Goal: Task Accomplishment & Management: Manage account settings

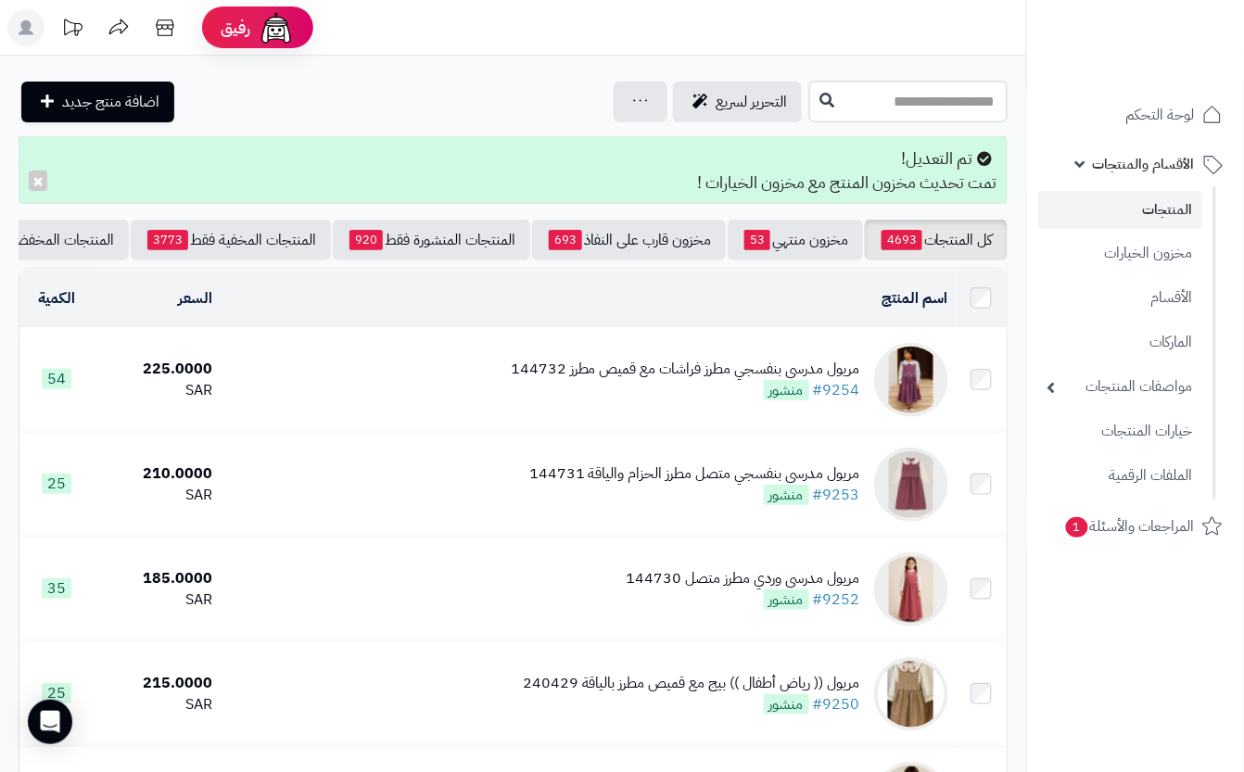
drag, startPoint x: 819, startPoint y: 101, endPoint x: 816, endPoint y: 130, distance: 29.0
click at [820, 108] on input "text" at bounding box center [908, 102] width 198 height 42
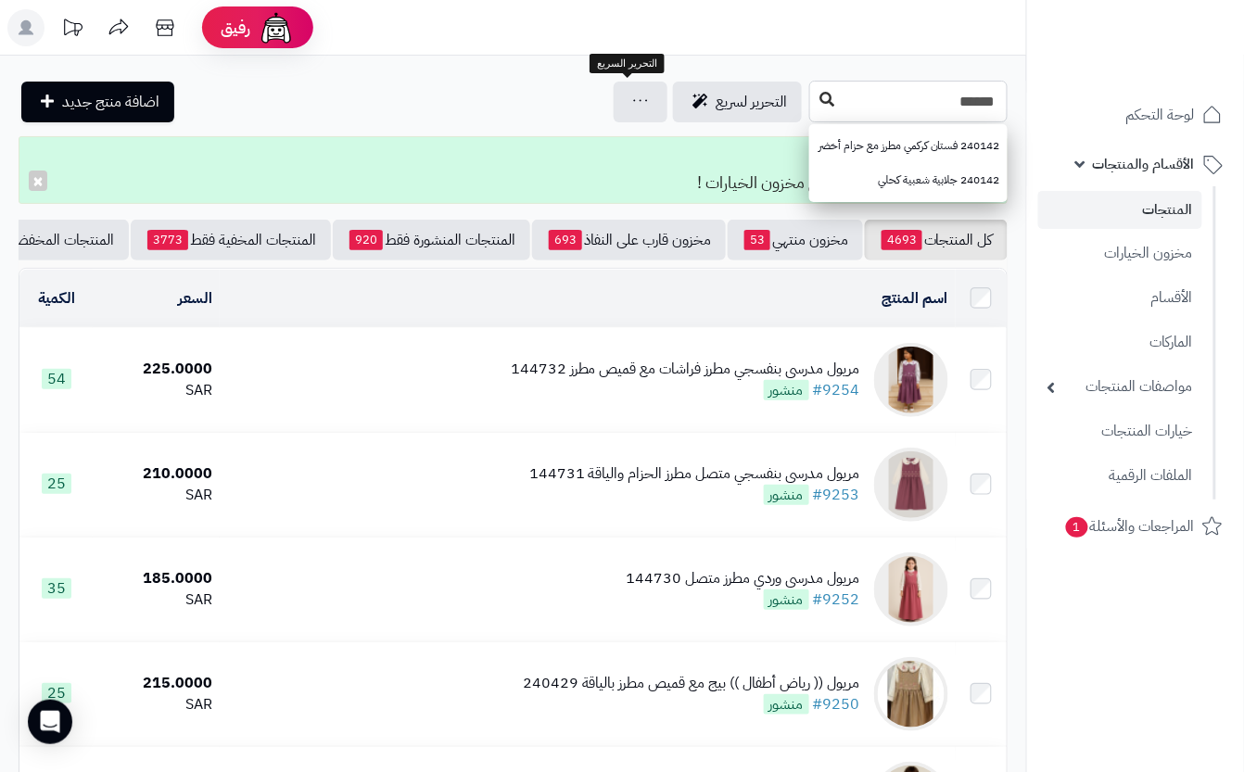
type input "******"
click at [813, 98] on button at bounding box center [827, 99] width 28 height 35
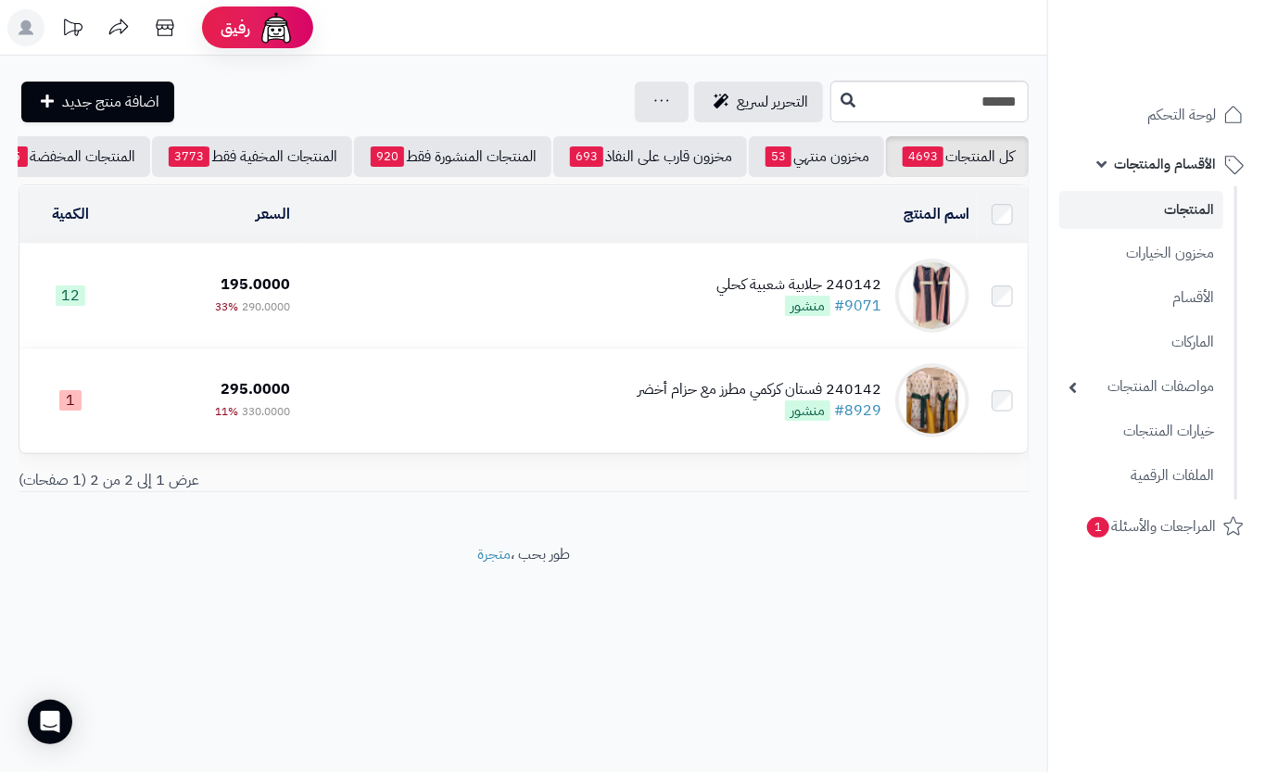
click at [594, 290] on td "240142 جلابية شعبية كحلي #9071 منشور" at bounding box center [637, 296] width 679 height 104
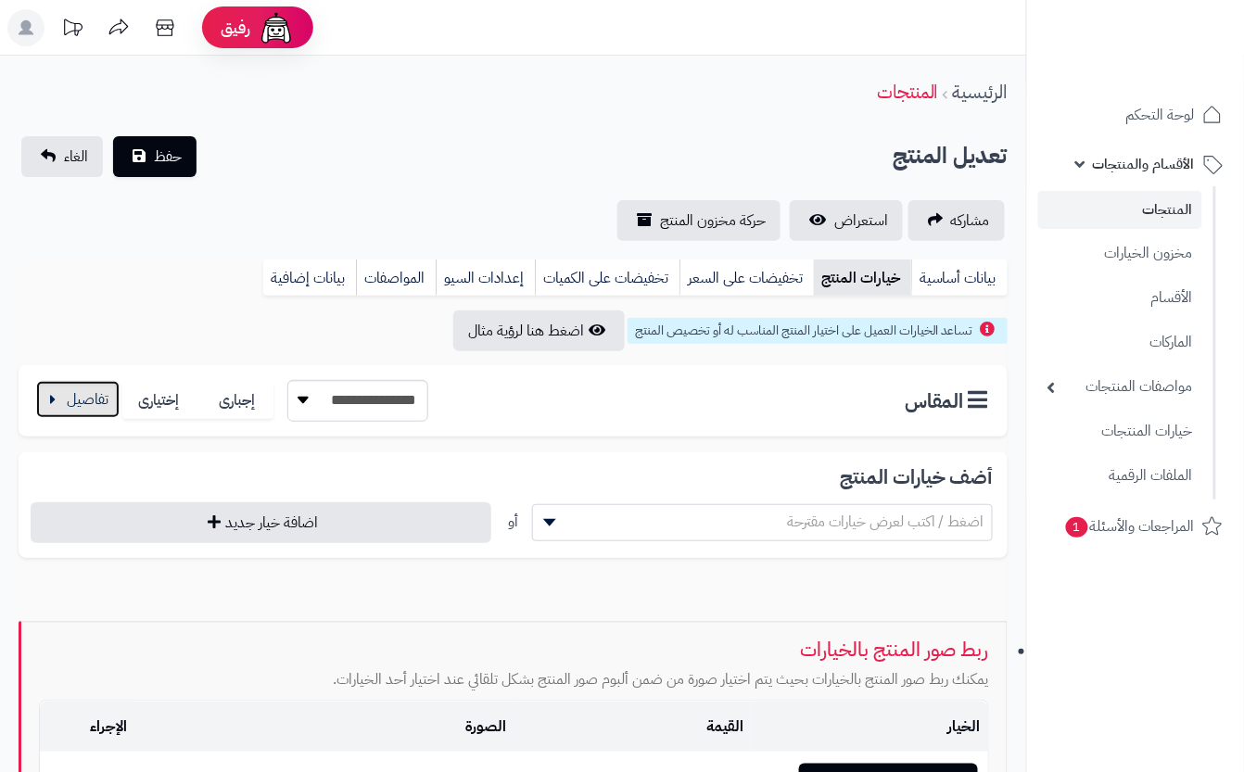
click at [95, 397] on button "button" at bounding box center [77, 399] width 83 height 37
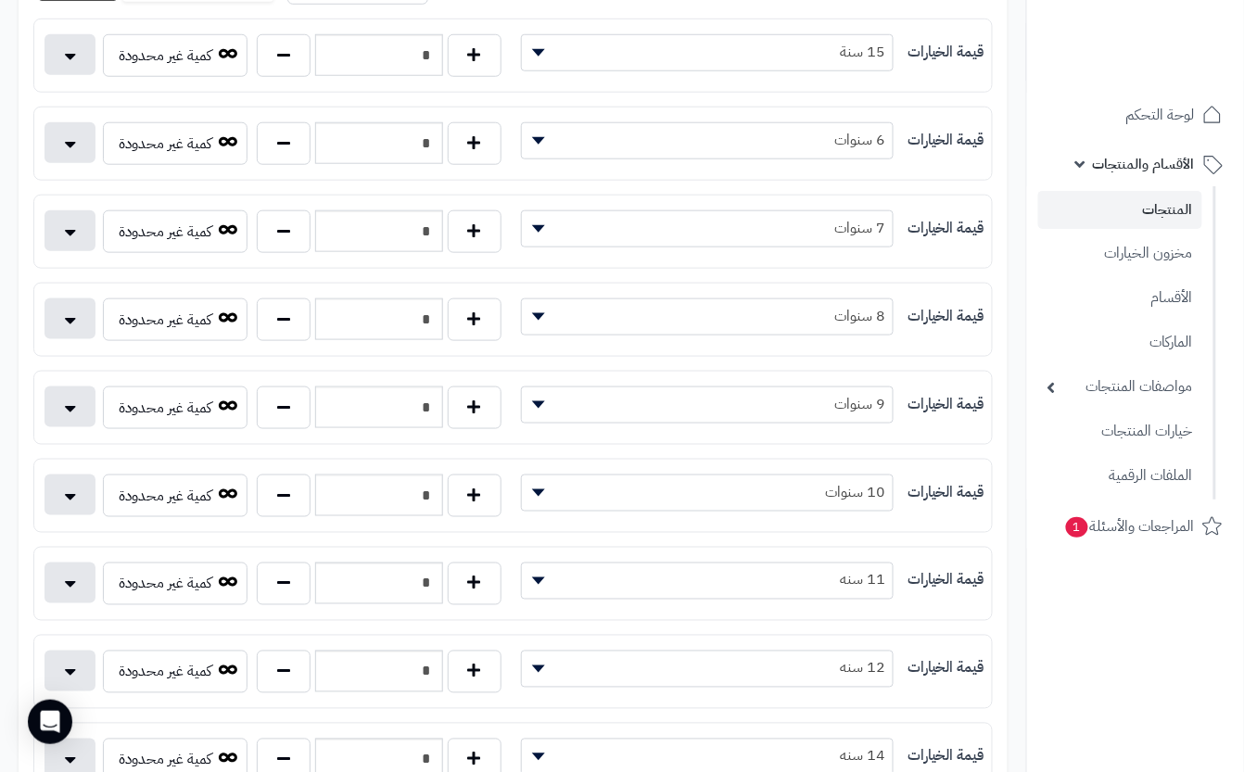
scroll to position [494, 0]
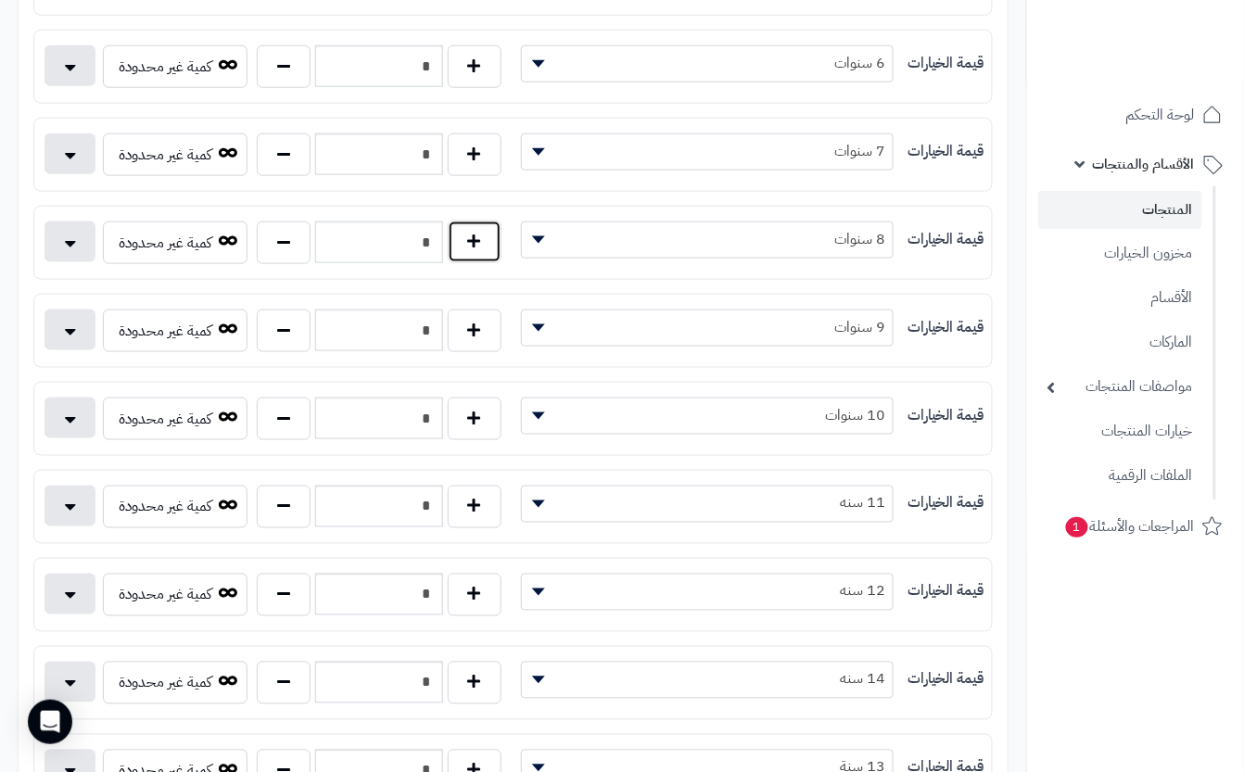
click at [476, 260] on button "button" at bounding box center [475, 242] width 54 height 43
type input "*"
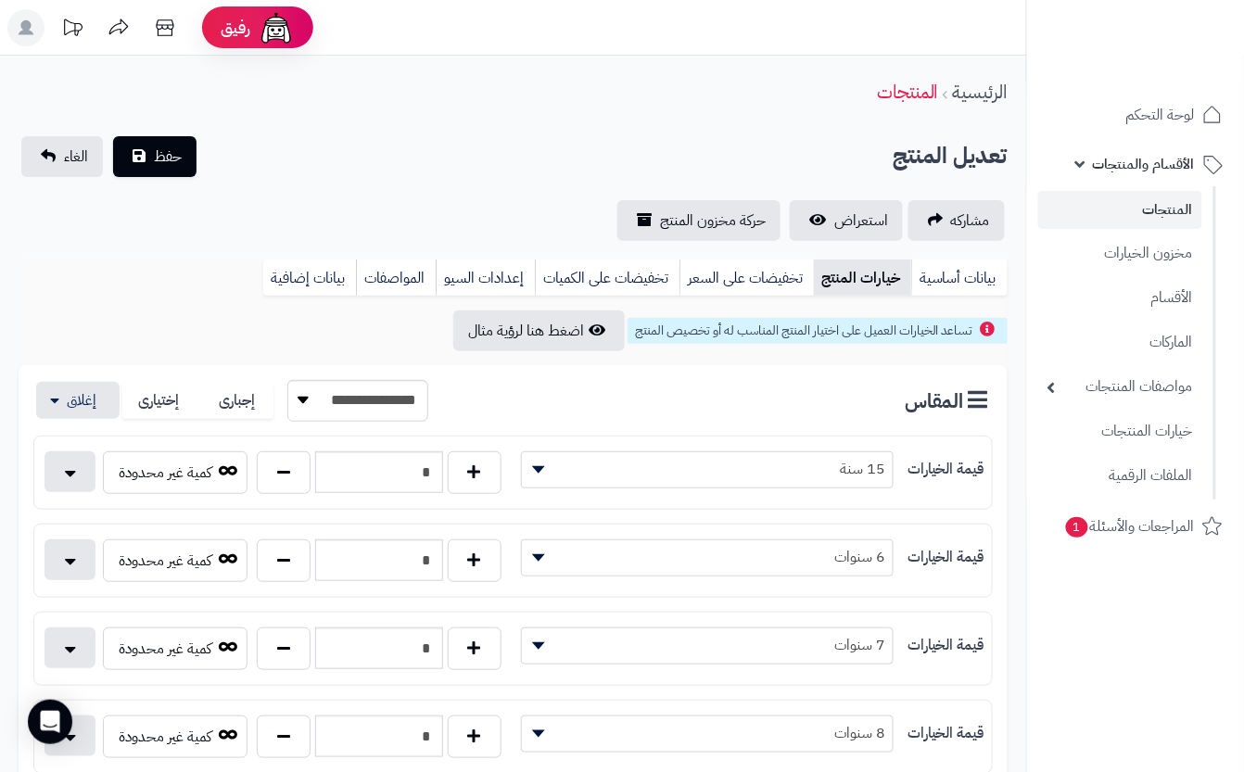
click at [291, 187] on div "**********" at bounding box center [513, 188] width 1026 height 105
click at [175, 154] on span "حفظ" at bounding box center [168, 156] width 28 height 22
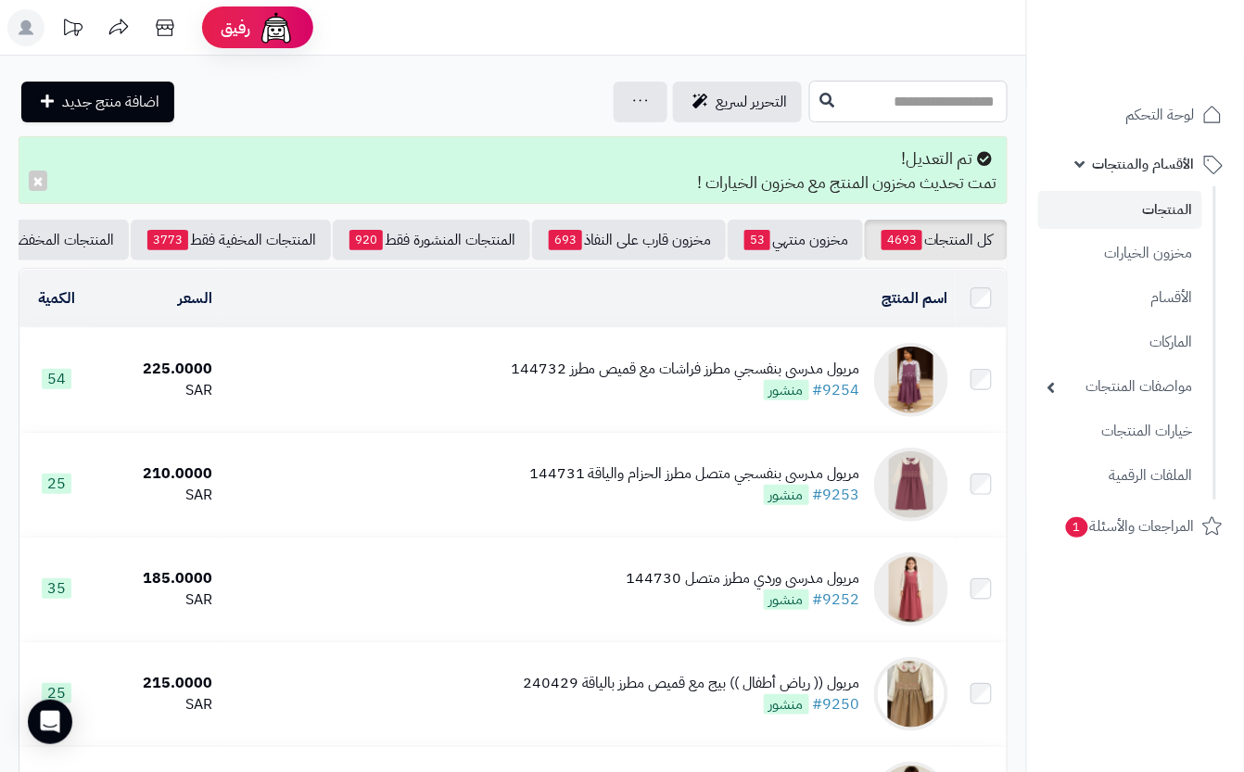
click at [820, 117] on input "text" at bounding box center [908, 102] width 198 height 42
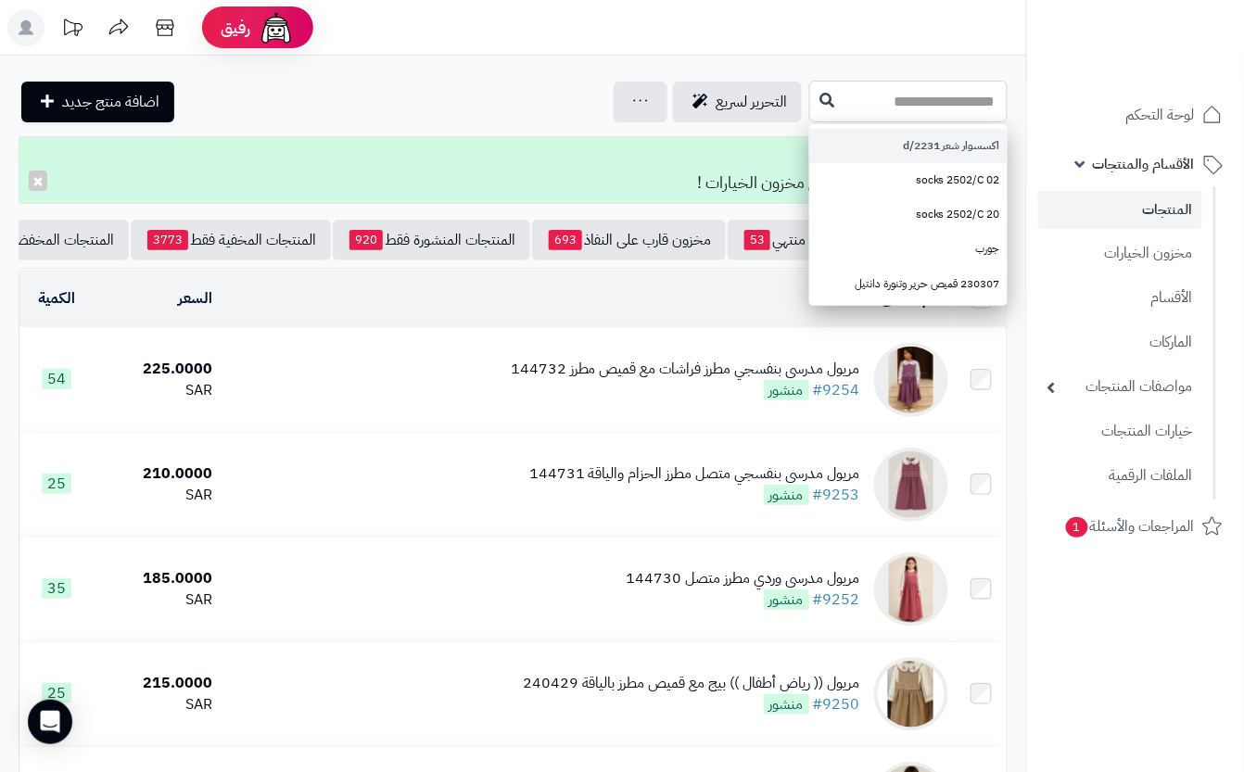
drag, startPoint x: 812, startPoint y: 93, endPoint x: 813, endPoint y: 137, distance: 44.5
click at [816, 93] on input "text" at bounding box center [908, 102] width 198 height 42
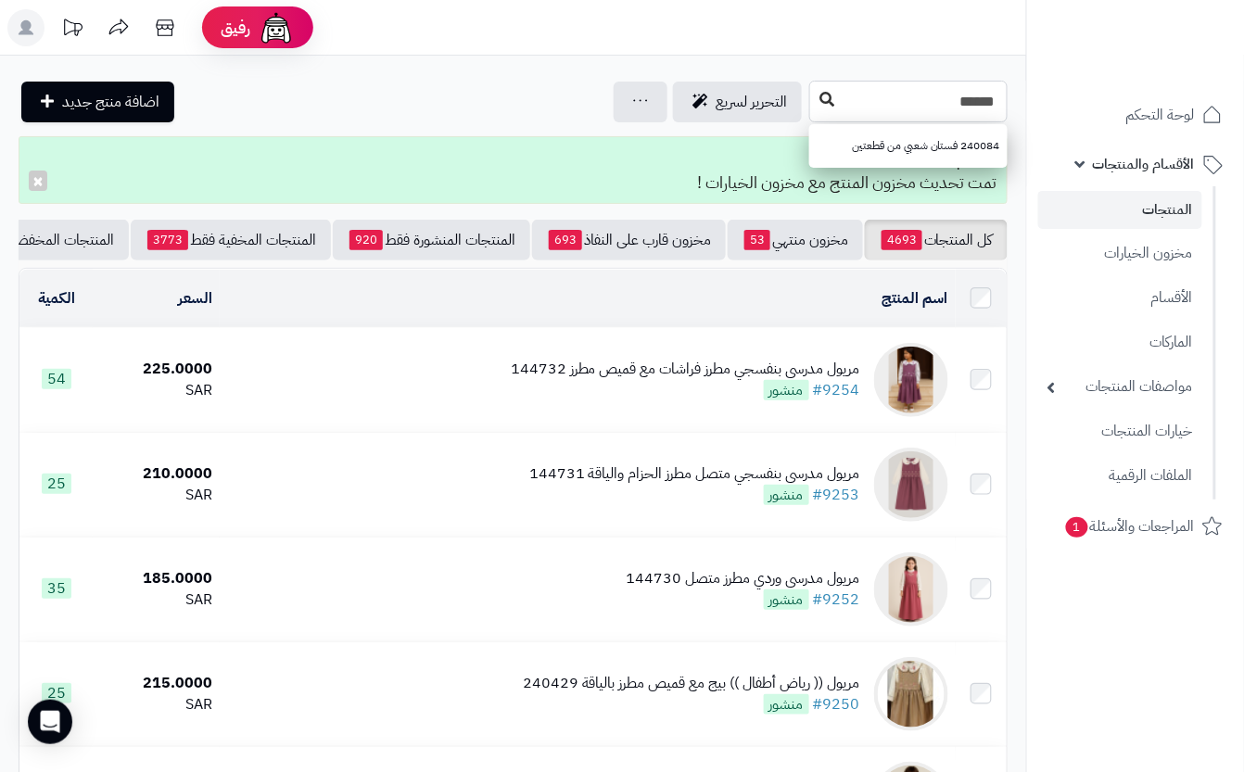
type input "******"
click at [819, 107] on icon at bounding box center [826, 99] width 15 height 15
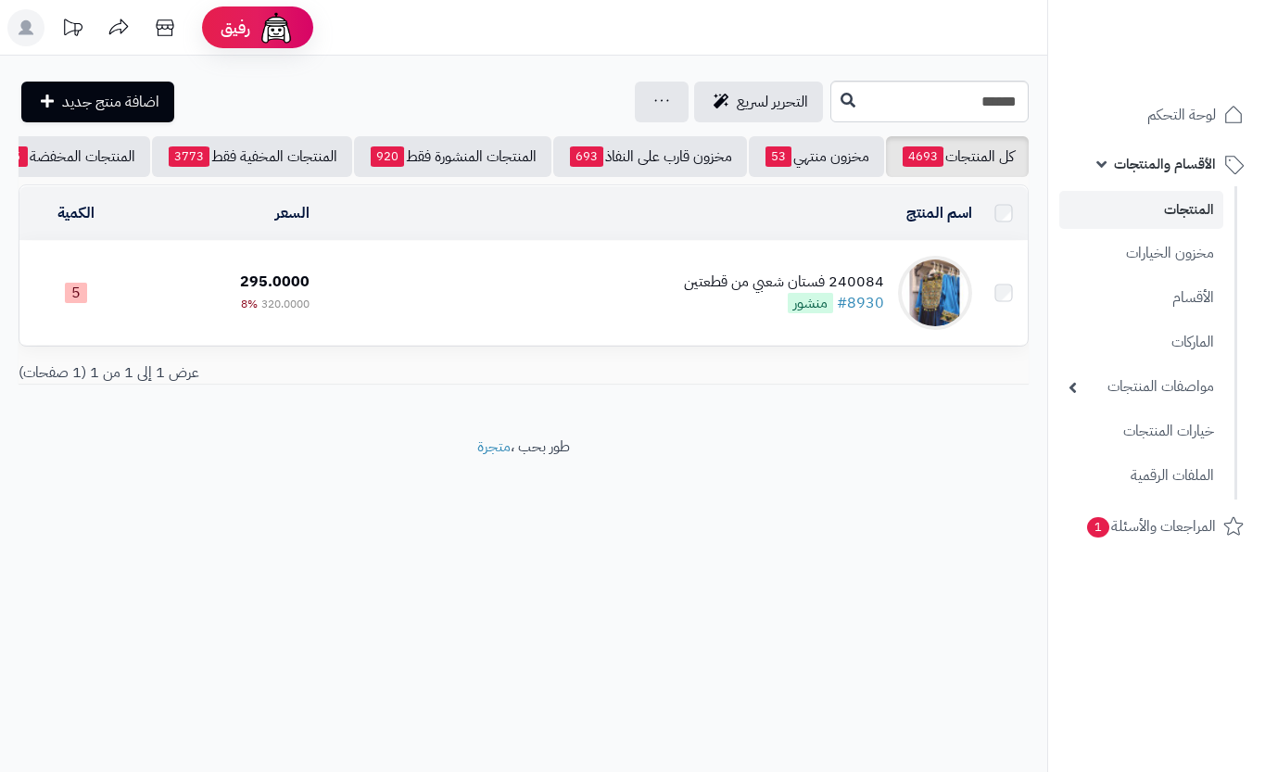
click at [589, 338] on td "240084 فستان شعبي من قطعتين #8930 منشور" at bounding box center [648, 293] width 663 height 104
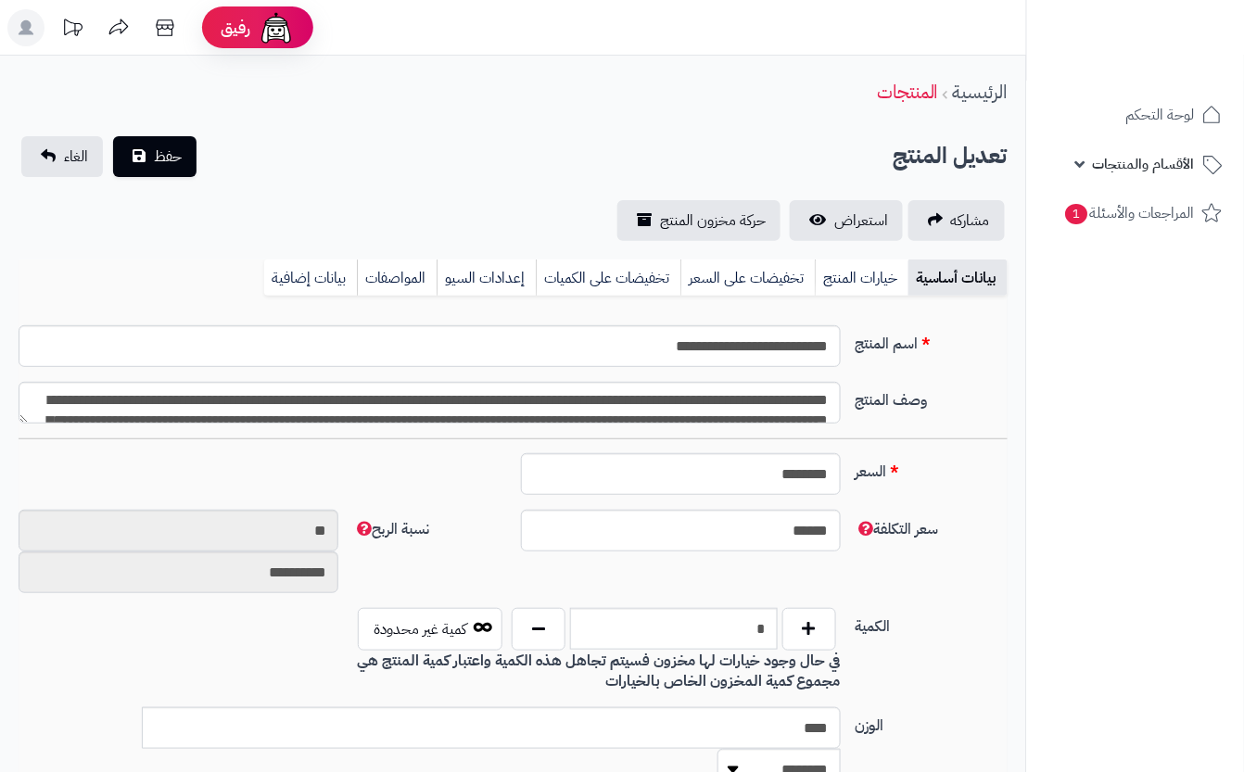
scroll to position [524, 0]
type input "******"
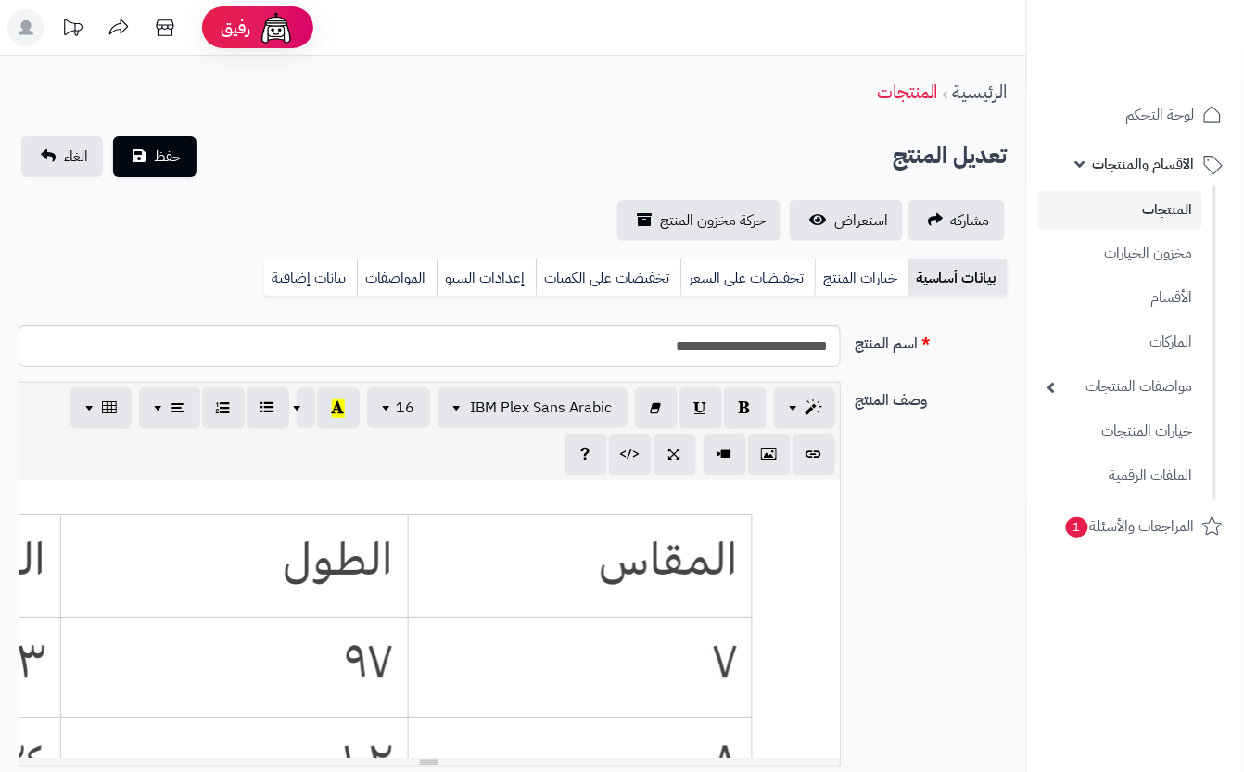
scroll to position [0, 20]
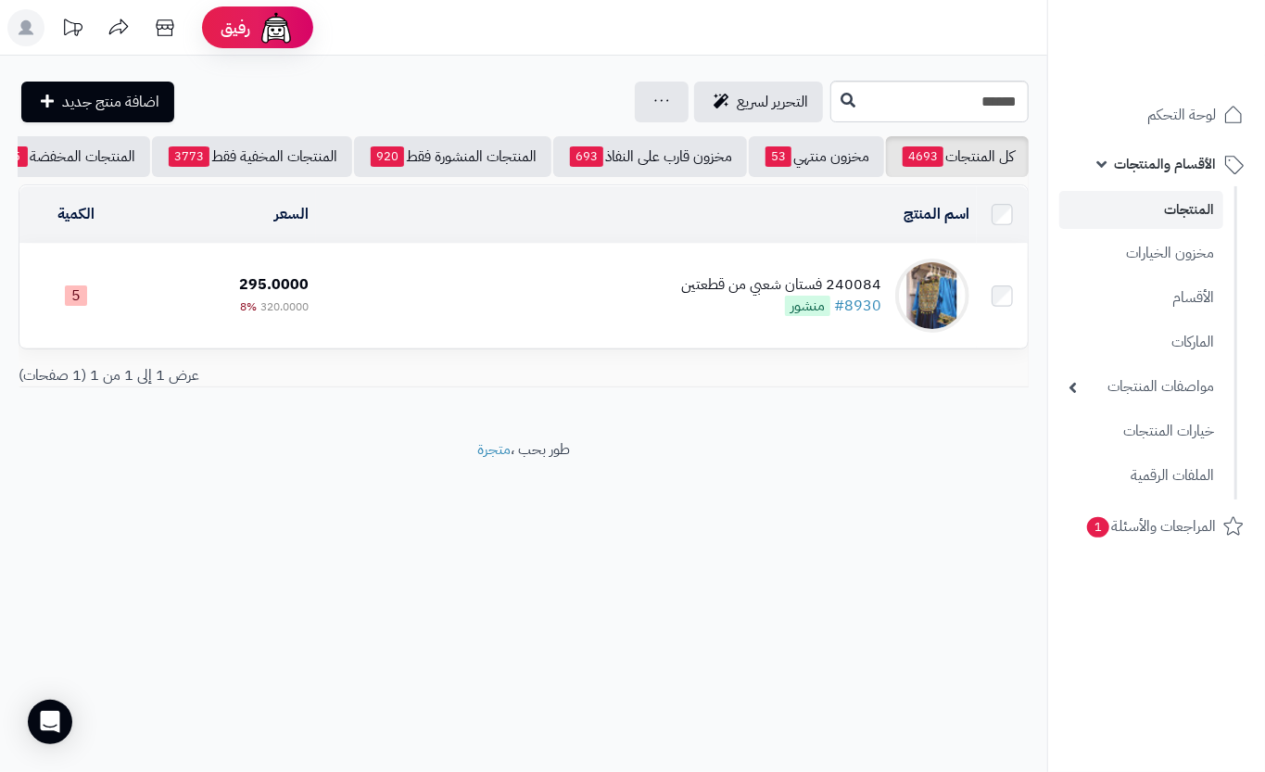
click at [735, 296] on div "240084 فستان شعبي من قطعتين" at bounding box center [781, 284] width 200 height 21
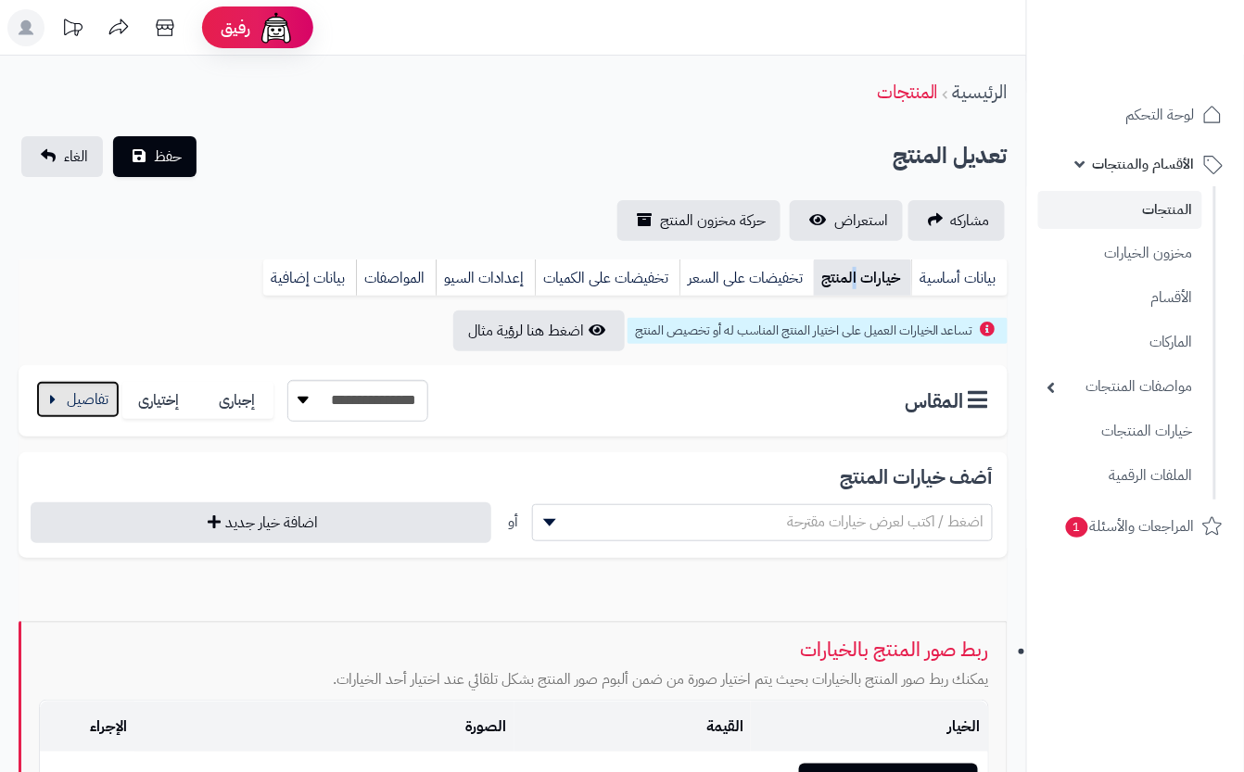
click at [80, 400] on button "button" at bounding box center [77, 399] width 83 height 37
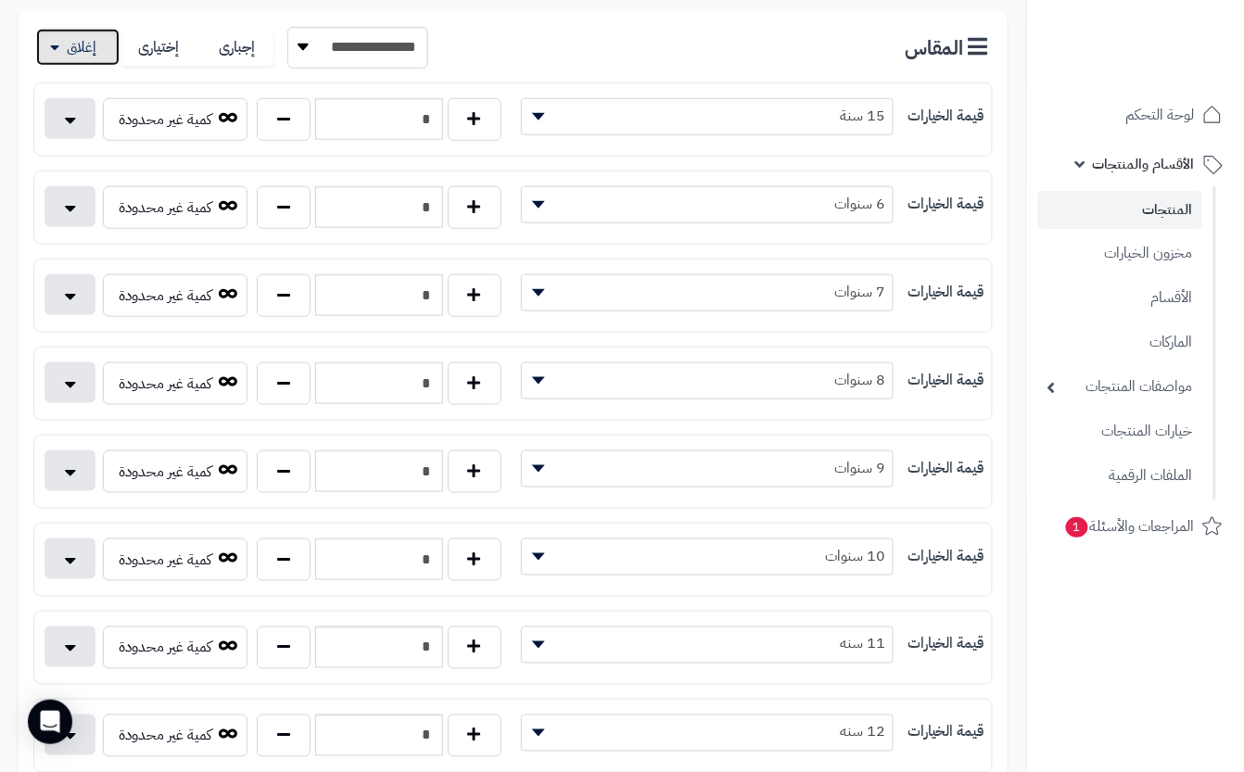
scroll to position [371, 0]
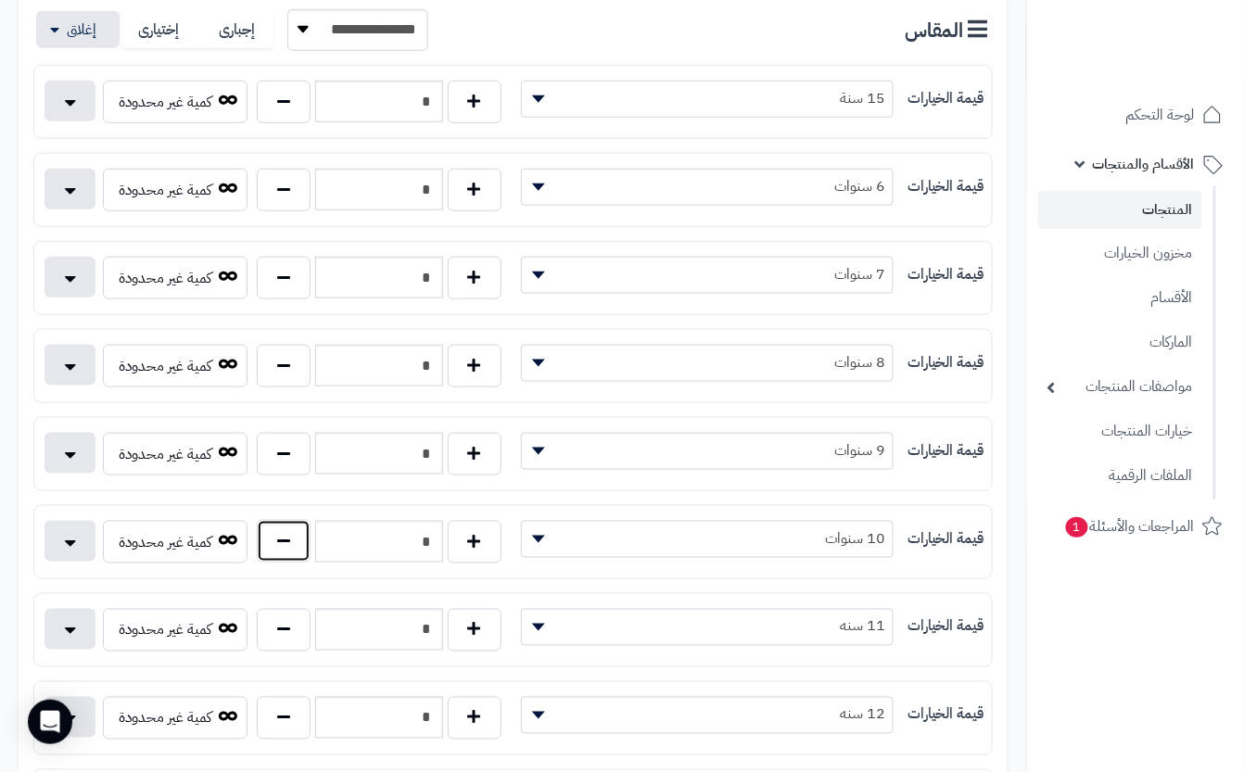
click at [274, 558] on button "button" at bounding box center [284, 541] width 54 height 43
type input "*"
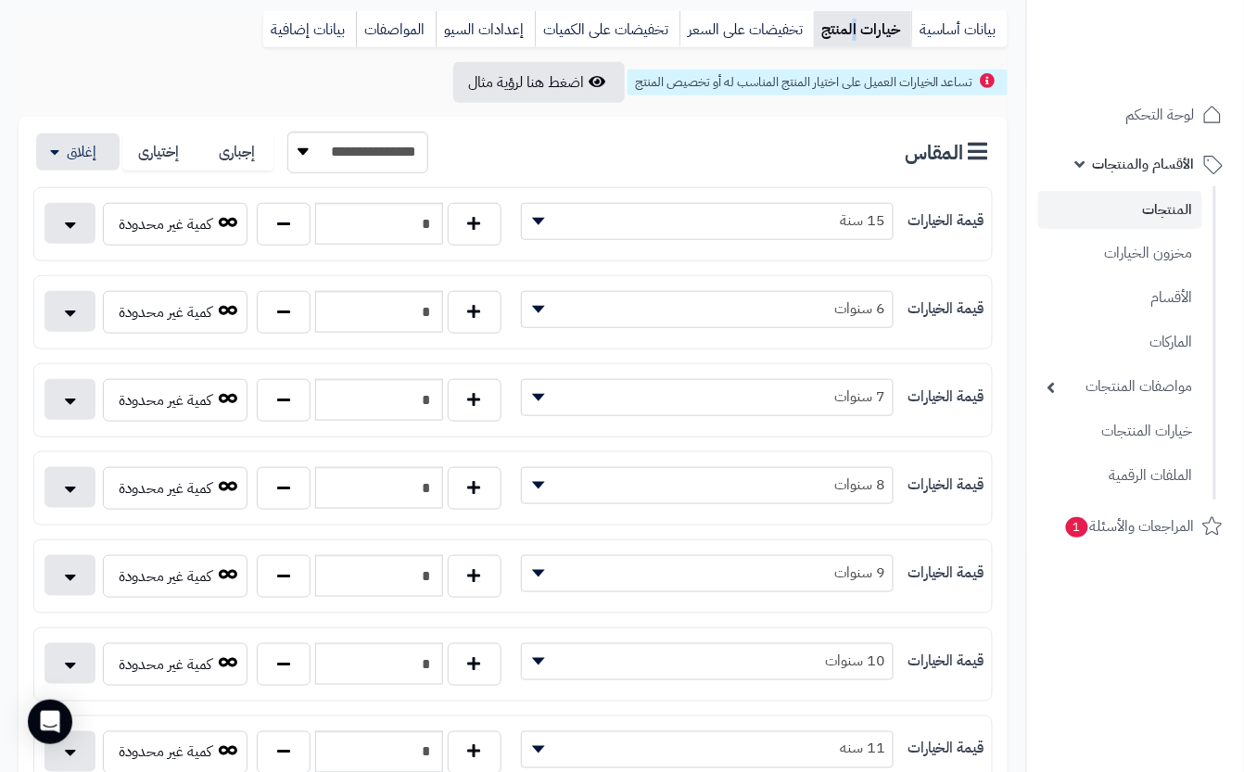
scroll to position [0, 0]
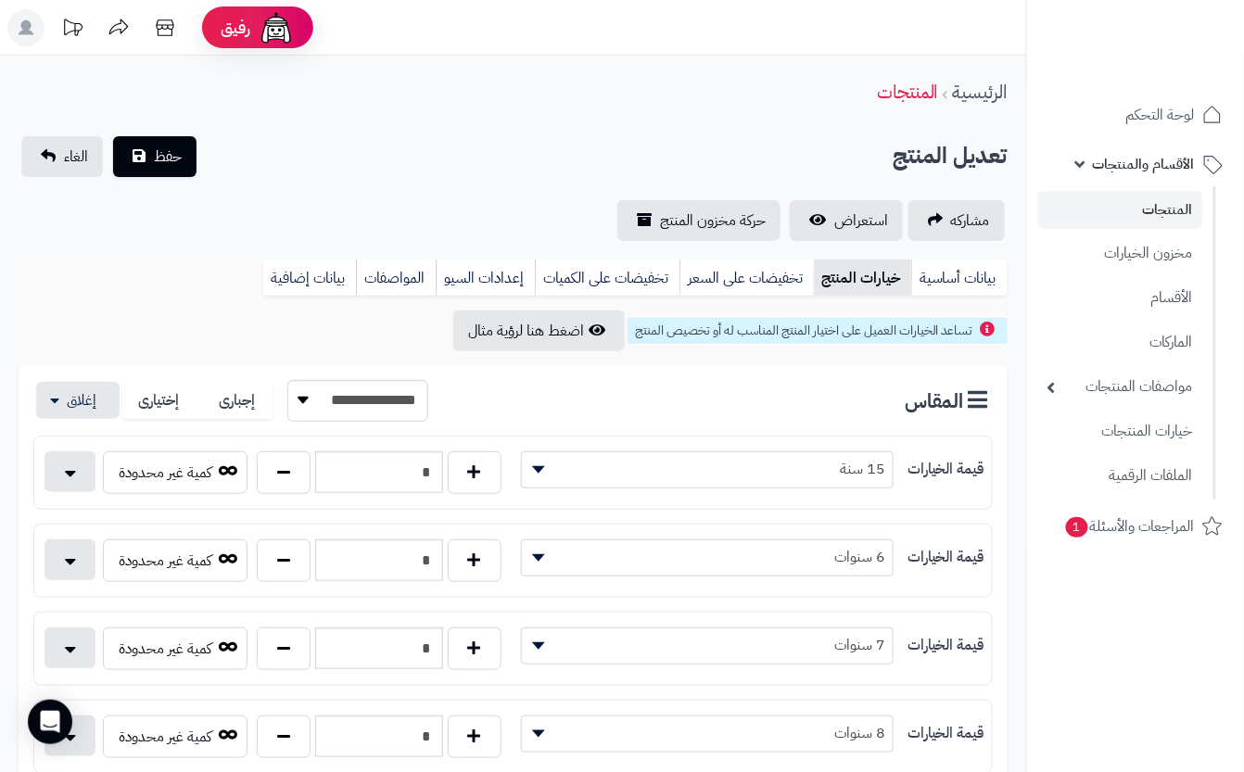
drag, startPoint x: 410, startPoint y: 168, endPoint x: 350, endPoint y: 159, distance: 59.9
click at [413, 165] on div "تعديل المنتج حفظ الغاء" at bounding box center [513, 156] width 989 height 41
click at [150, 172] on button "حفظ" at bounding box center [154, 155] width 83 height 41
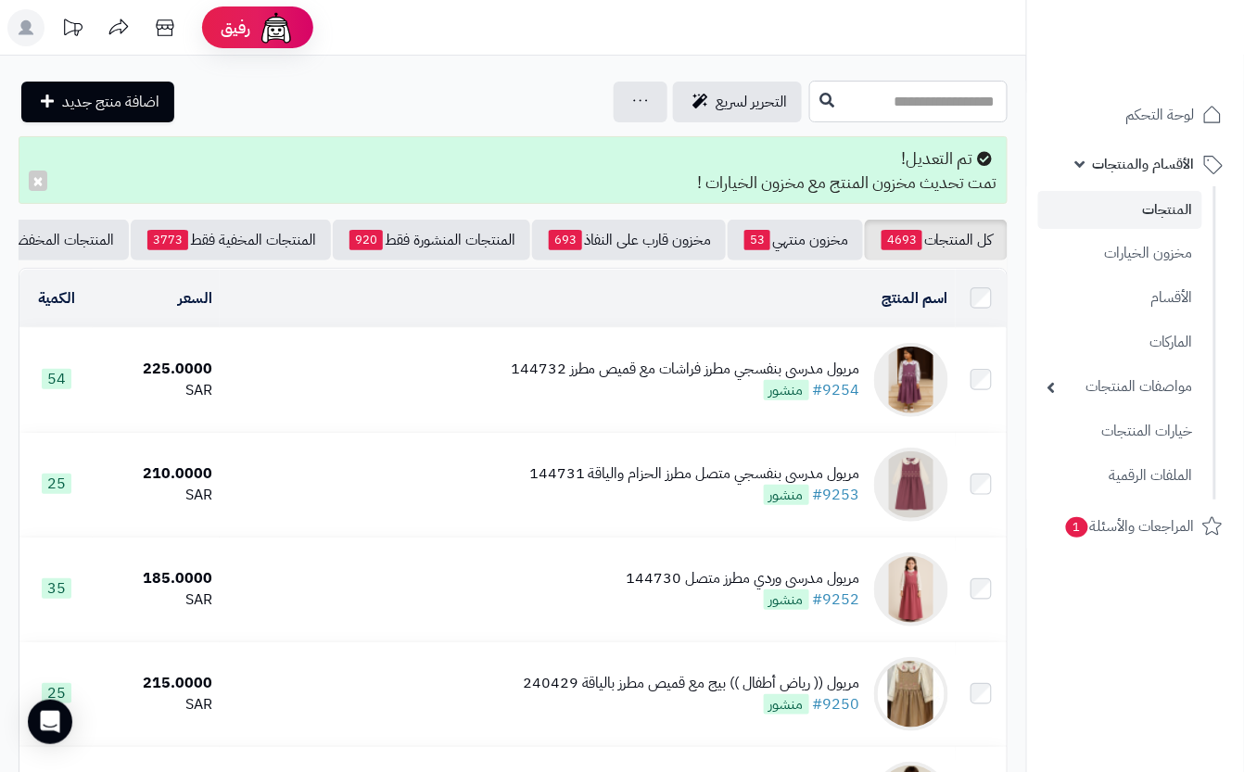
drag, startPoint x: 823, startPoint y: 100, endPoint x: 804, endPoint y: 133, distance: 38.2
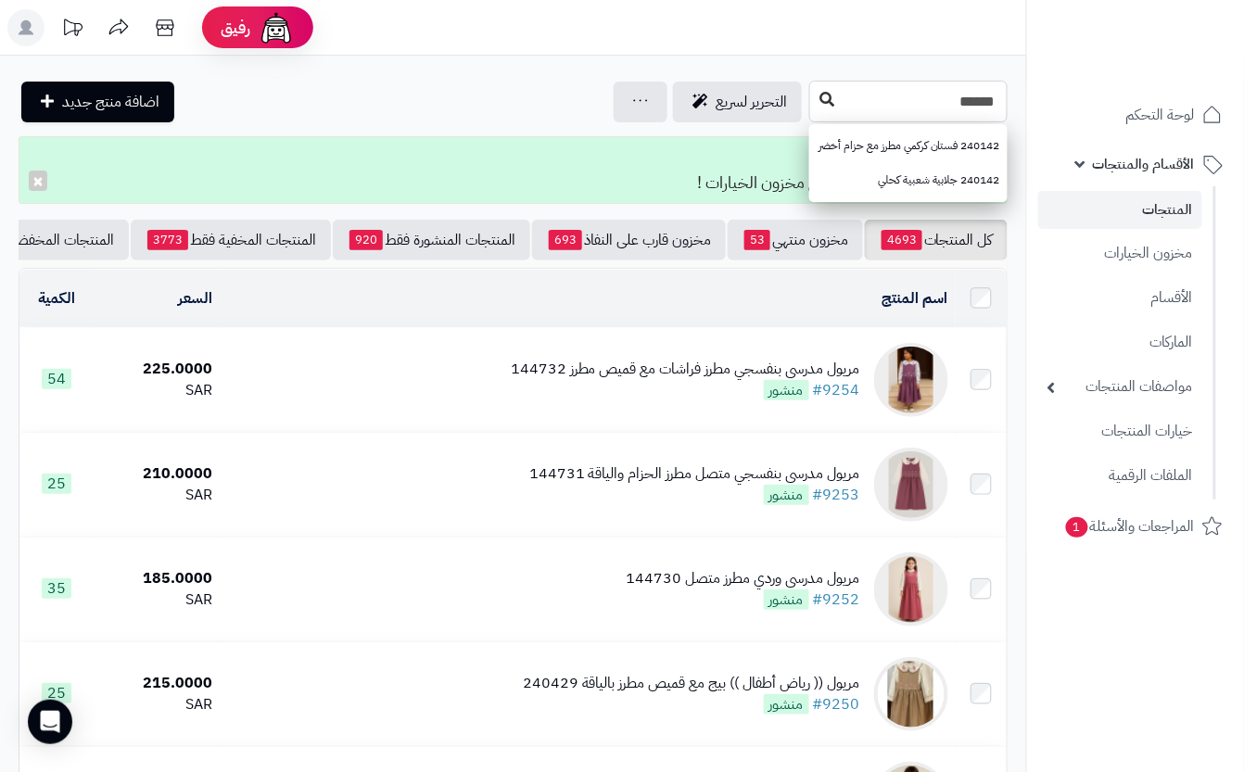
type input "******"
click at [813, 111] on button at bounding box center [827, 99] width 28 height 35
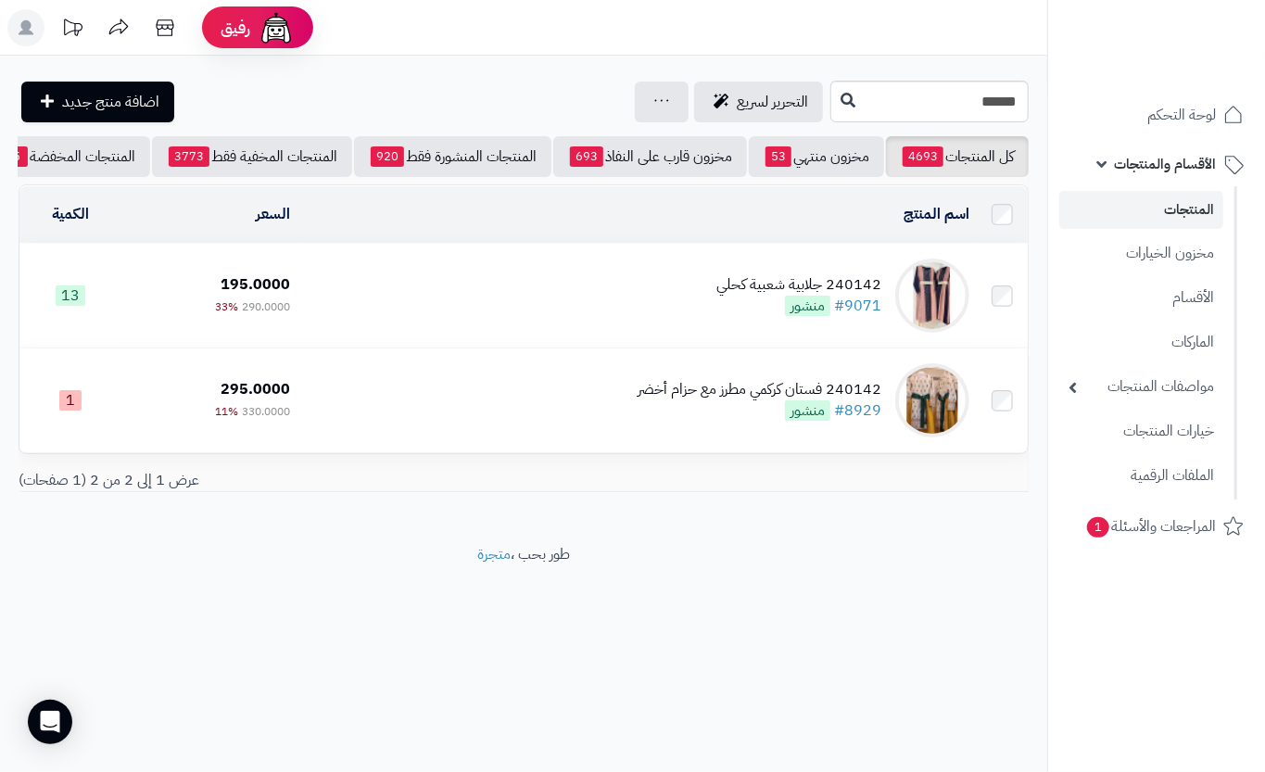
click at [409, 298] on td "240142 جلابية شعبية كحلي #9071 منشور" at bounding box center [637, 296] width 679 height 104
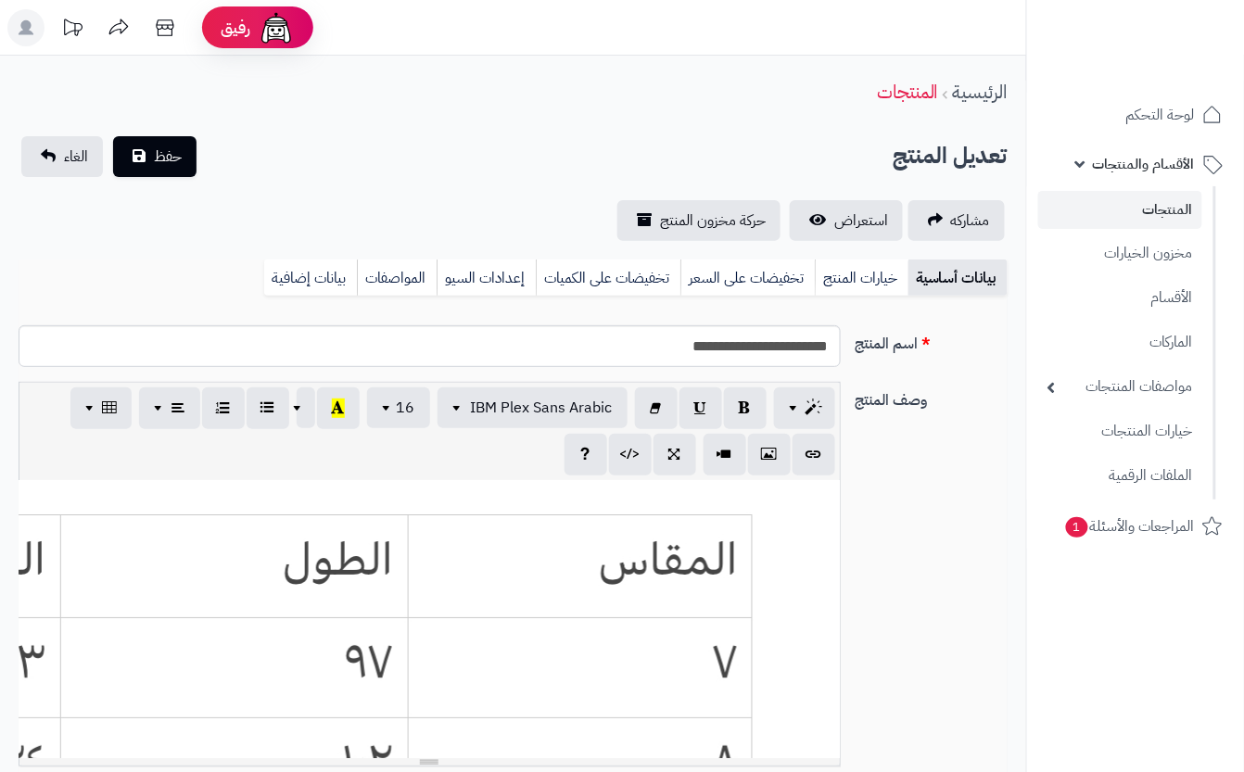
scroll to position [0, 20]
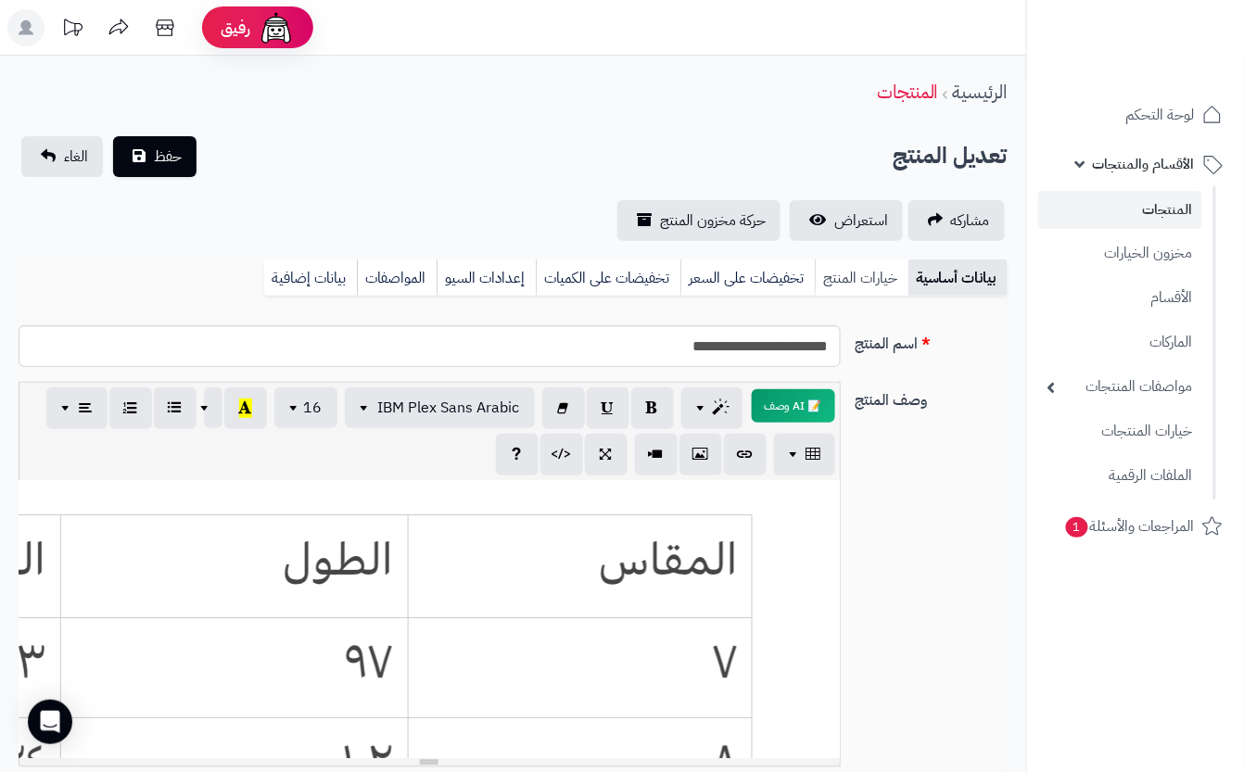
click at [830, 279] on link "خيارات المنتج" at bounding box center [862, 278] width 94 height 37
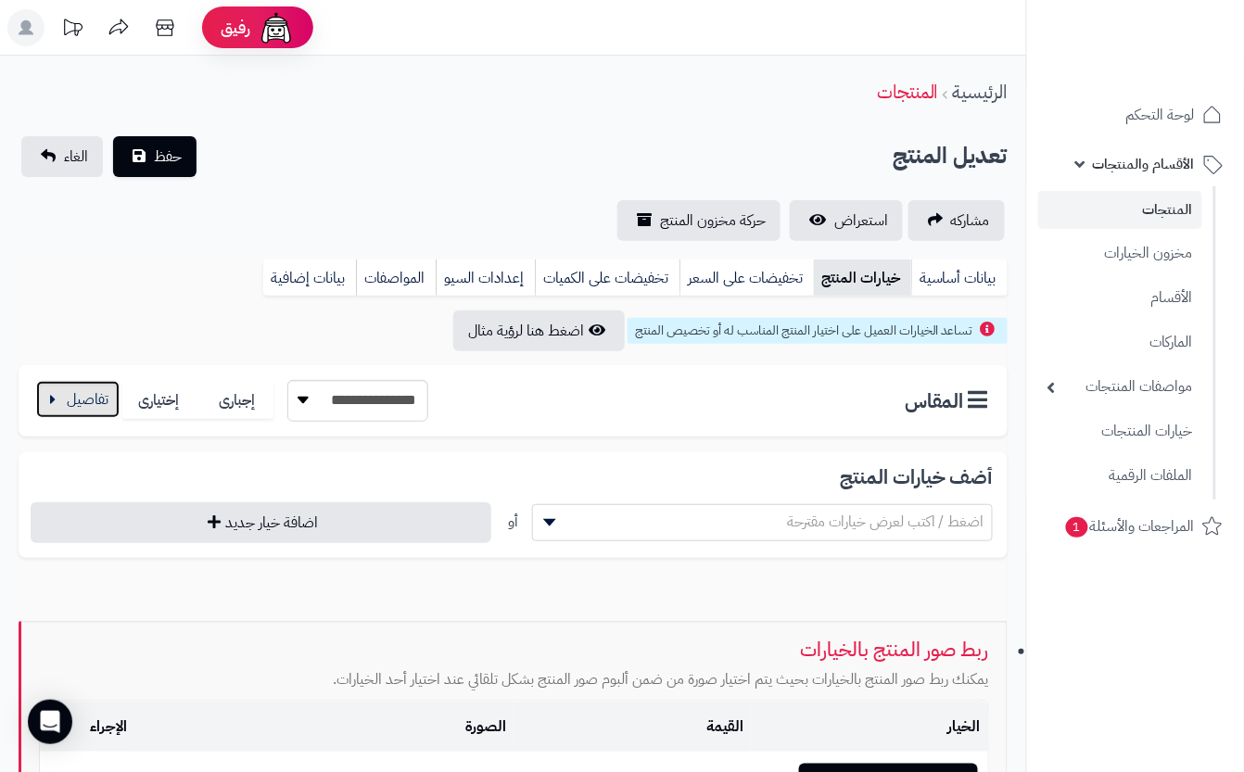
click at [89, 406] on button "button" at bounding box center [77, 399] width 83 height 37
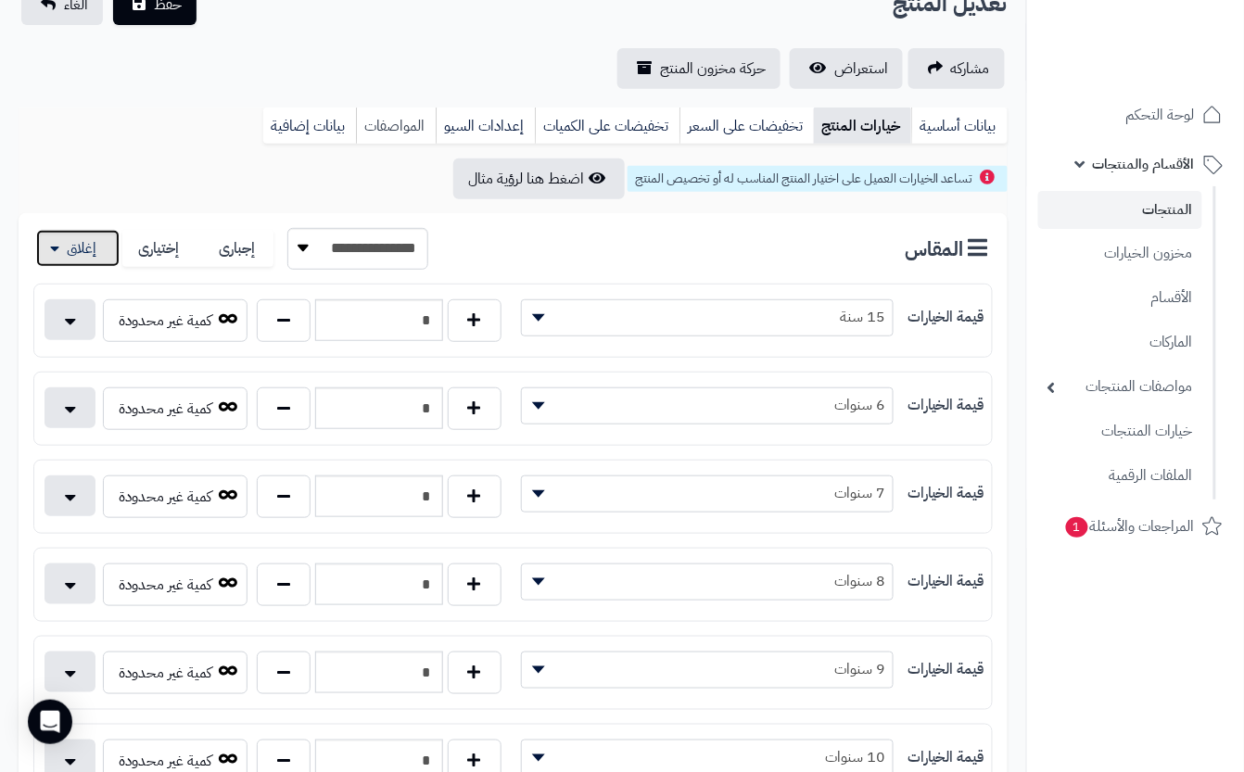
scroll to position [0, 0]
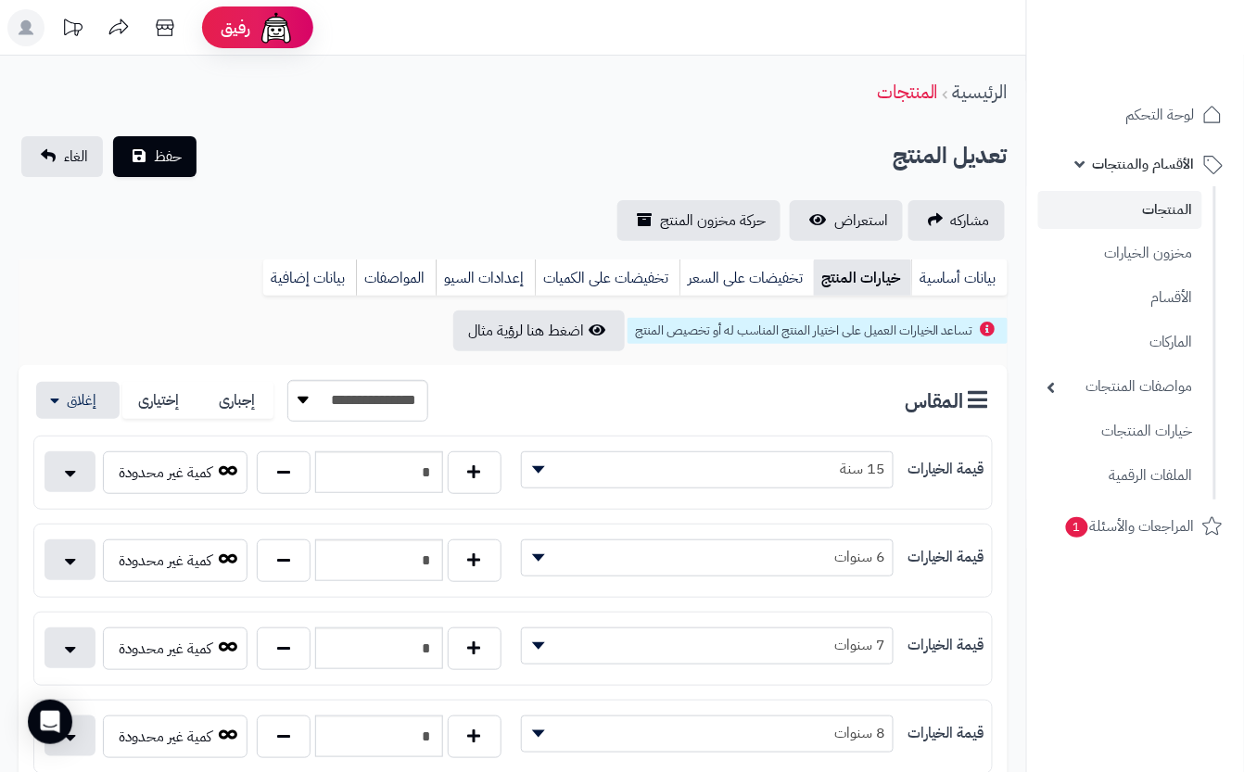
click at [330, 211] on div "مشاركه استعراض حركة مخزون المنتج" at bounding box center [513, 220] width 989 height 41
click at [163, 154] on span "حفظ" at bounding box center [168, 156] width 28 height 22
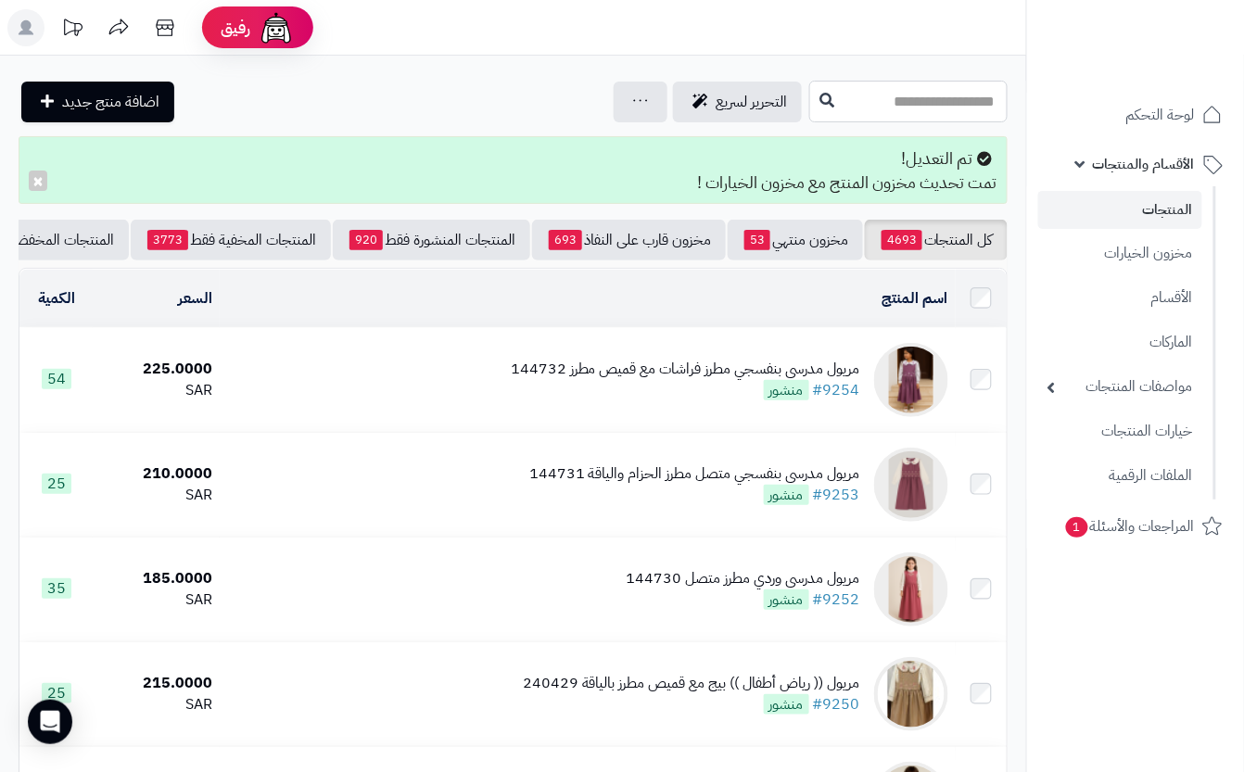
click at [809, 91] on input "text" at bounding box center [908, 102] width 198 height 42
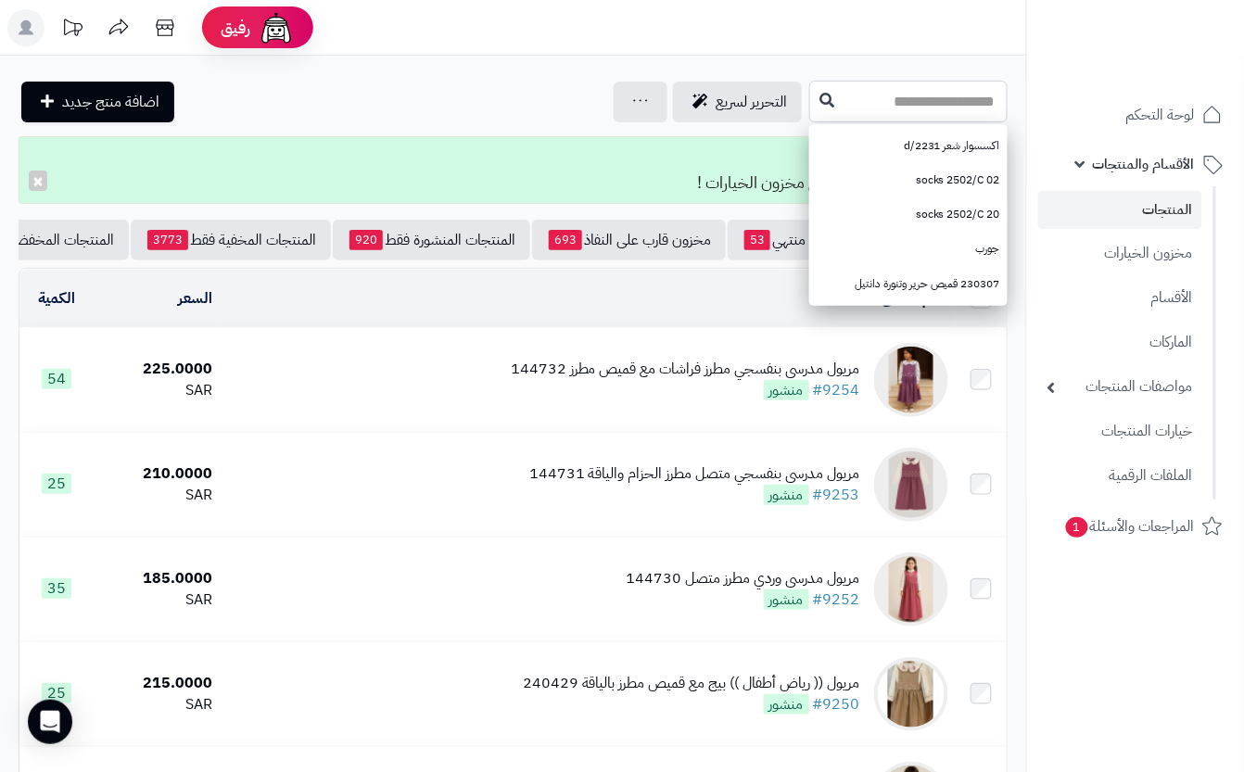
click at [809, 105] on input "text" at bounding box center [908, 102] width 198 height 42
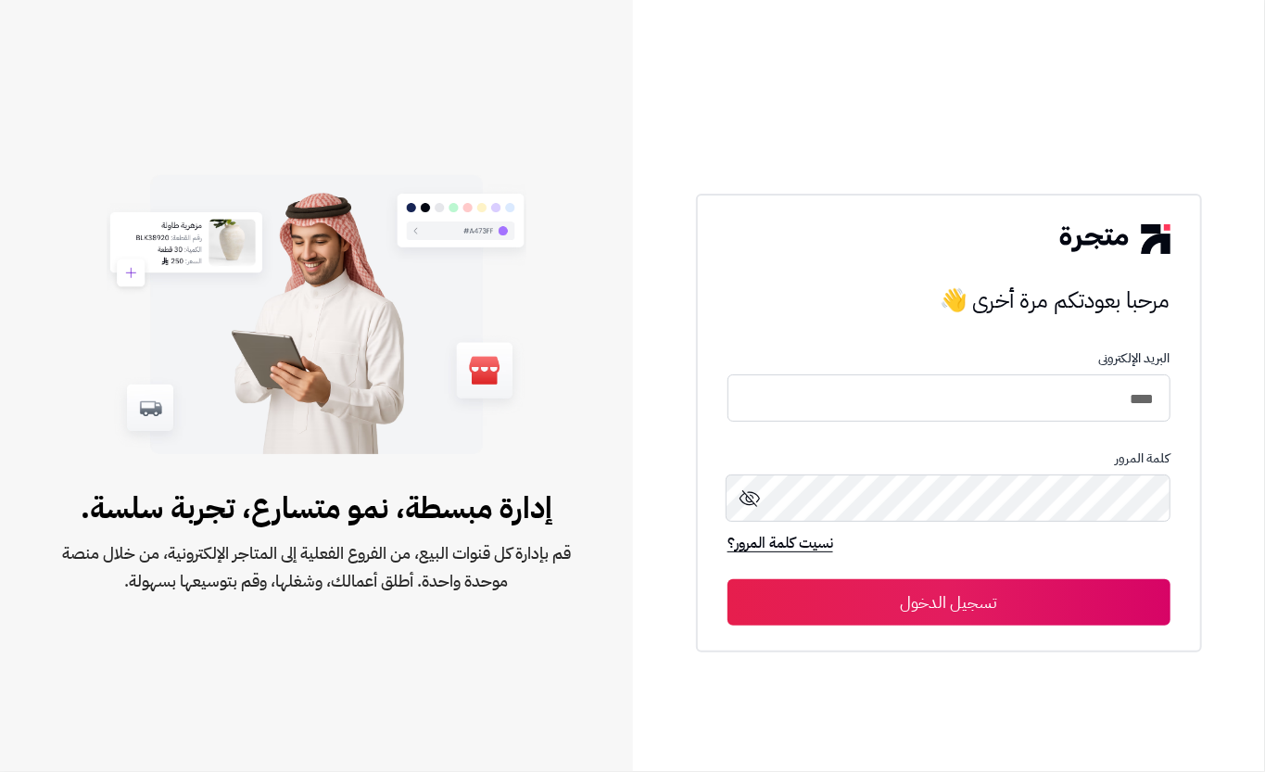
type input "****"
click at [884, 602] on button "تسجيل الدخول" at bounding box center [949, 602] width 443 height 46
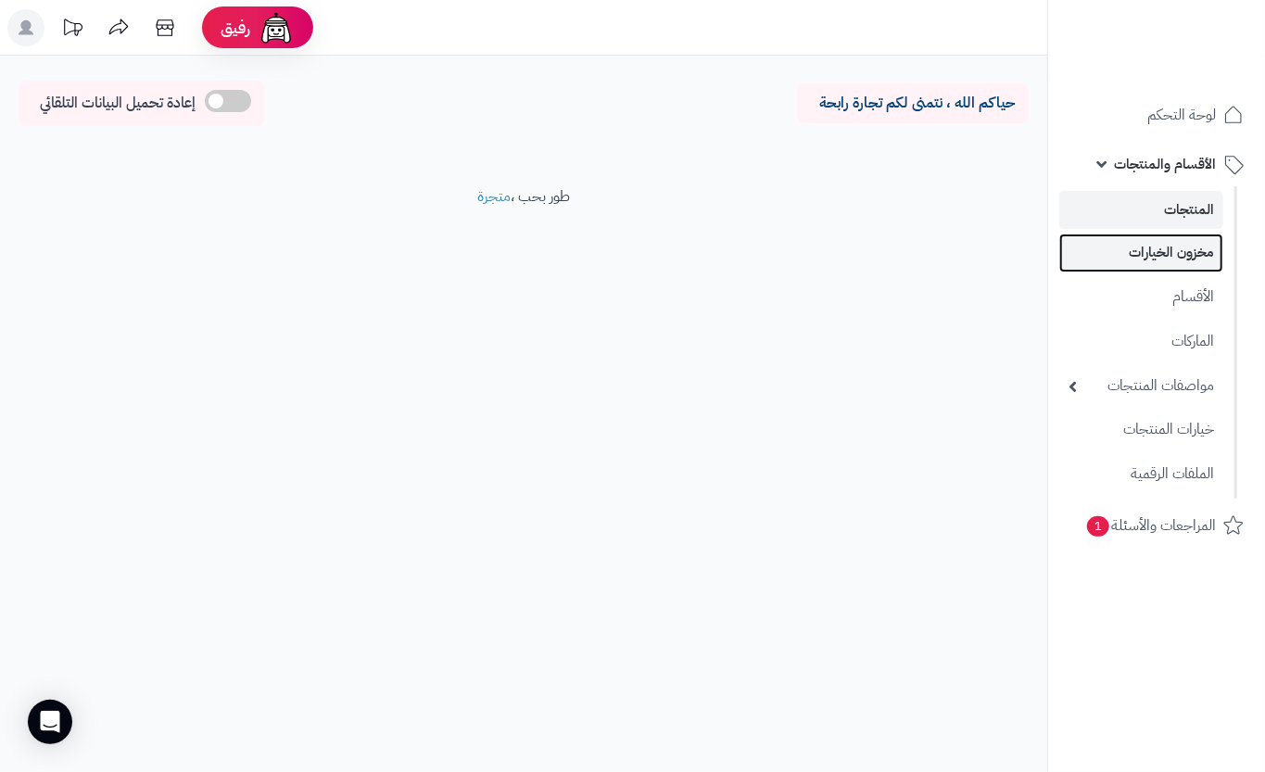
click at [1125, 263] on link "مخزون الخيارات" at bounding box center [1141, 253] width 164 height 38
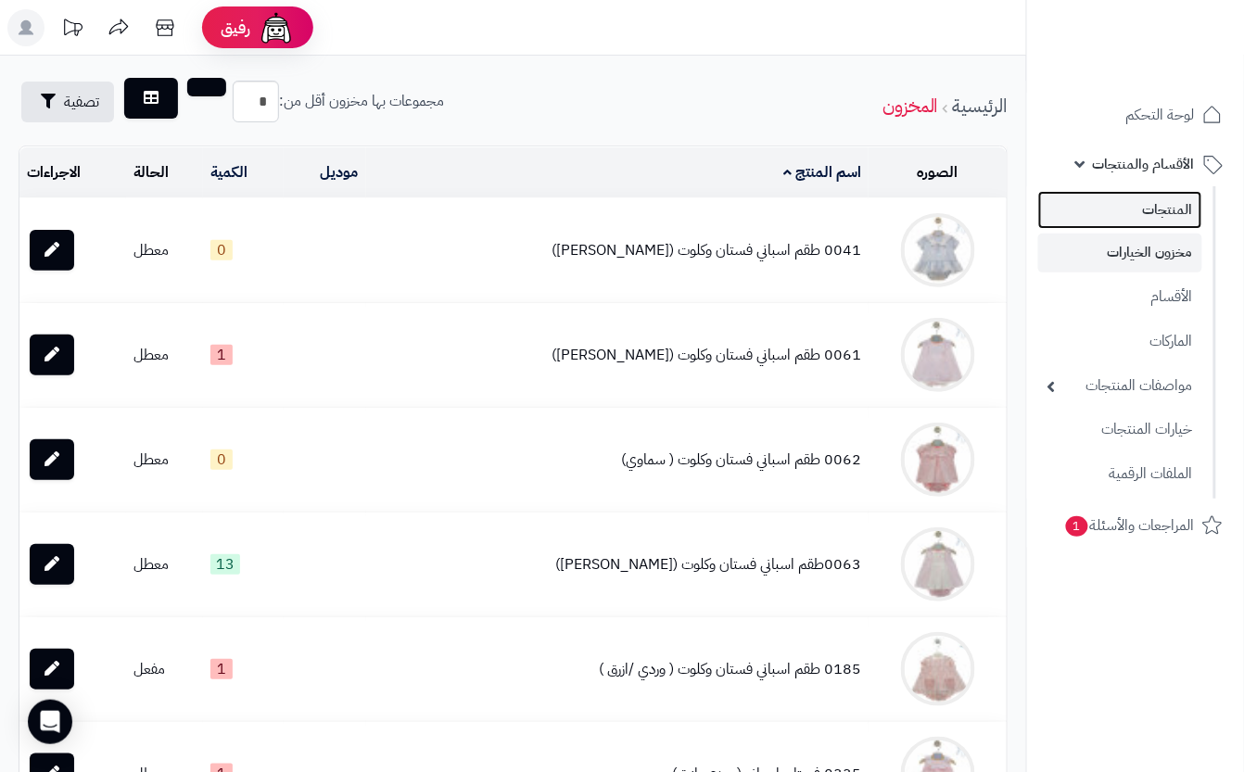
click at [1079, 191] on link "المنتجات" at bounding box center [1120, 210] width 164 height 38
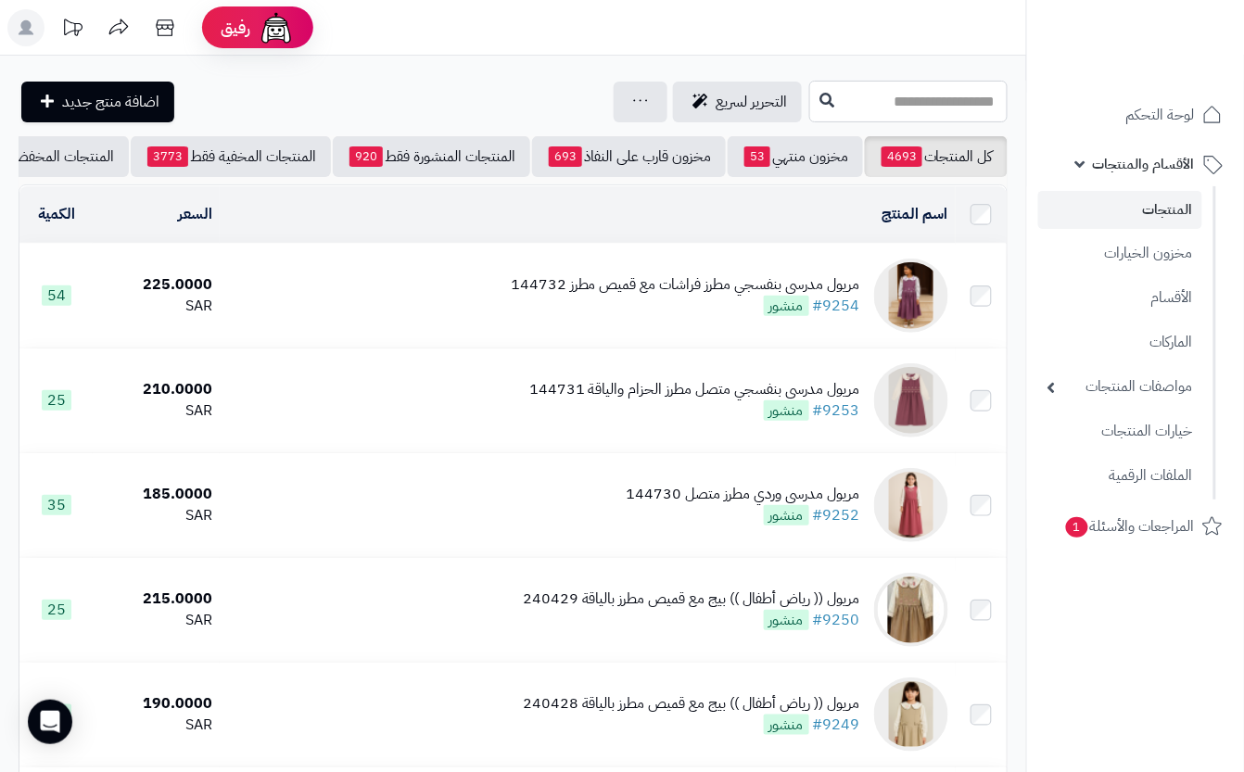
click at [809, 104] on input "text" at bounding box center [908, 102] width 198 height 42
drag, startPoint x: 801, startPoint y: 97, endPoint x: 794, endPoint y: 111, distance: 15.3
click at [809, 97] on input "text" at bounding box center [908, 102] width 198 height 42
type input "******"
click at [819, 96] on icon at bounding box center [826, 99] width 15 height 15
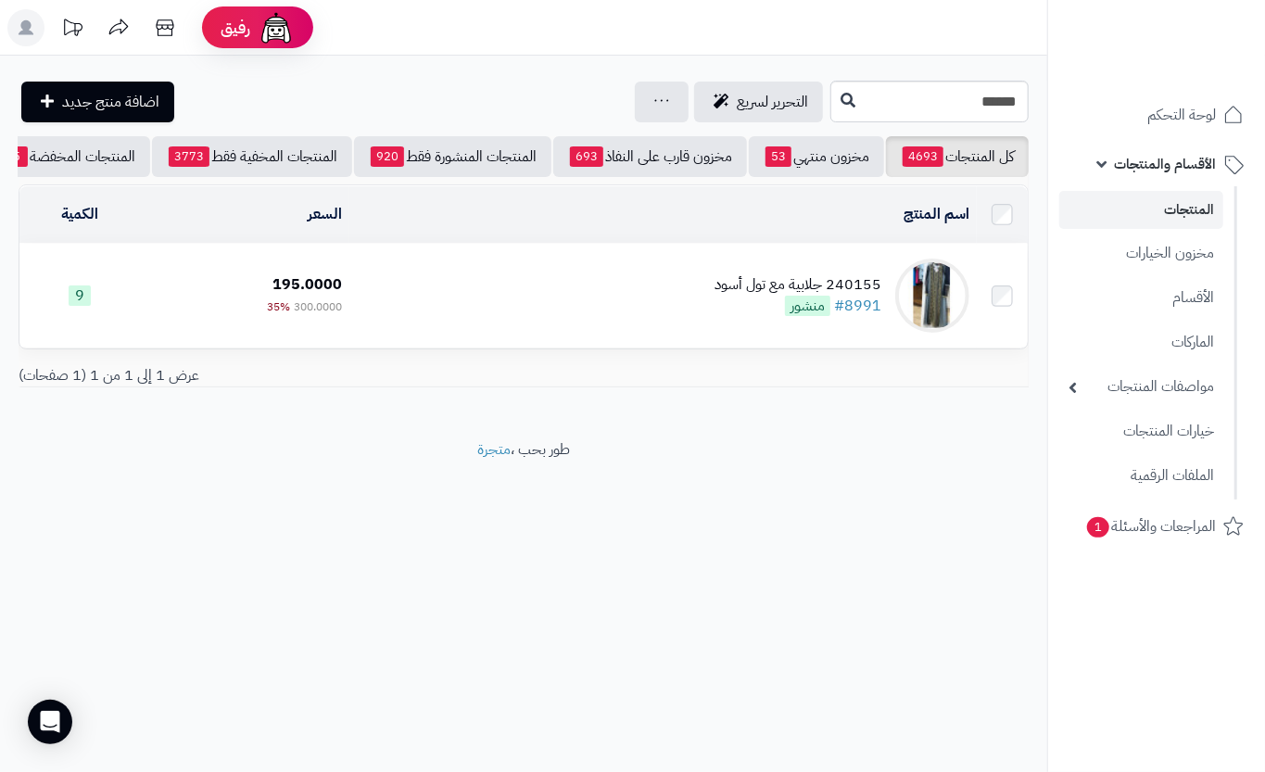
click at [549, 327] on td "240155 جلابية مع تول أسود #8991 منشور" at bounding box center [662, 296] width 627 height 104
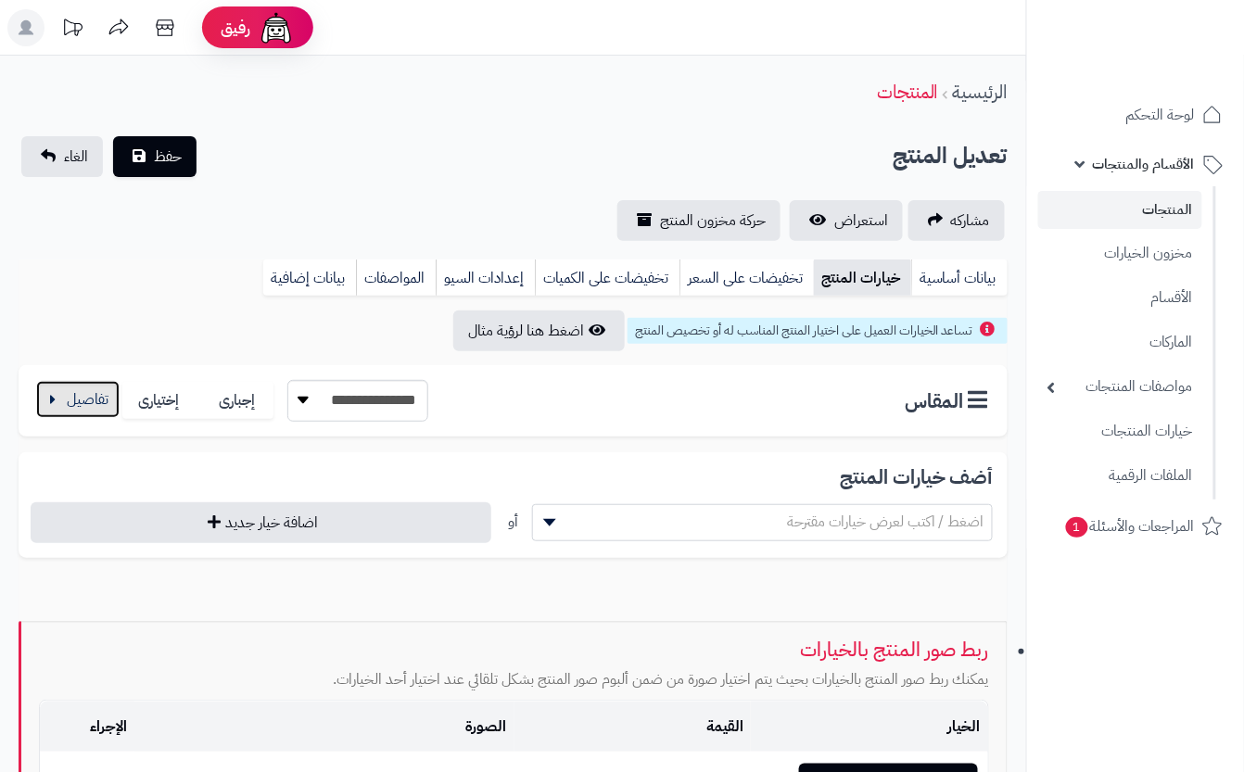
click at [91, 393] on button "button" at bounding box center [77, 399] width 83 height 37
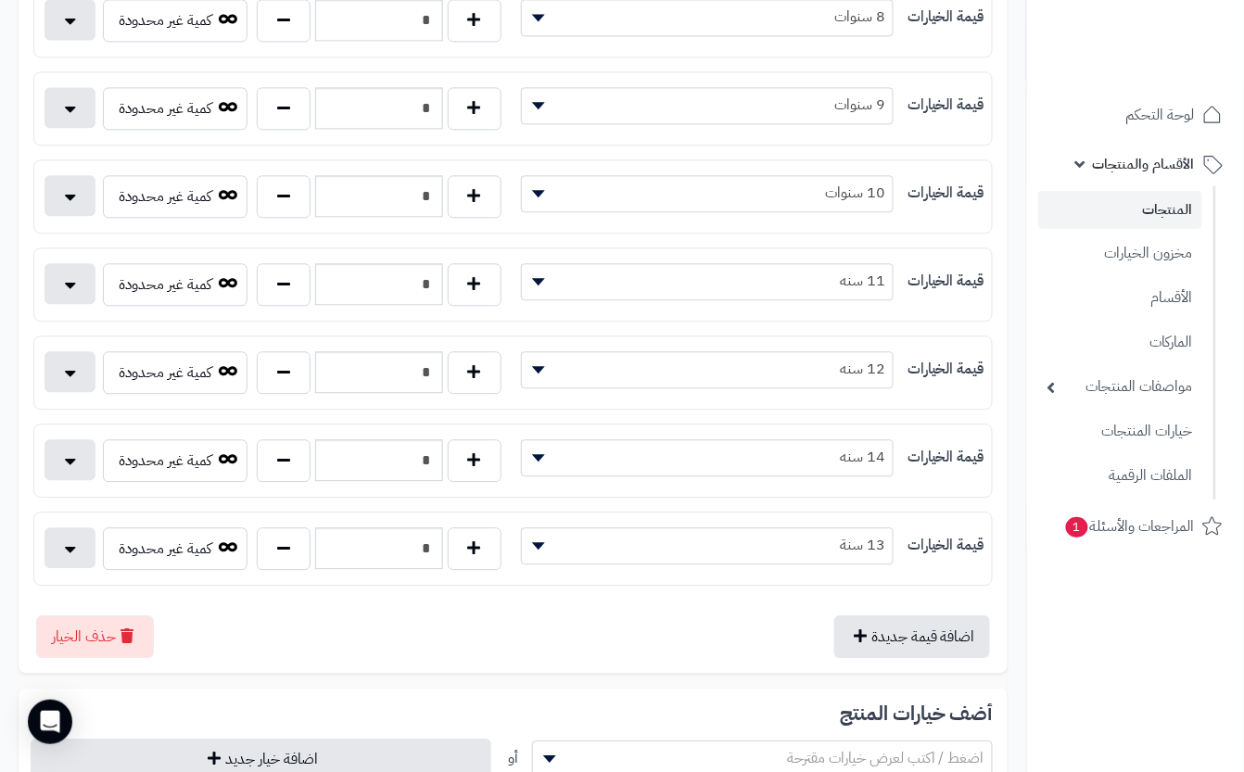
scroll to position [1112, 0]
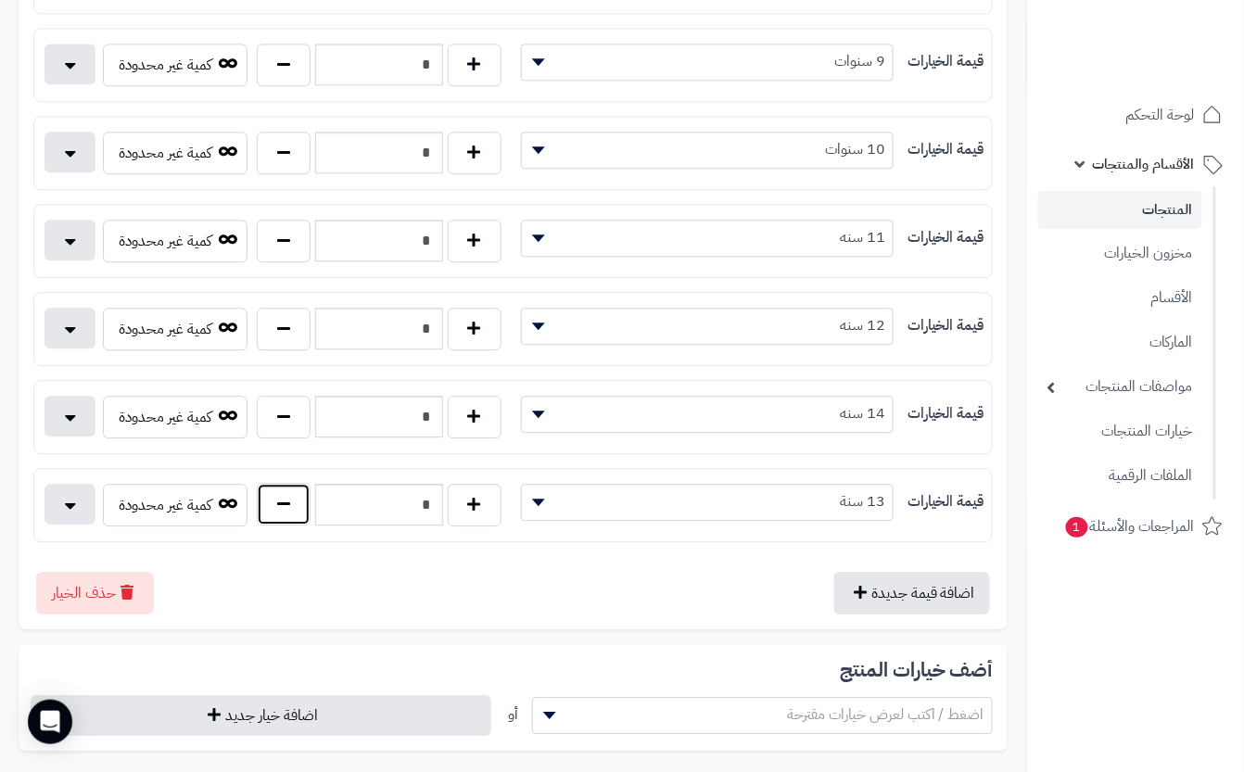
click at [267, 526] on button "button" at bounding box center [284, 504] width 54 height 43
type input "*"
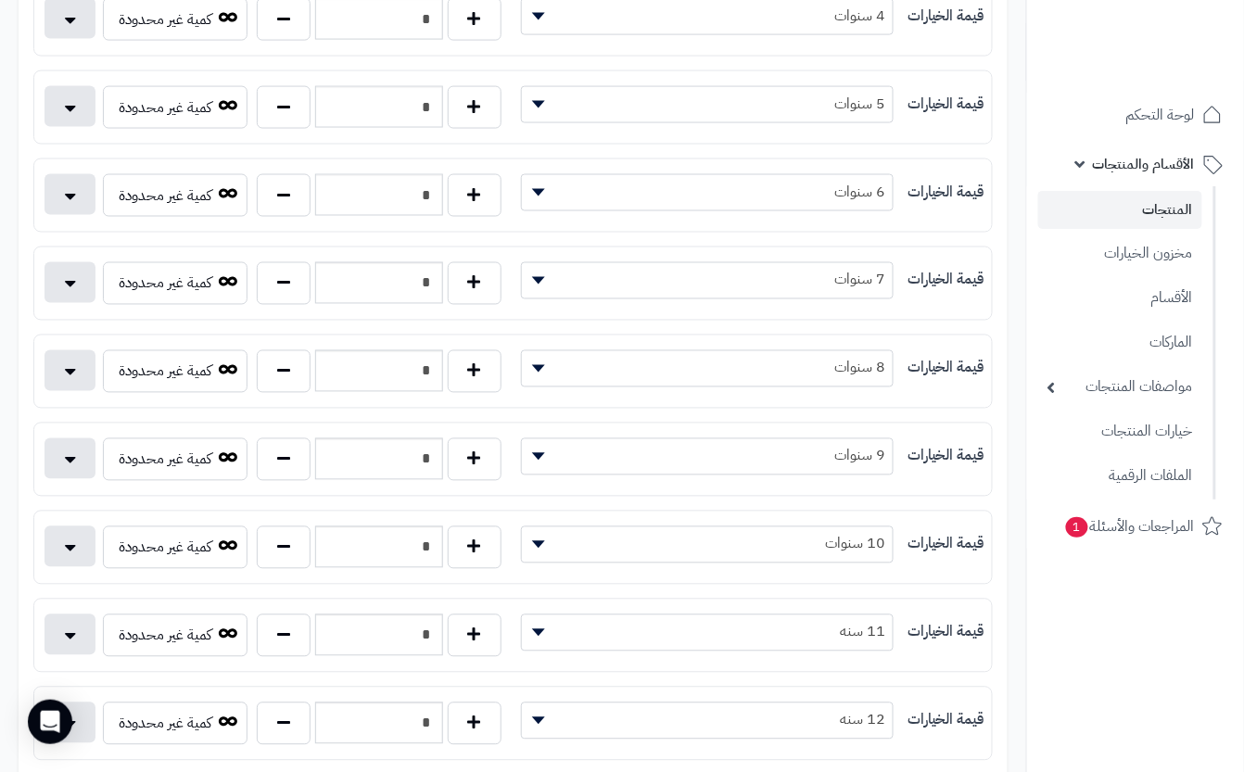
scroll to position [0, 0]
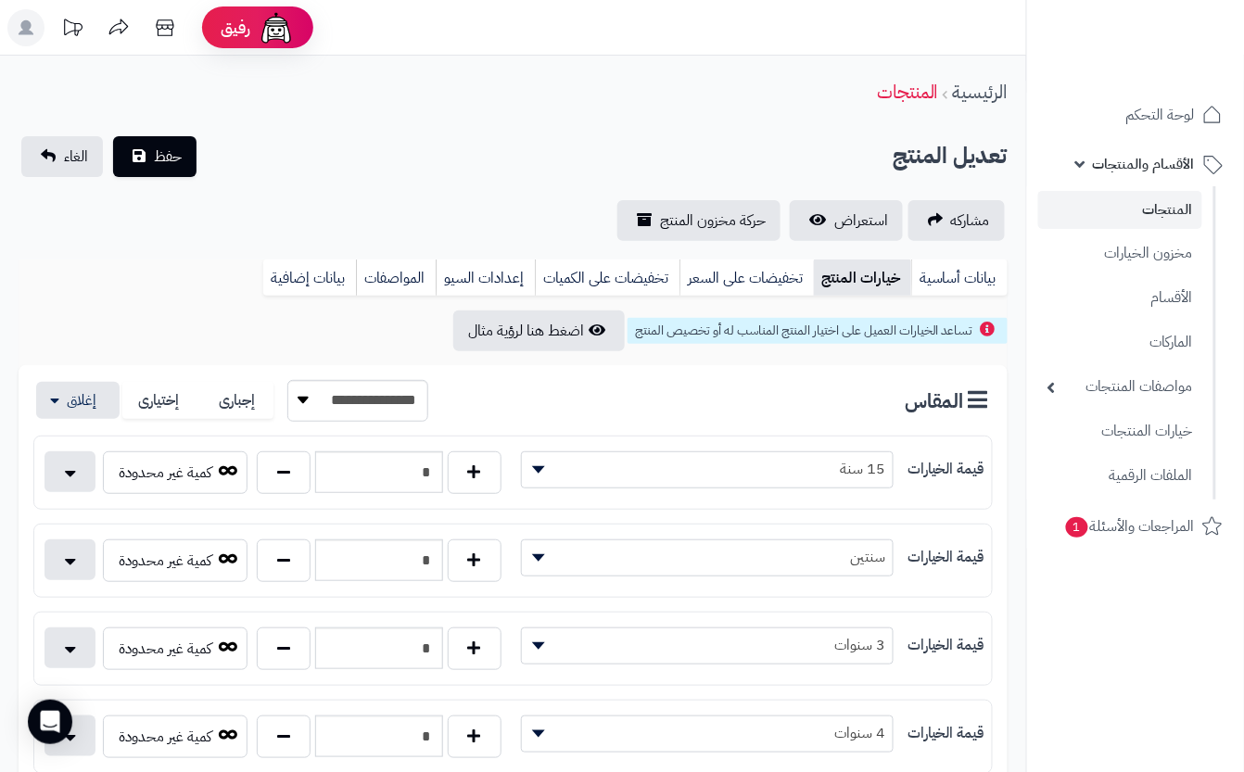
click at [309, 143] on div "تعديل المنتج حفظ الغاء" at bounding box center [513, 156] width 989 height 41
click at [126, 150] on button "حفظ" at bounding box center [154, 155] width 83 height 41
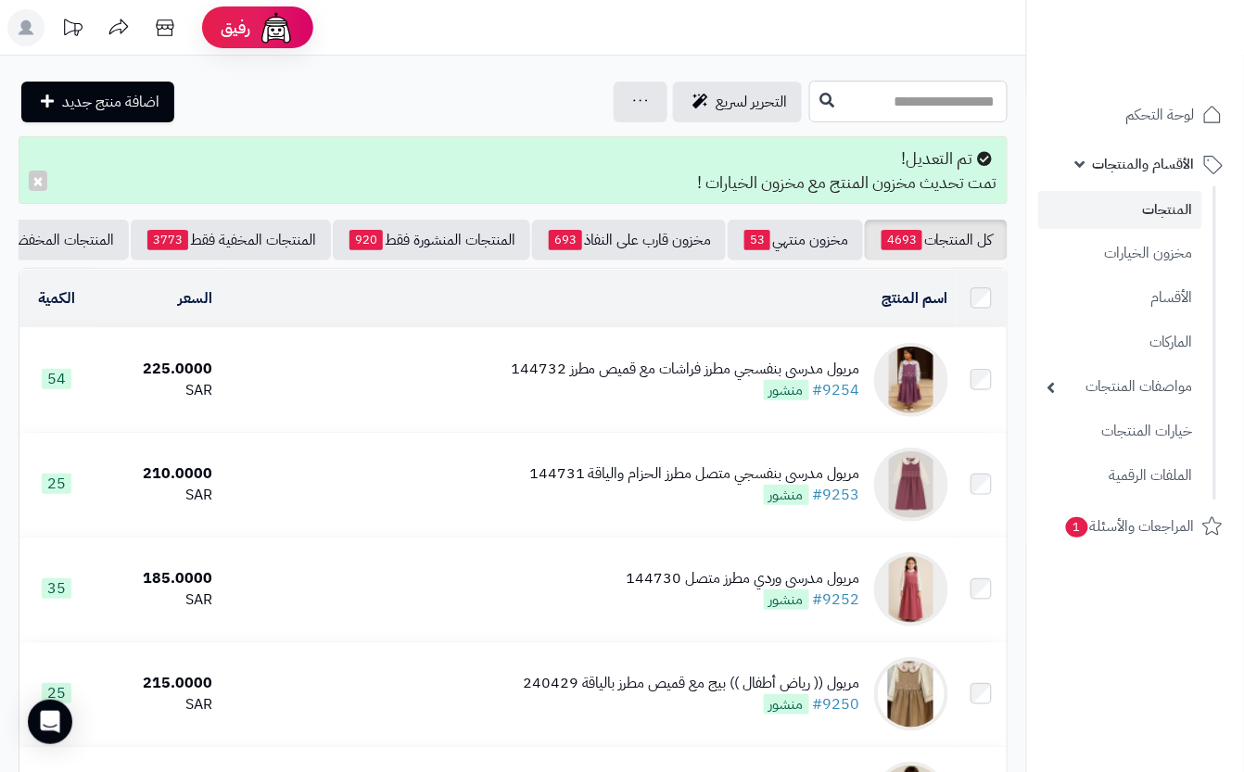
click at [832, 119] on input "text" at bounding box center [908, 102] width 198 height 42
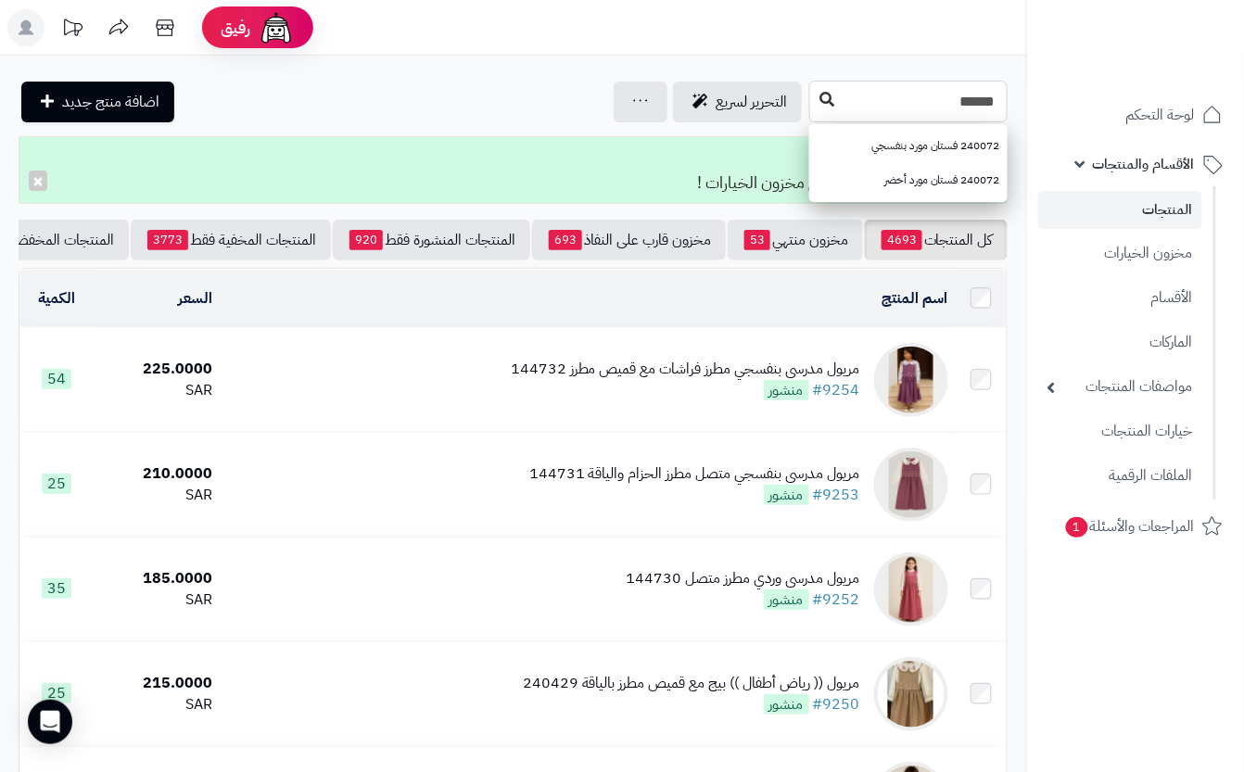
type input "******"
click at [813, 98] on button at bounding box center [827, 99] width 28 height 35
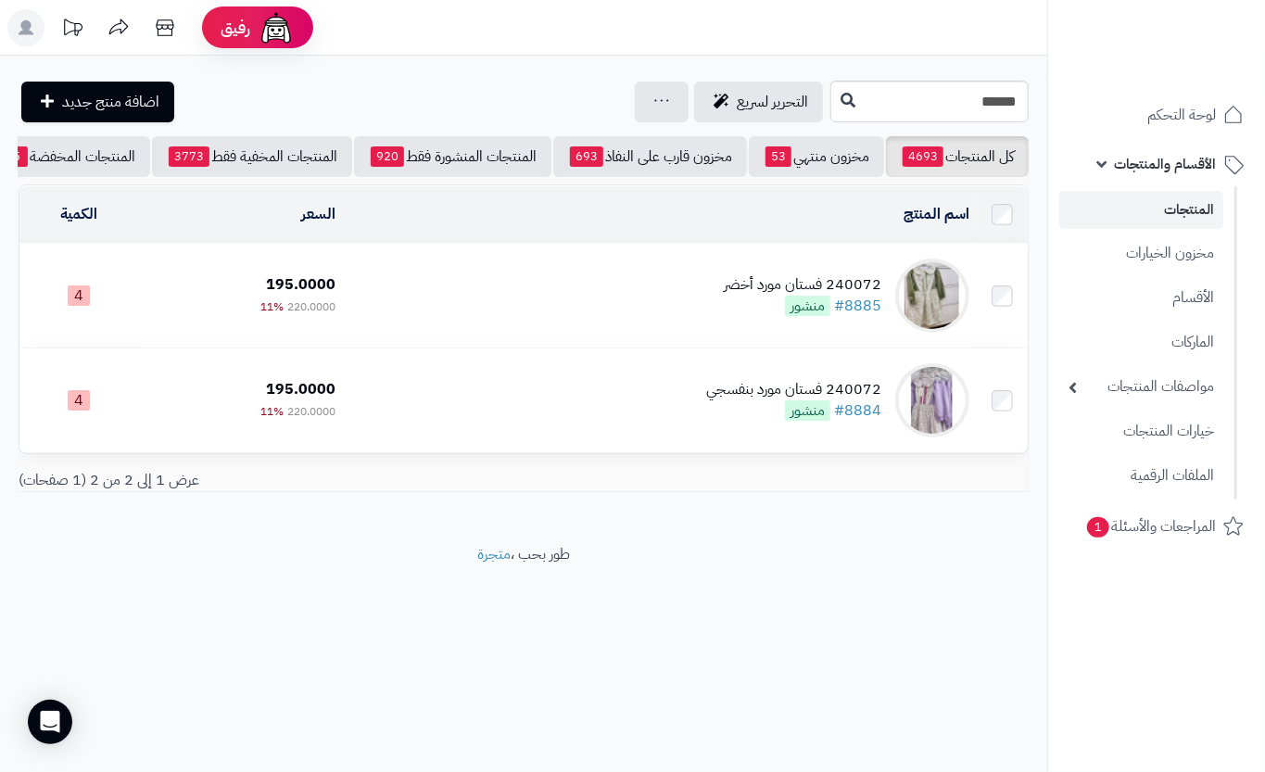
click at [471, 310] on td "240072 فستان مورد أخضر #8885 منشور" at bounding box center [660, 296] width 634 height 104
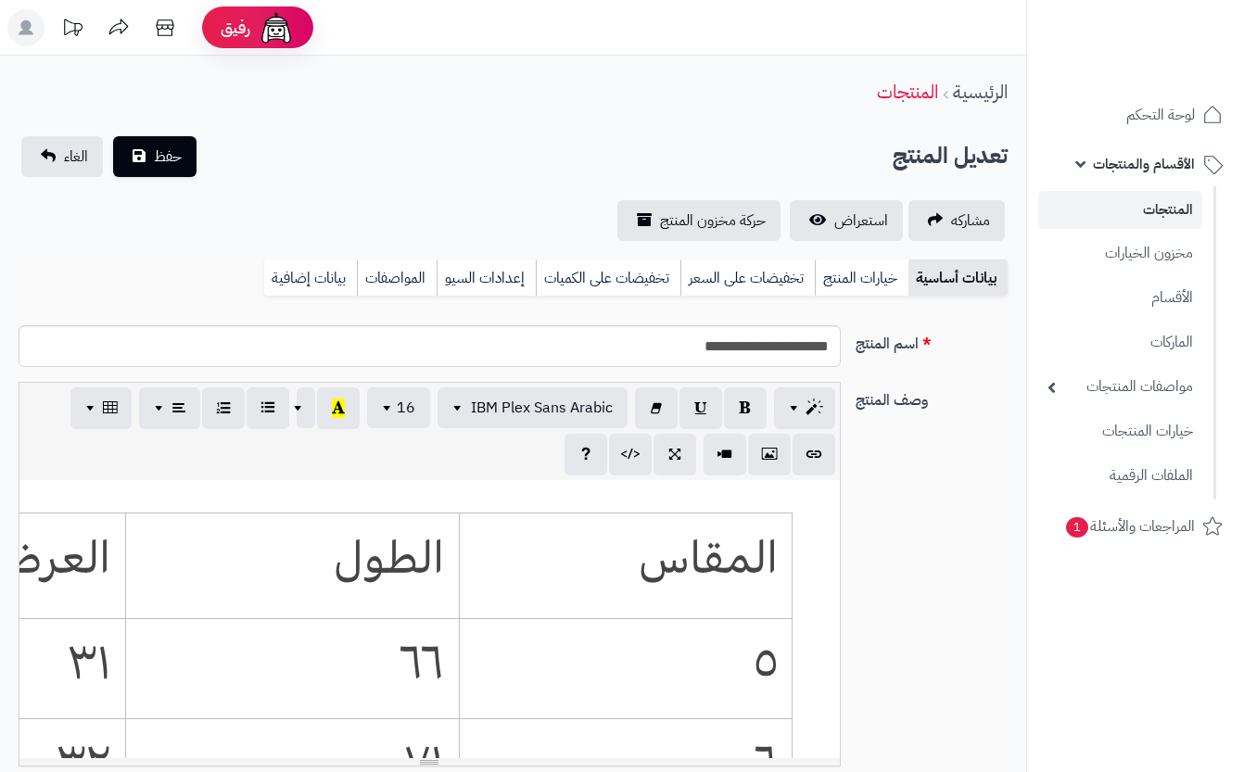
click at [847, 282] on link "خيارات المنتج" at bounding box center [862, 278] width 94 height 37
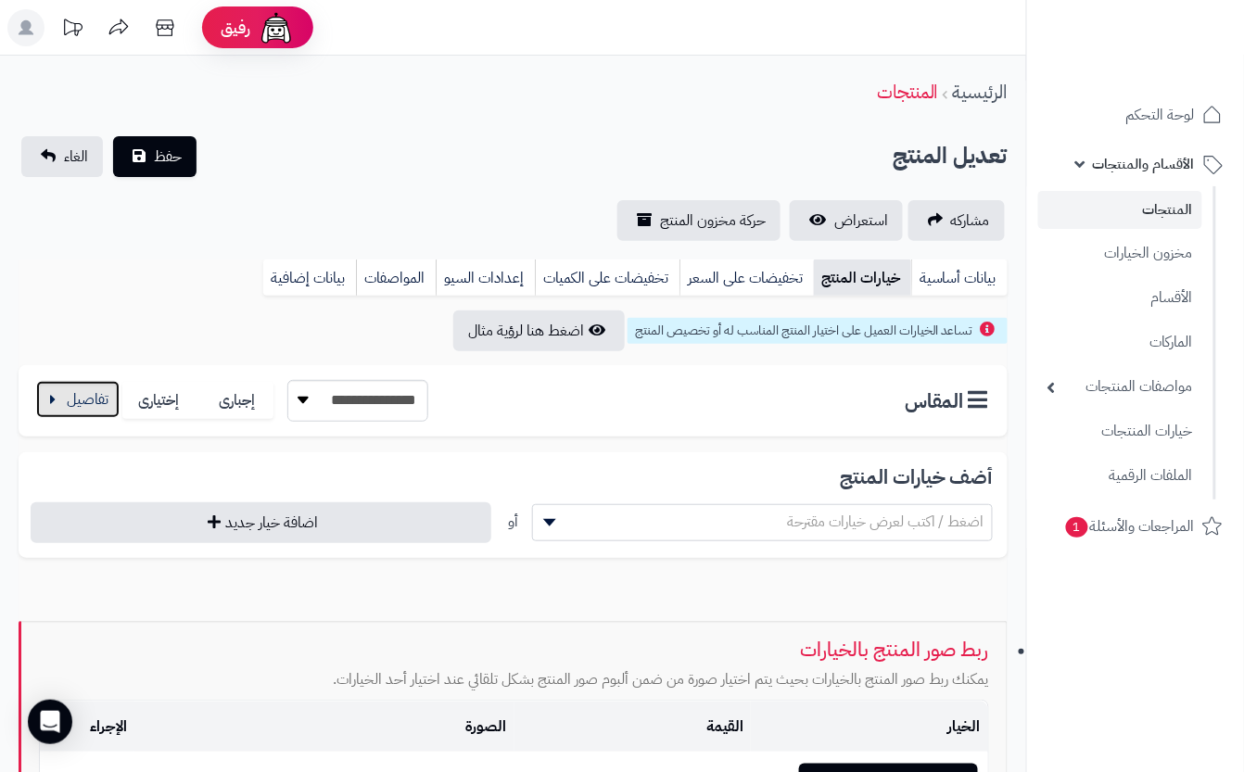
click at [75, 391] on button "button" at bounding box center [77, 399] width 83 height 37
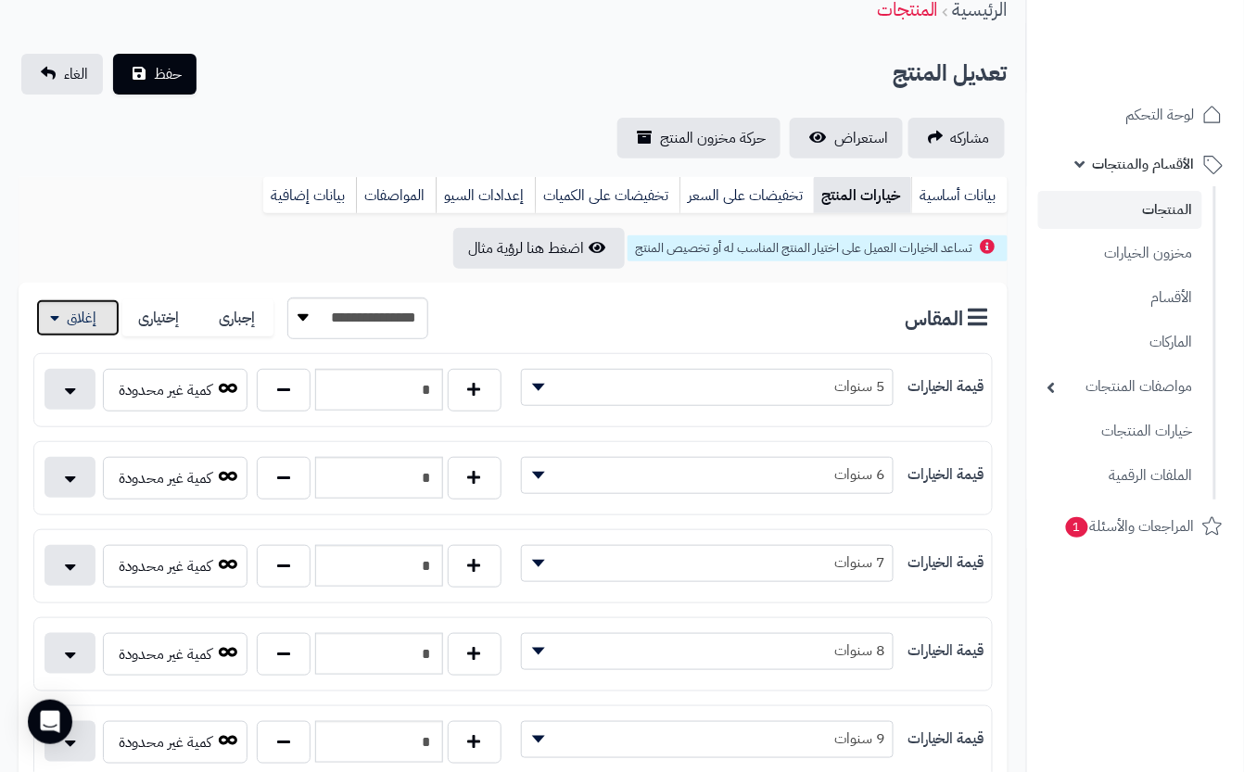
scroll to position [371, 0]
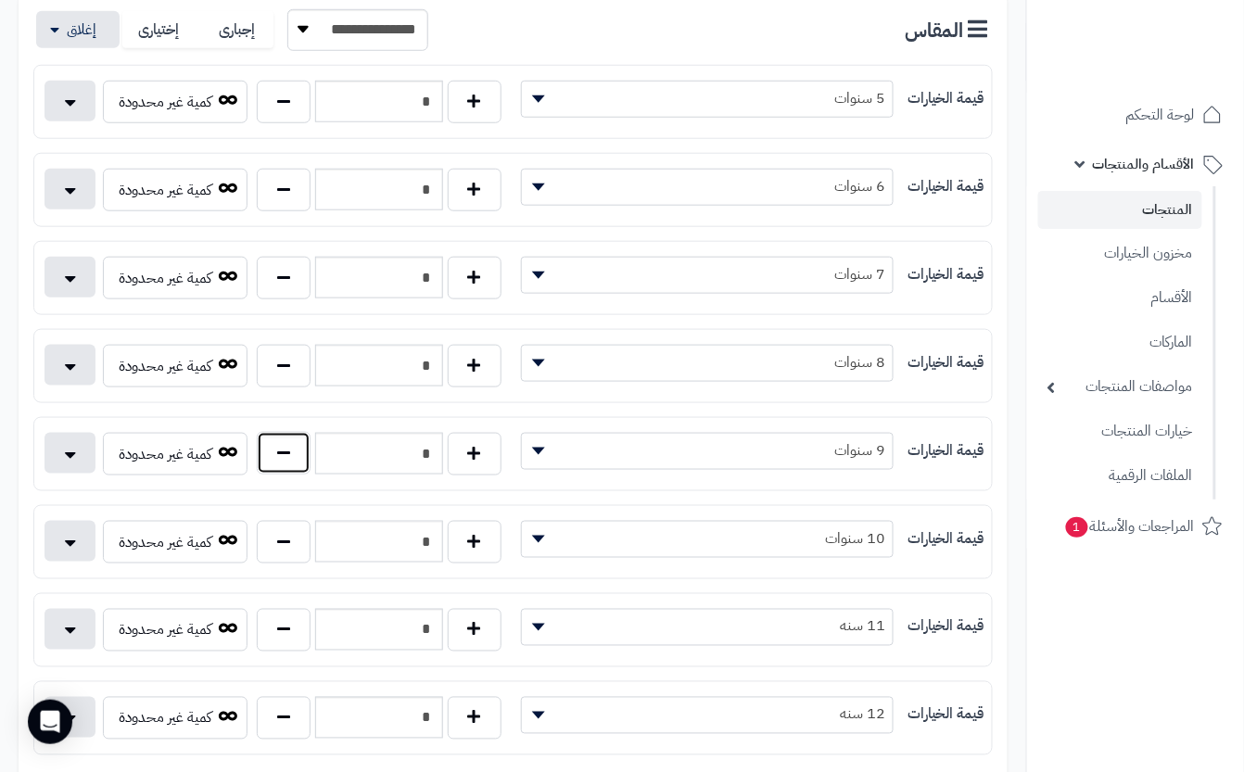
click at [267, 471] on button "button" at bounding box center [284, 453] width 54 height 43
type input "*"
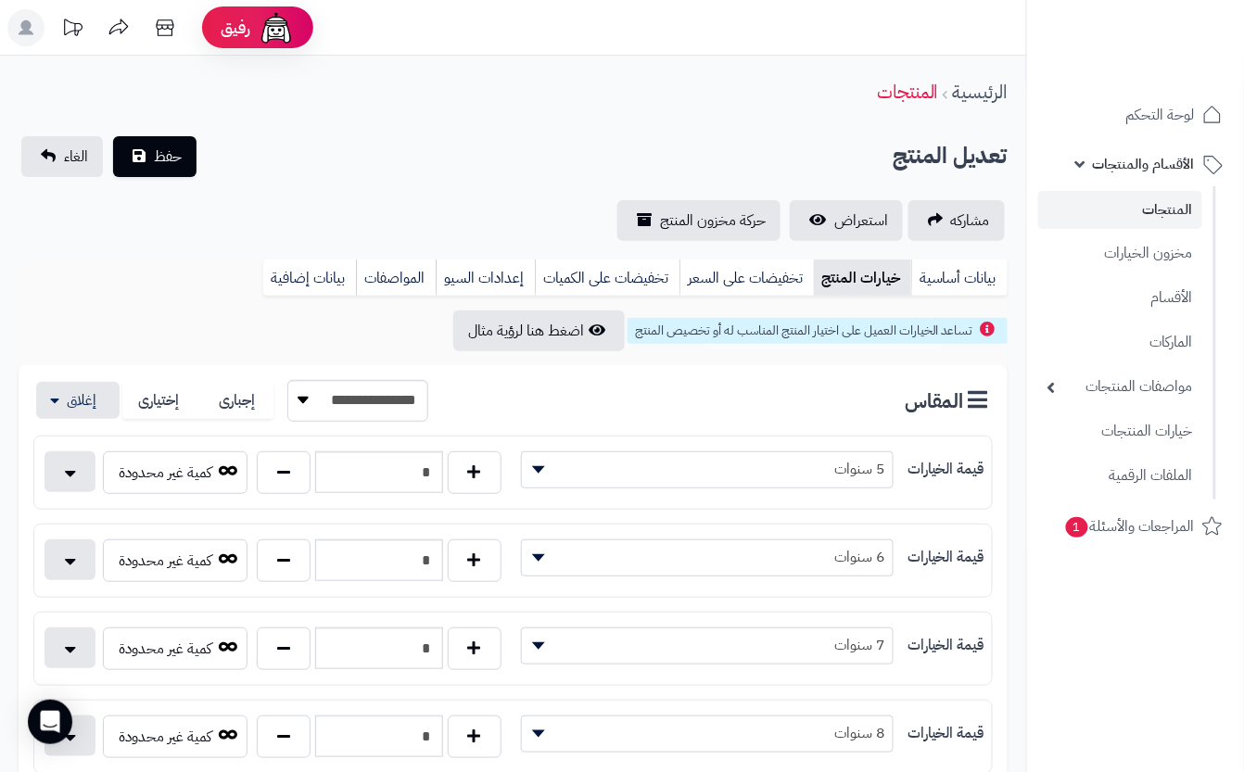
drag, startPoint x: 337, startPoint y: 171, endPoint x: 283, endPoint y: 172, distance: 54.7
click at [331, 171] on div "تعديل المنتج حفظ الغاء" at bounding box center [513, 156] width 989 height 41
click at [160, 149] on span "حفظ" at bounding box center [168, 156] width 28 height 22
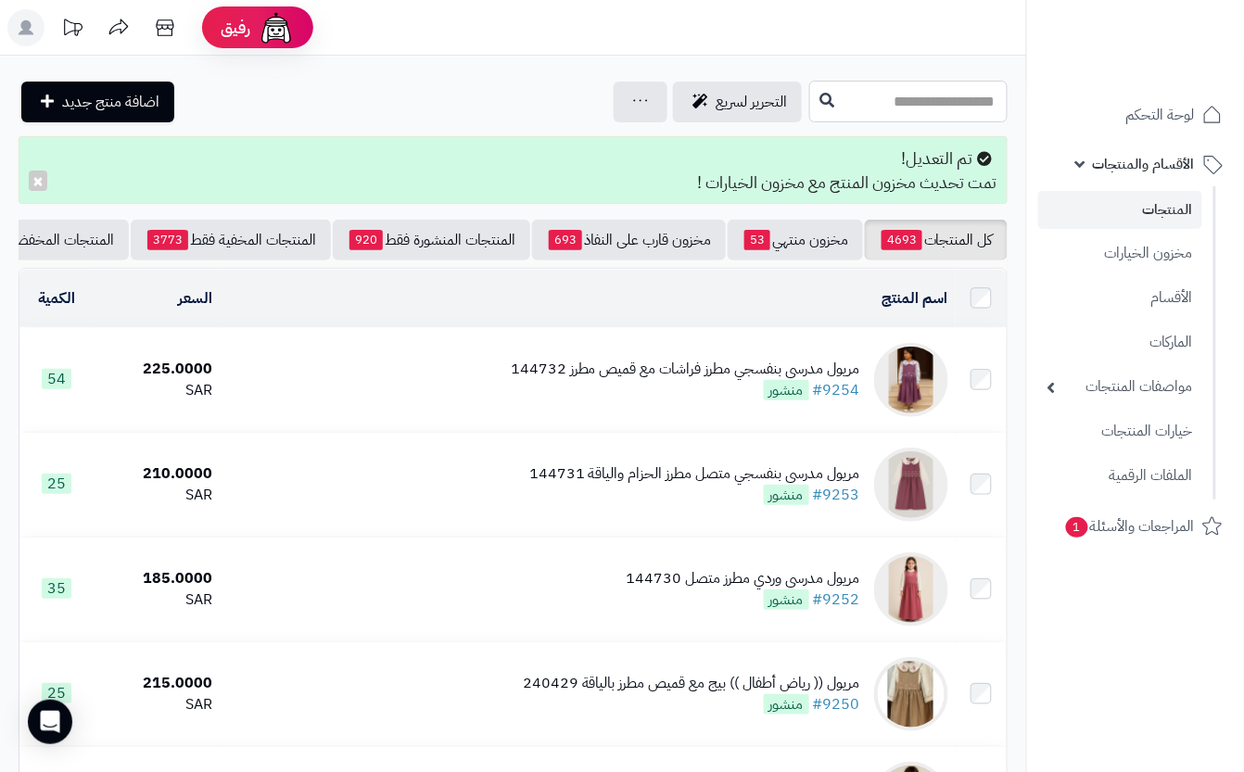
drag, startPoint x: 866, startPoint y: 111, endPoint x: 706, endPoint y: 402, distance: 331.8
click at [868, 111] on input "text" at bounding box center [908, 102] width 198 height 42
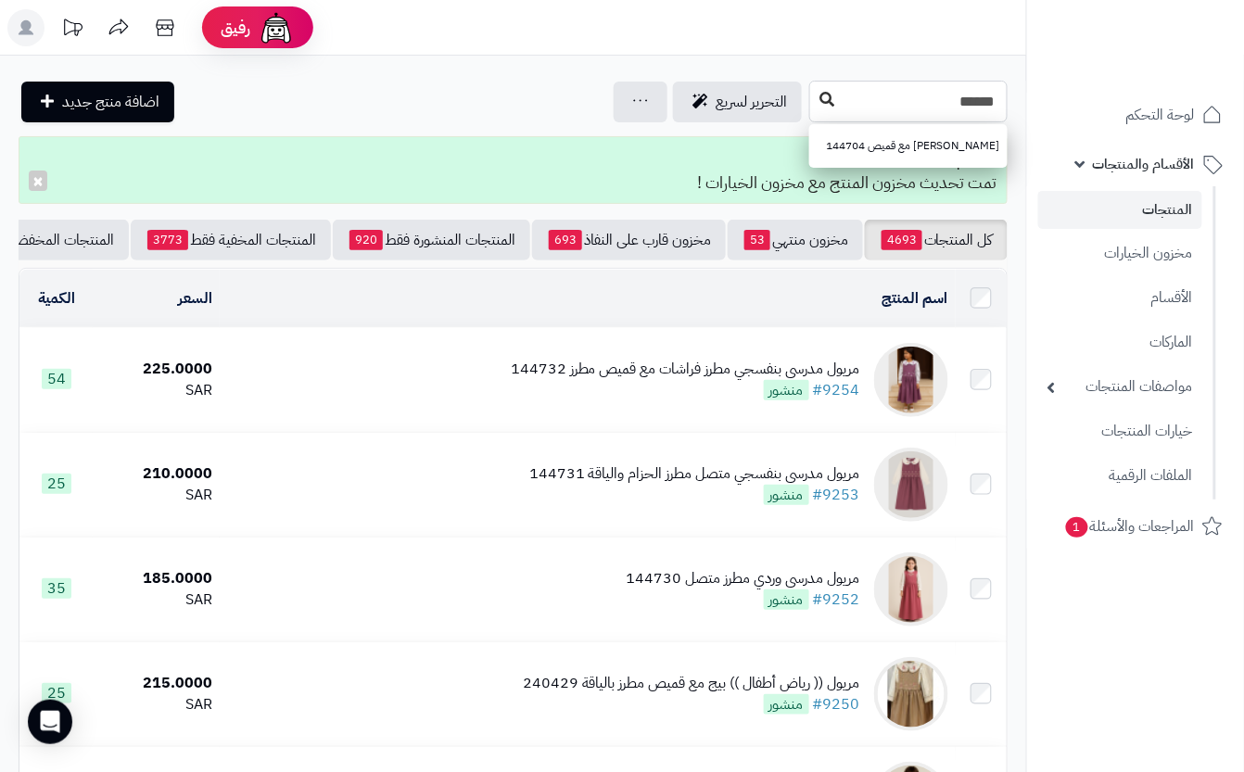
type input "******"
click at [819, 106] on icon at bounding box center [826, 99] width 15 height 15
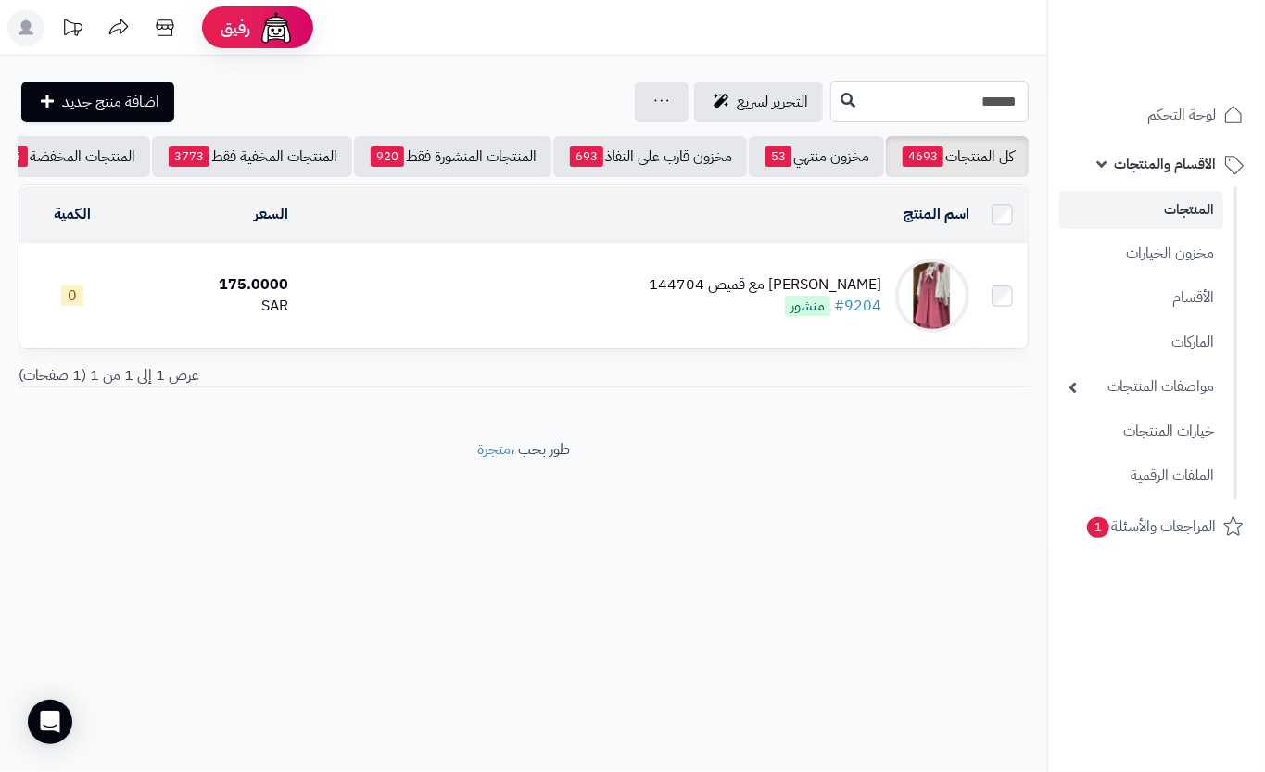
click at [916, 117] on input "******" at bounding box center [929, 102] width 198 height 42
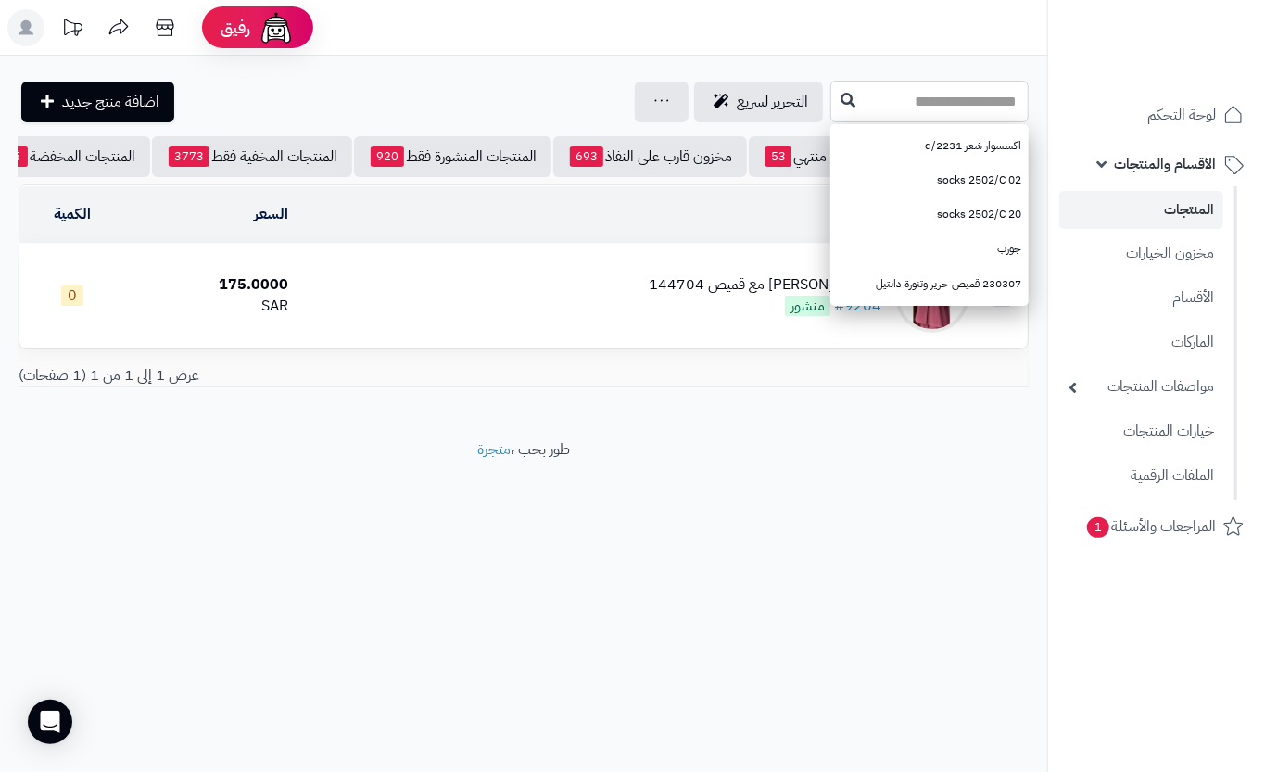
click at [830, 102] on input "text" at bounding box center [929, 102] width 198 height 42
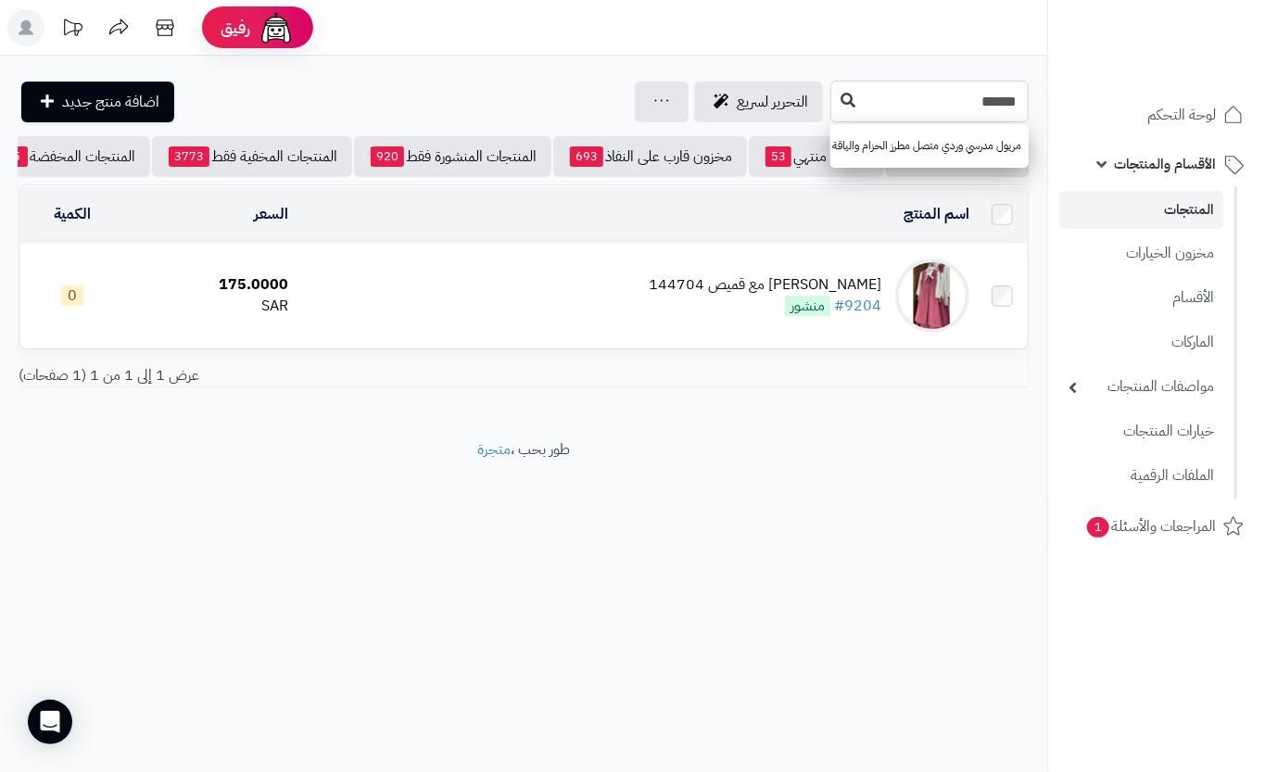
click at [830, 105] on input "******" at bounding box center [929, 102] width 198 height 42
type input "******"
click at [841, 97] on icon at bounding box center [848, 99] width 15 height 15
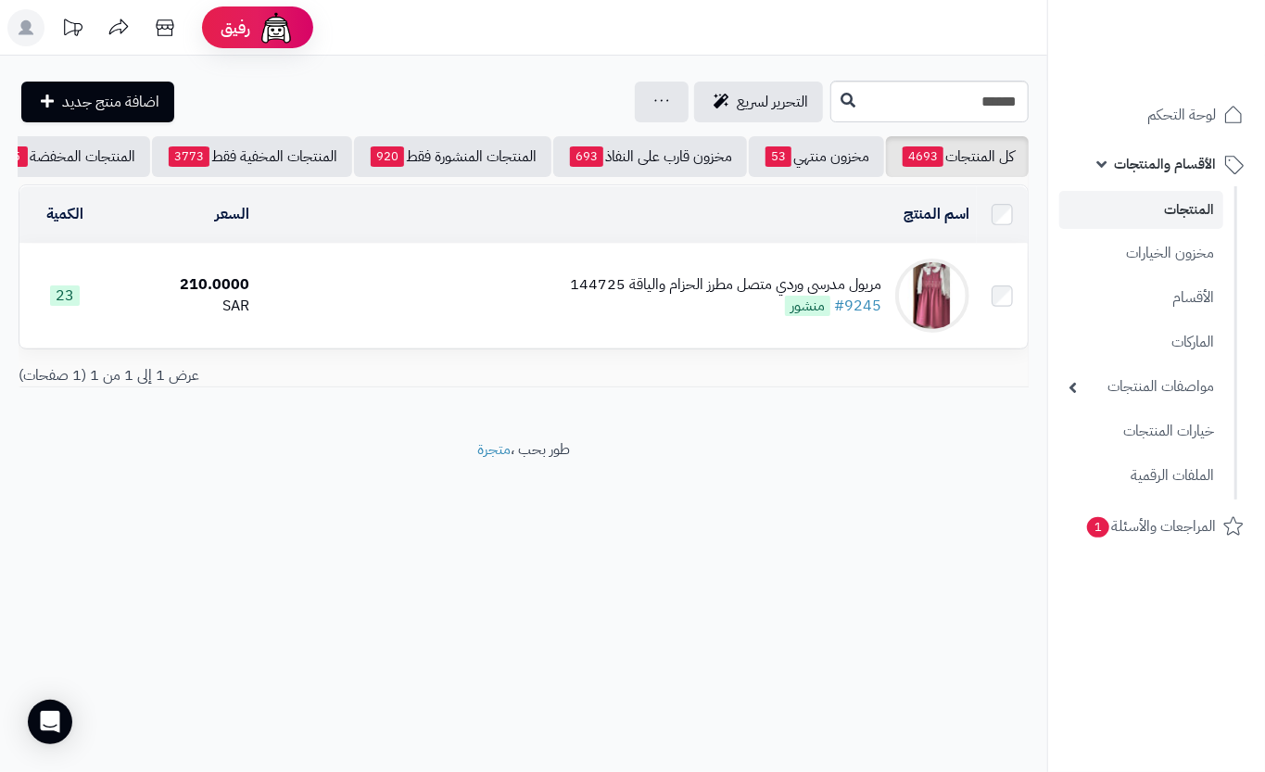
click at [439, 306] on td "مريول مدرسي وردي متصل مطرز الحزام والياقة 144725 #9245 منشور" at bounding box center [617, 296] width 720 height 104
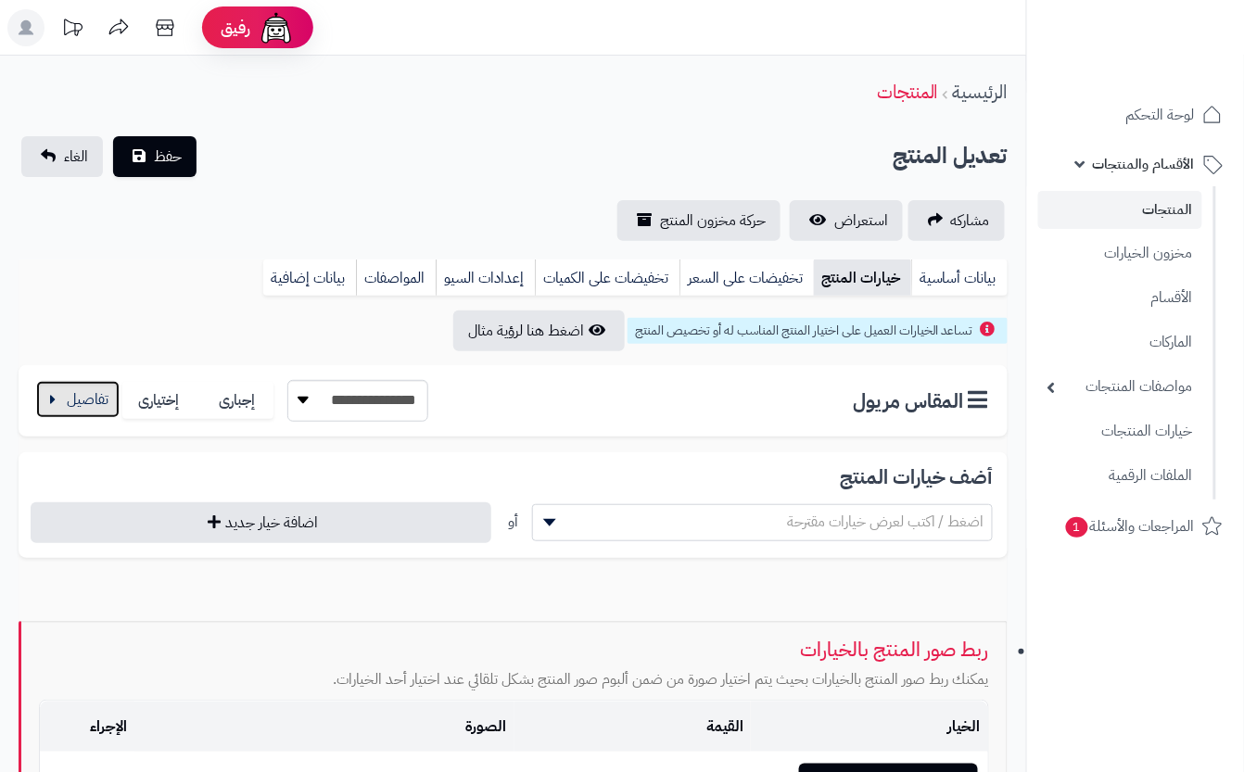
click at [108, 387] on button "button" at bounding box center [77, 399] width 83 height 37
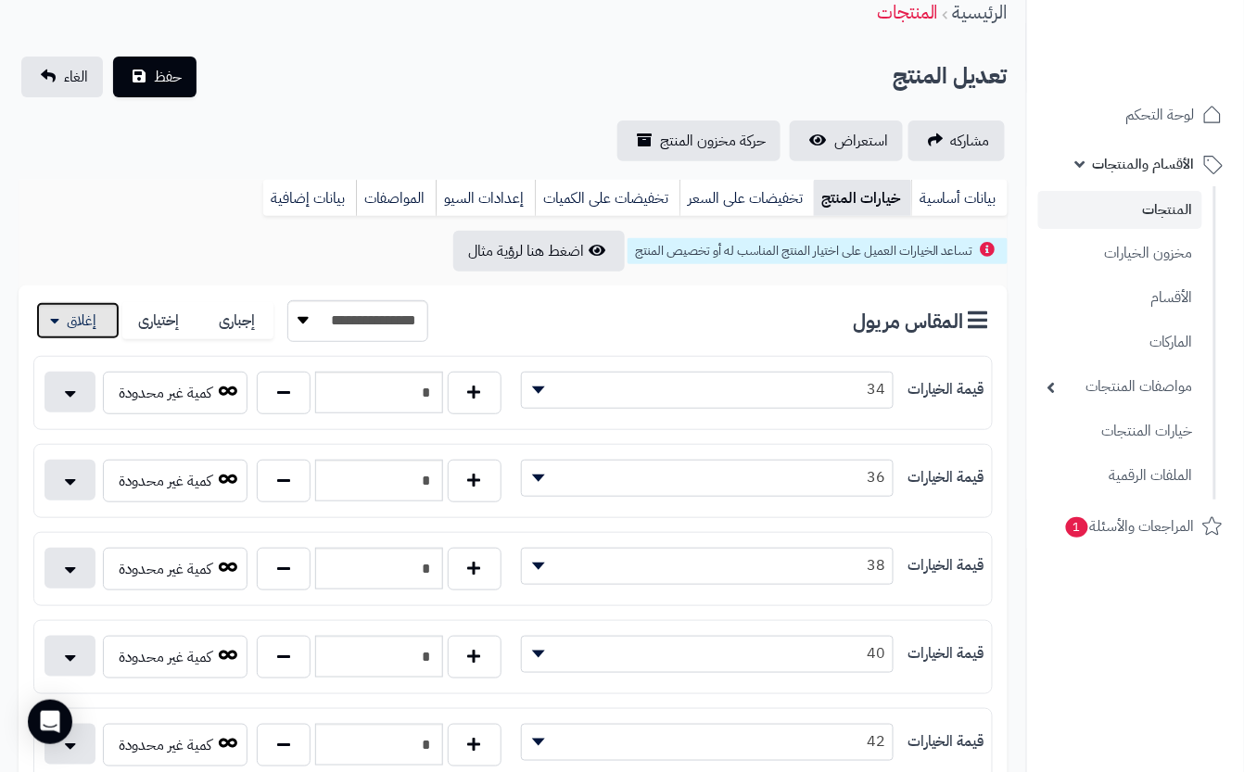
scroll to position [123, 0]
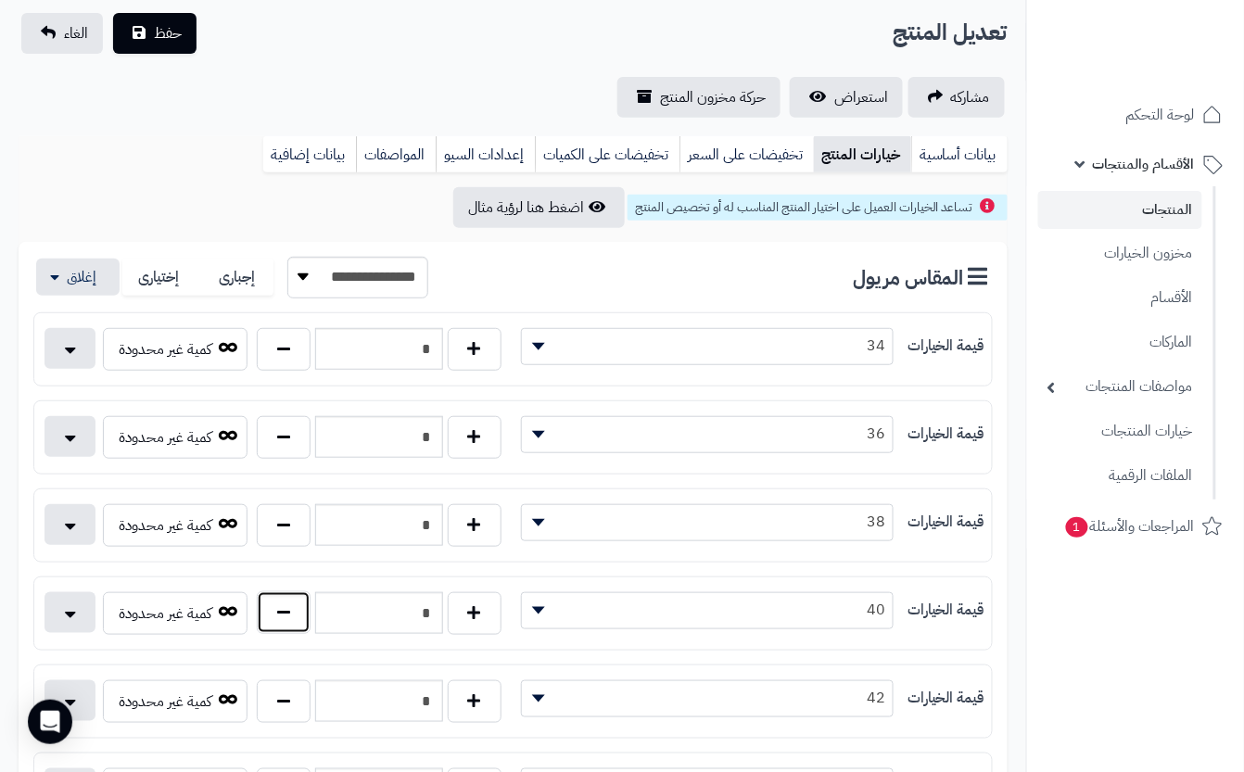
click at [295, 614] on button "button" at bounding box center [284, 612] width 54 height 43
type input "*"
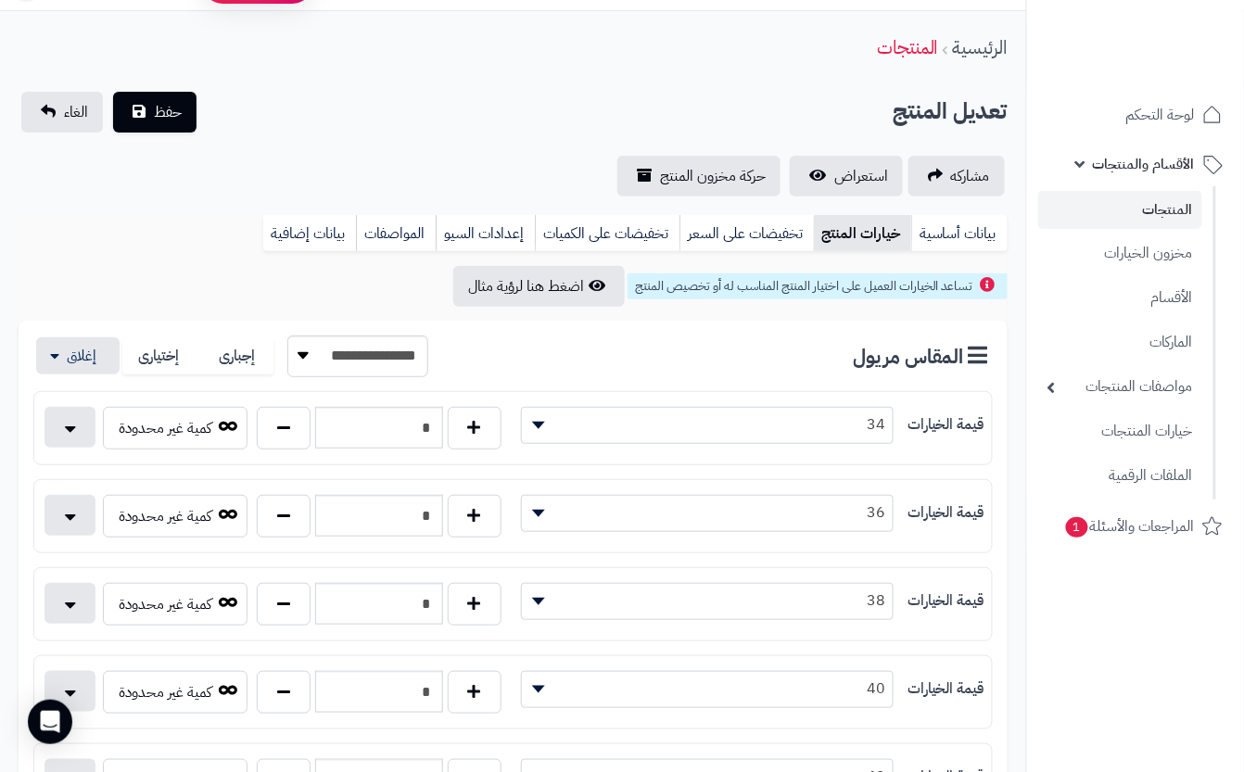
scroll to position [0, 0]
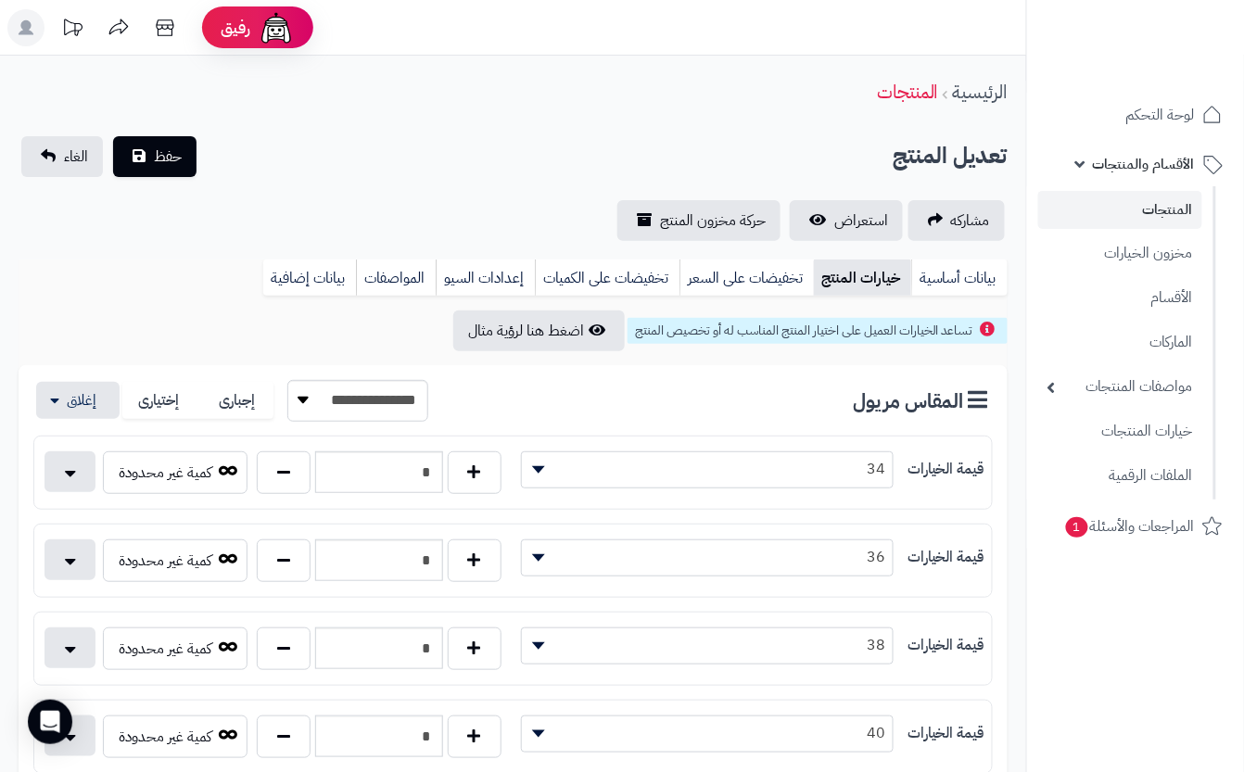
click at [409, 209] on div "مشاركه استعراض حركة مخزون المنتج" at bounding box center [513, 220] width 989 height 41
click at [137, 149] on button "حفظ" at bounding box center [154, 155] width 83 height 41
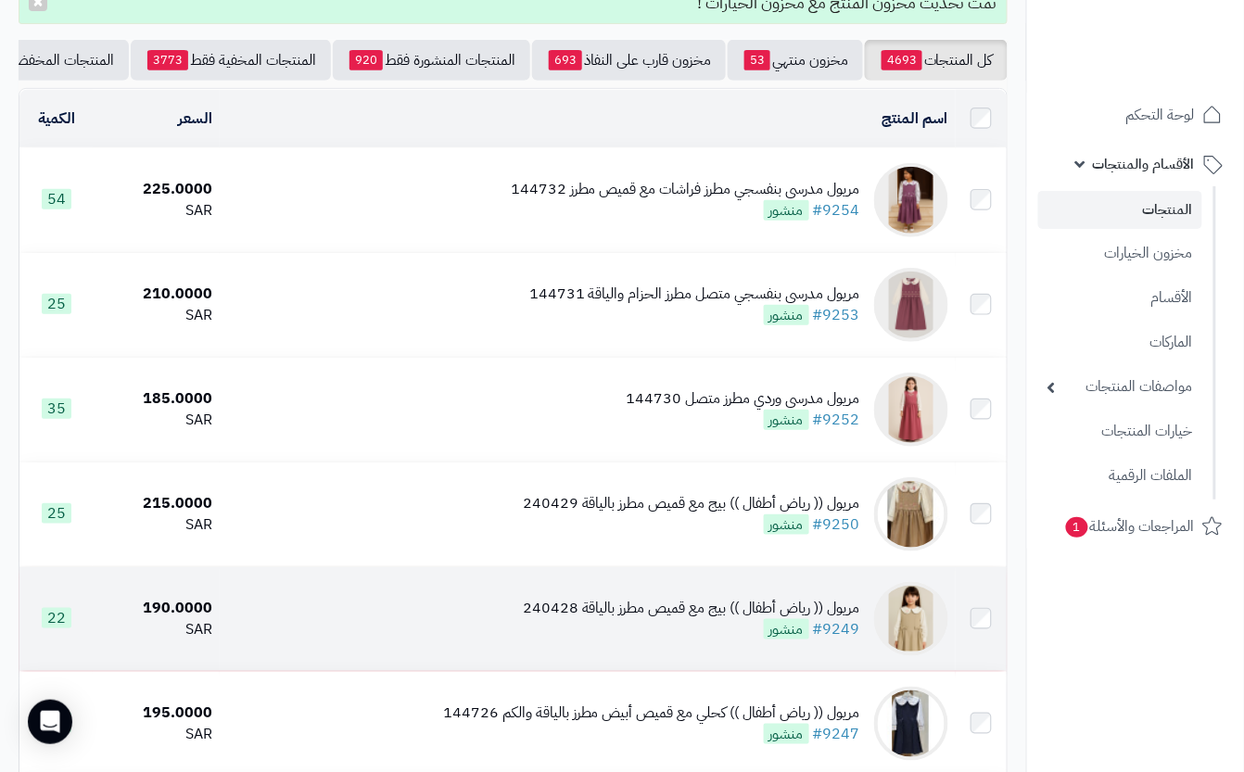
scroll to position [494, 0]
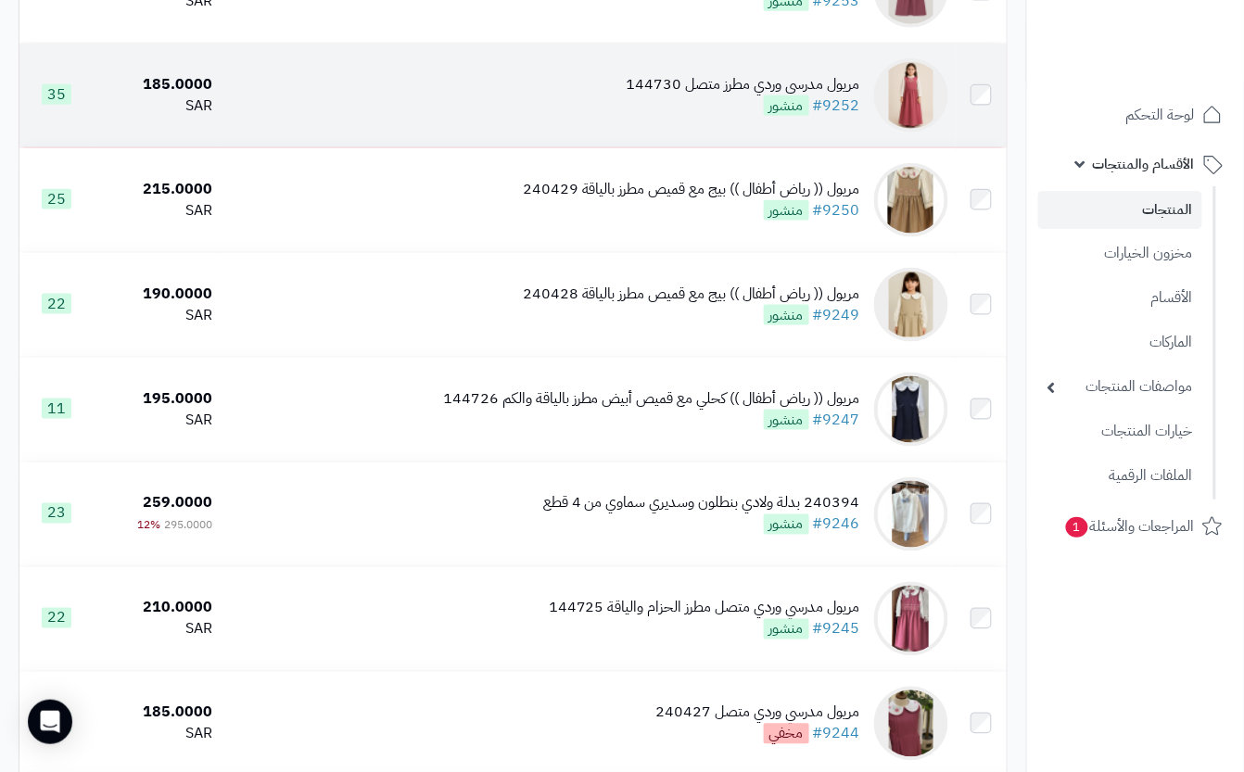
click at [642, 117] on div "مريول مدرسي وردي مطرز متصل 144730 #9252 منشور" at bounding box center [744, 95] width 234 height 43
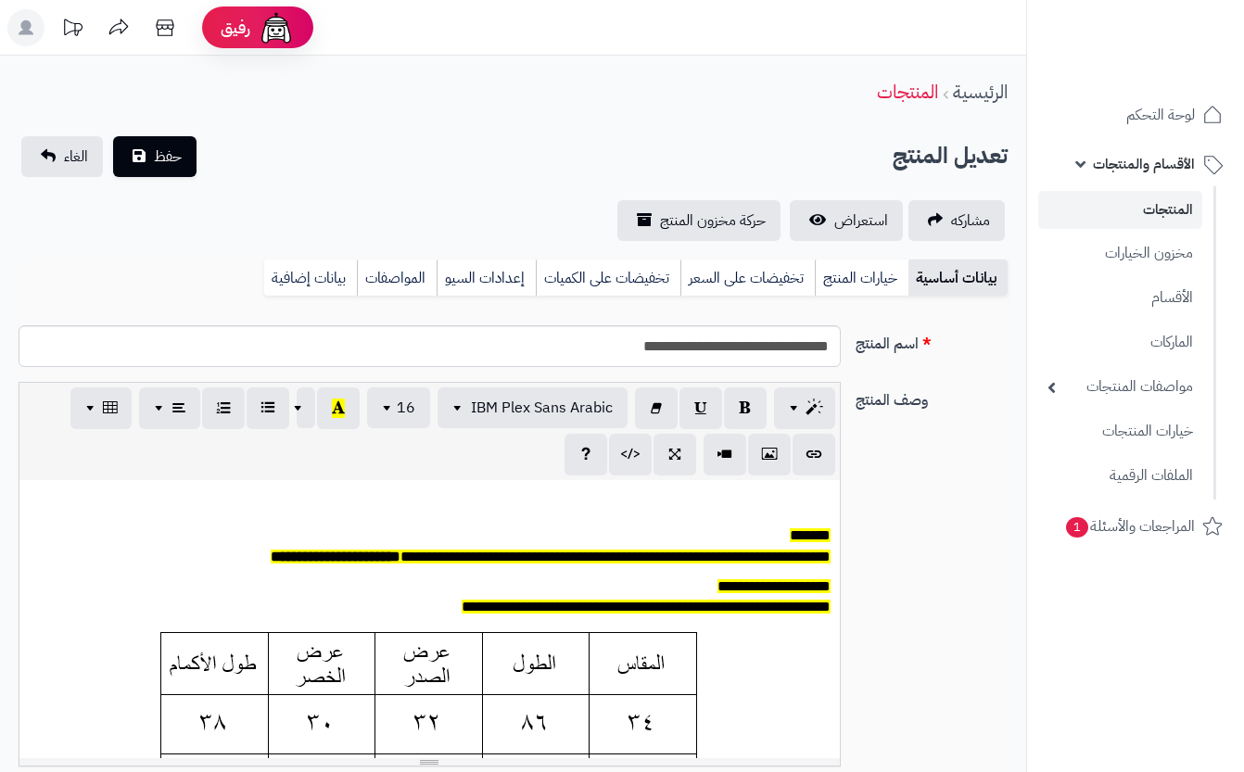
click at [883, 283] on link "خيارات المنتج" at bounding box center [862, 278] width 94 height 37
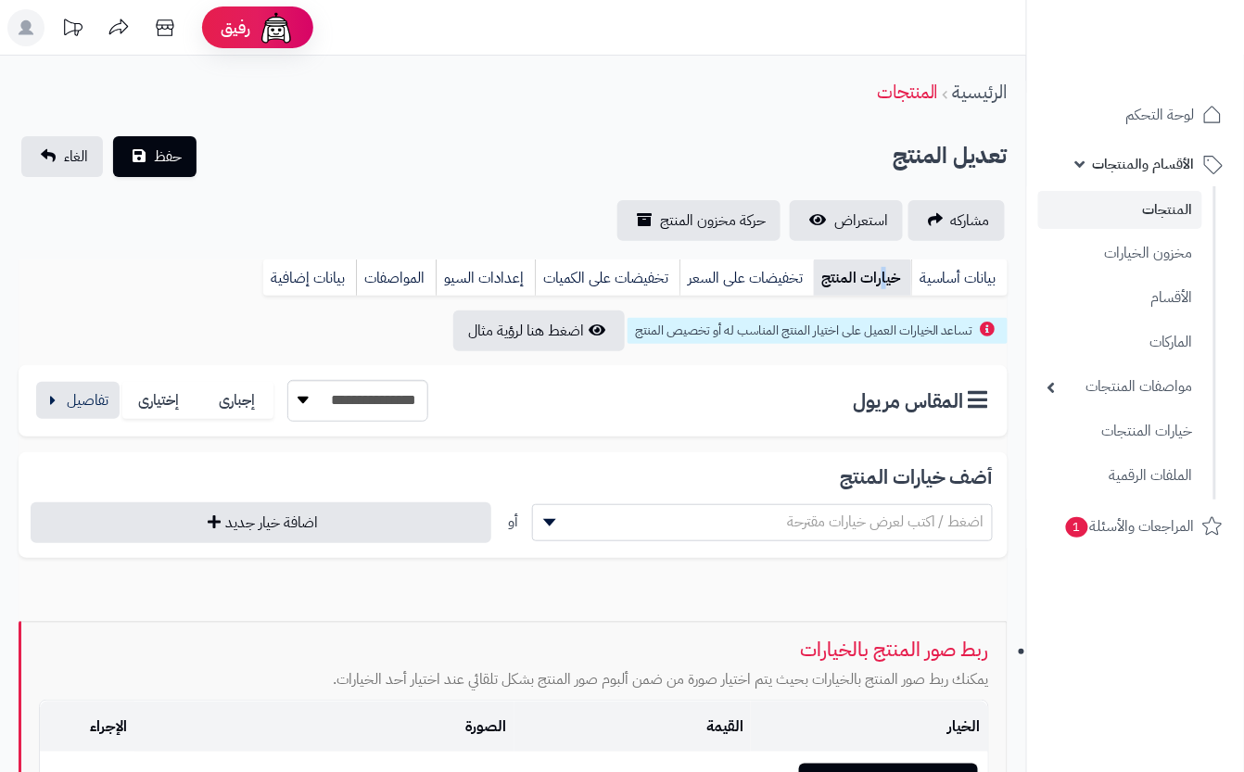
click at [68, 380] on div "**********" at bounding box center [230, 401] width 395 height 42
click at [68, 395] on button "button" at bounding box center [77, 399] width 83 height 37
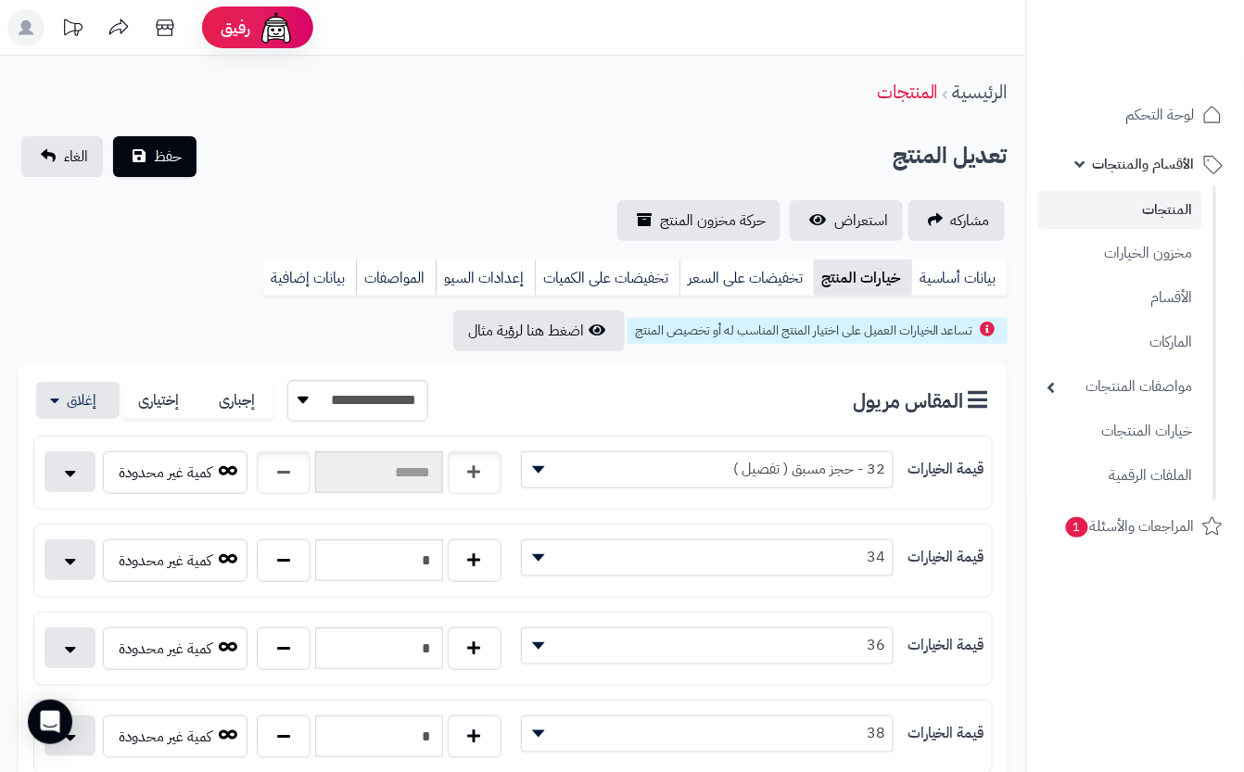
click at [358, 171] on div "تعديل المنتج حفظ الغاء" at bounding box center [513, 156] width 989 height 41
click at [128, 171] on button "حفظ" at bounding box center [154, 155] width 83 height 41
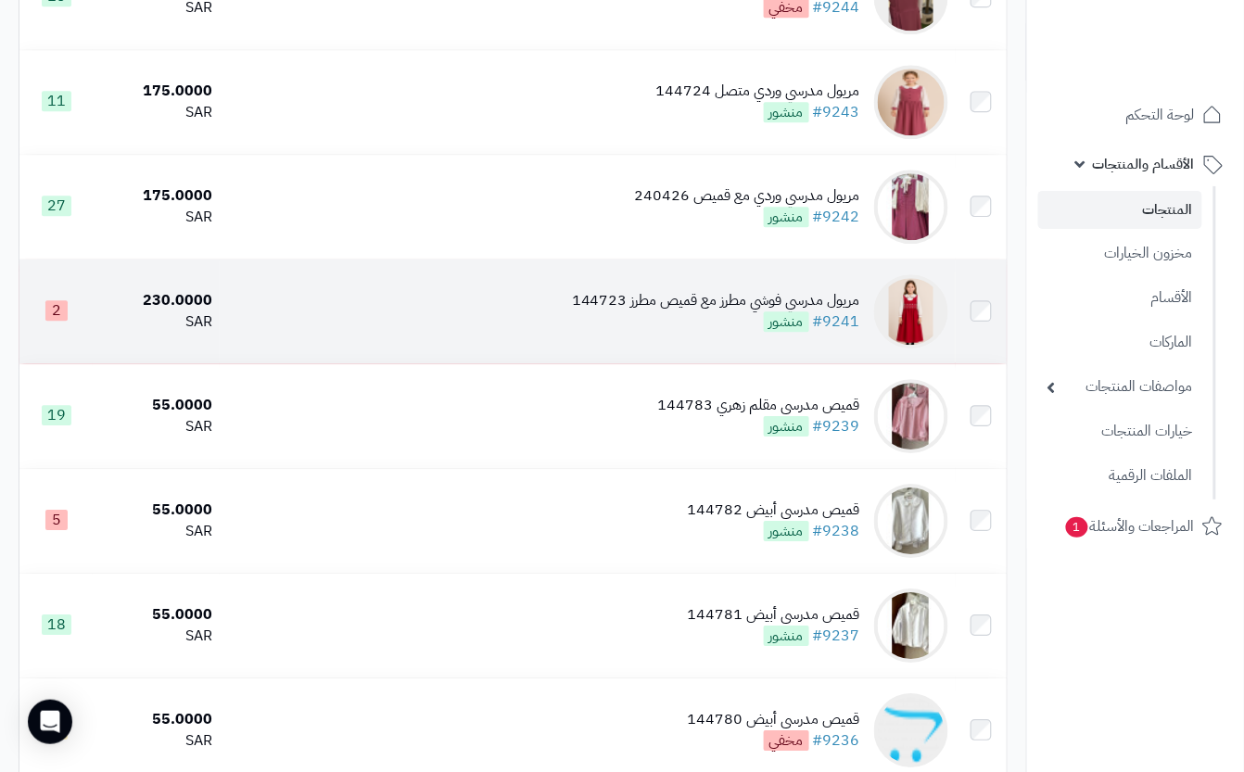
scroll to position [1235, 0]
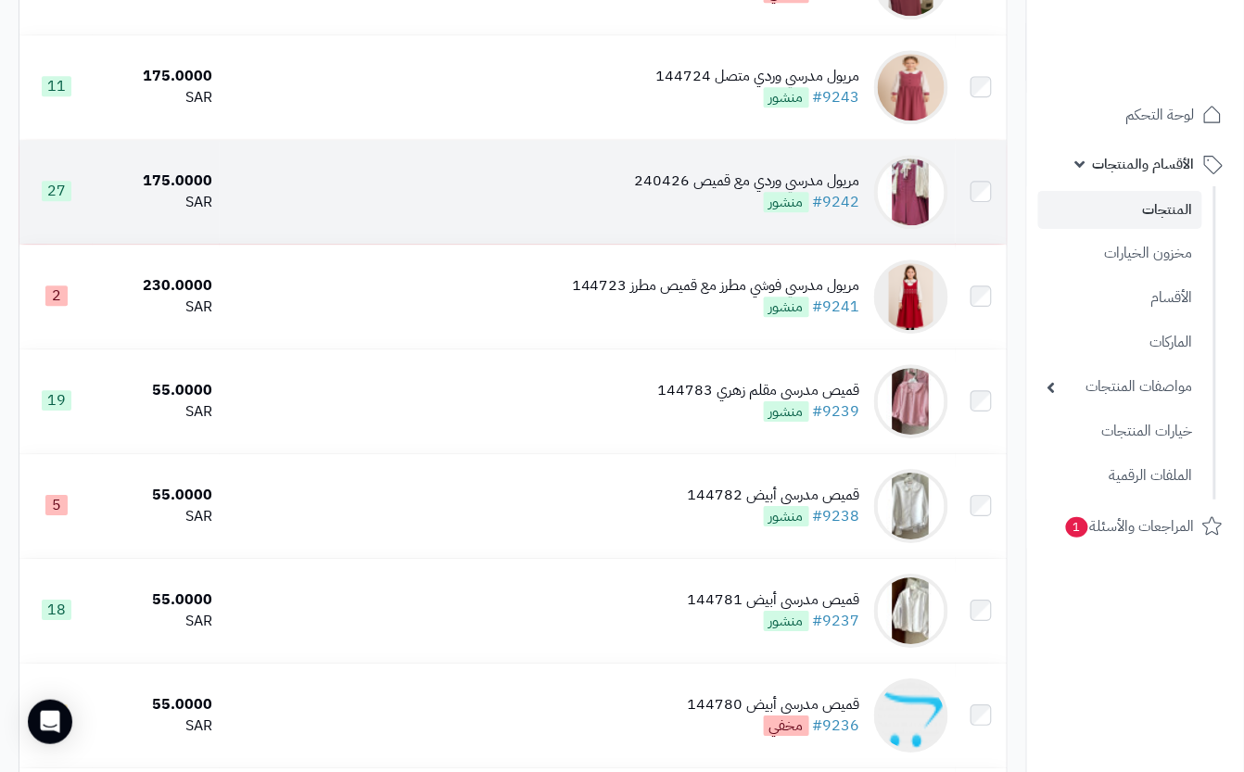
click at [591, 227] on td "مريول مدرسي وردي مع قميص 240426 #9242 منشور" at bounding box center [587, 192] width 735 height 104
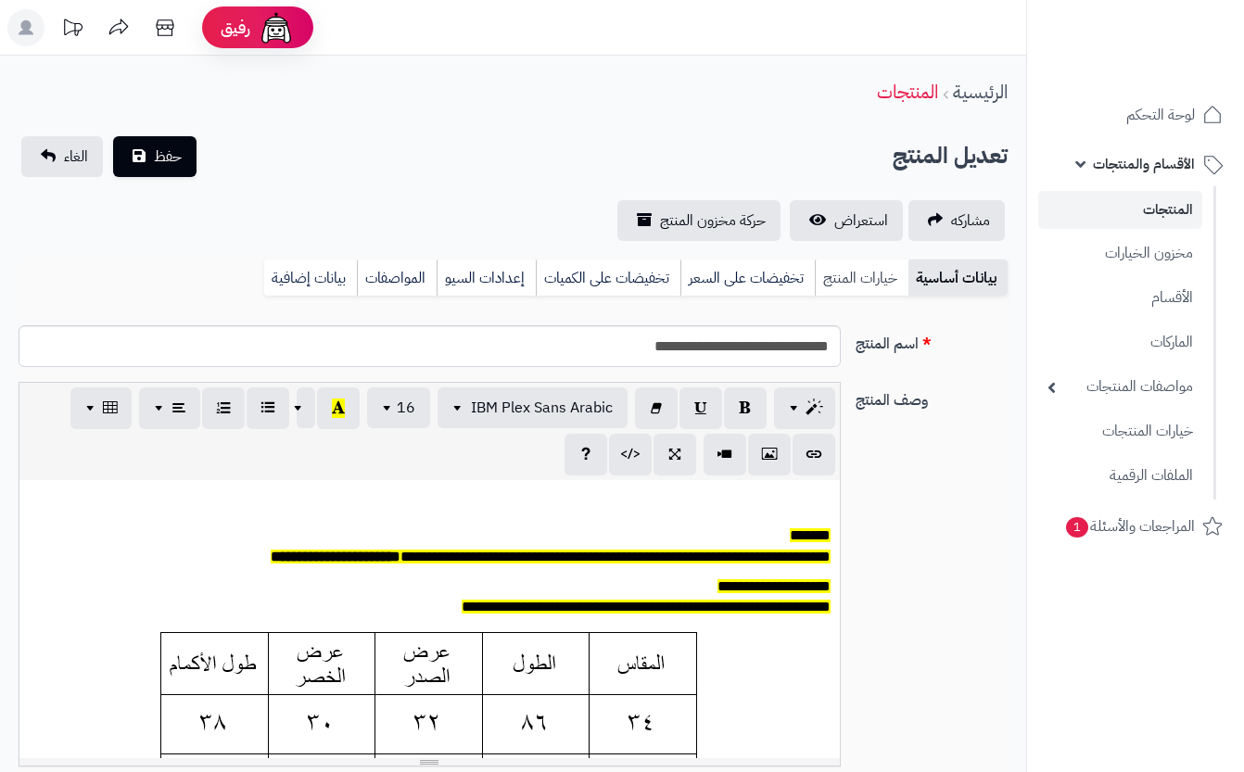
click at [836, 282] on link "خيارات المنتج" at bounding box center [862, 278] width 94 height 37
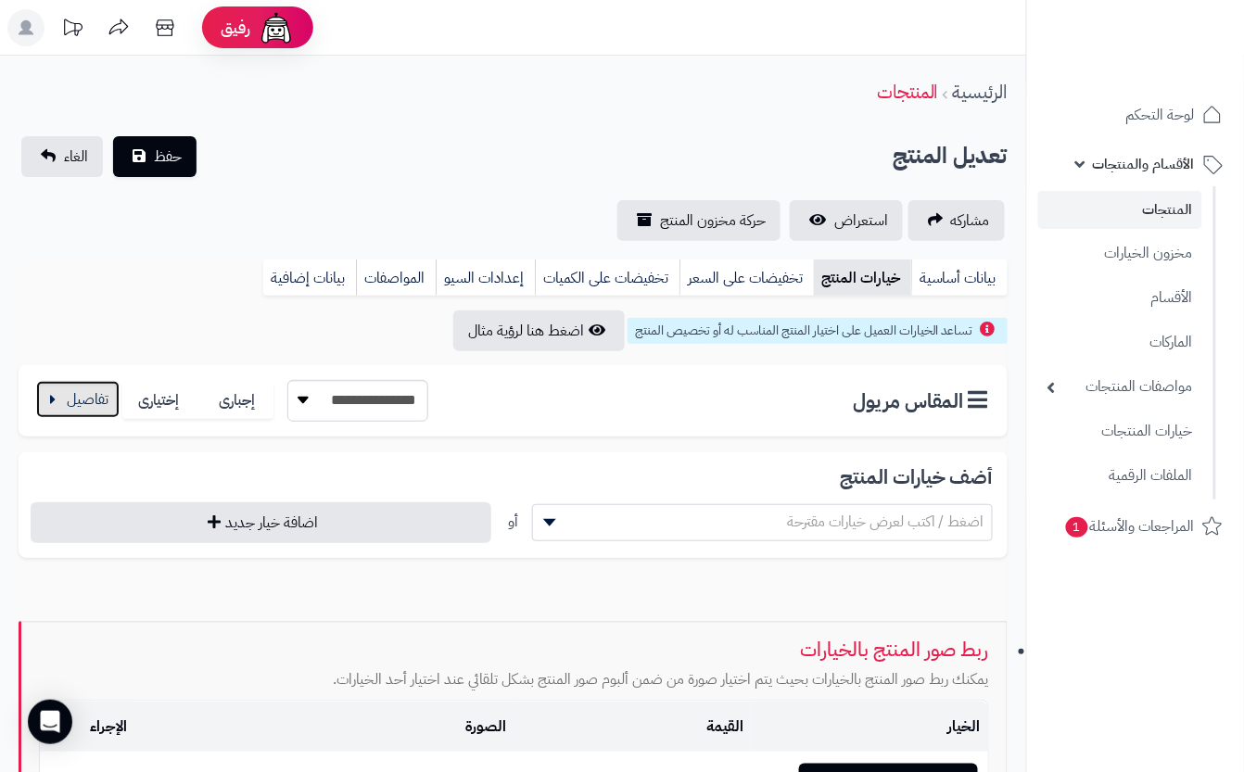
click at [85, 402] on button "button" at bounding box center [77, 399] width 83 height 37
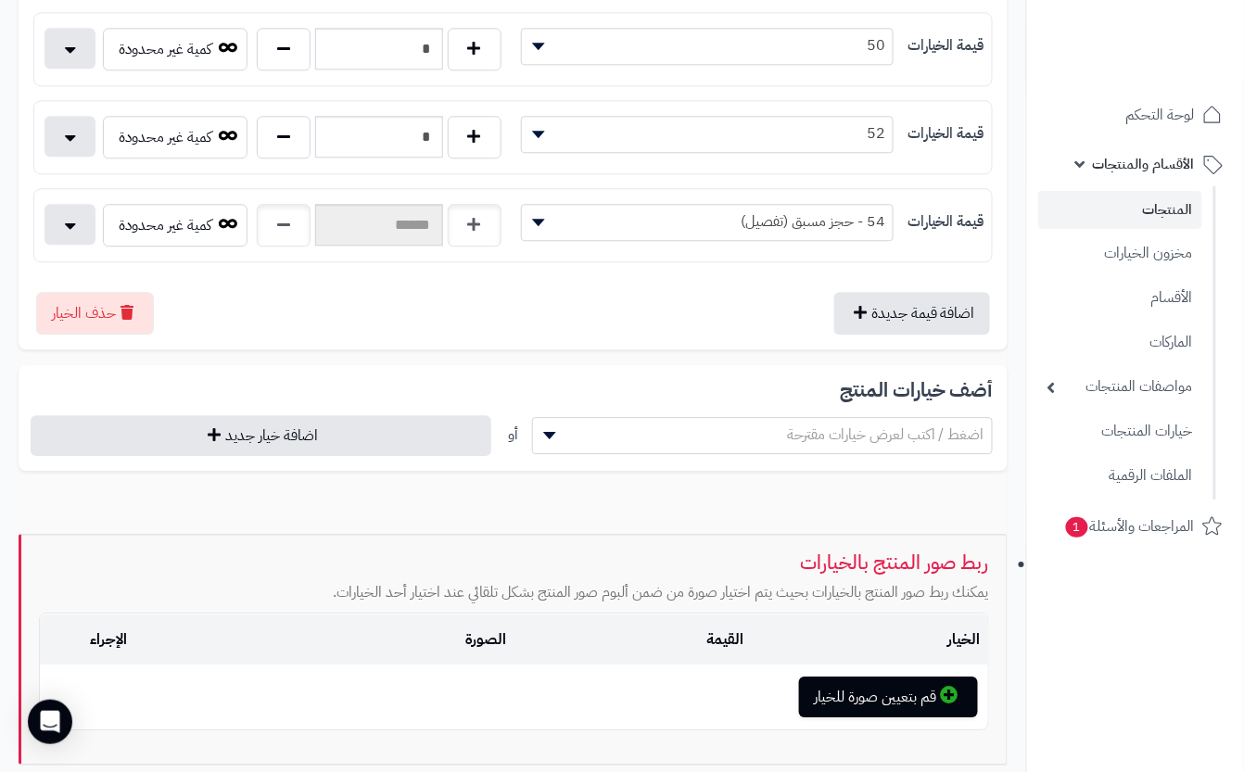
scroll to position [1235, 0]
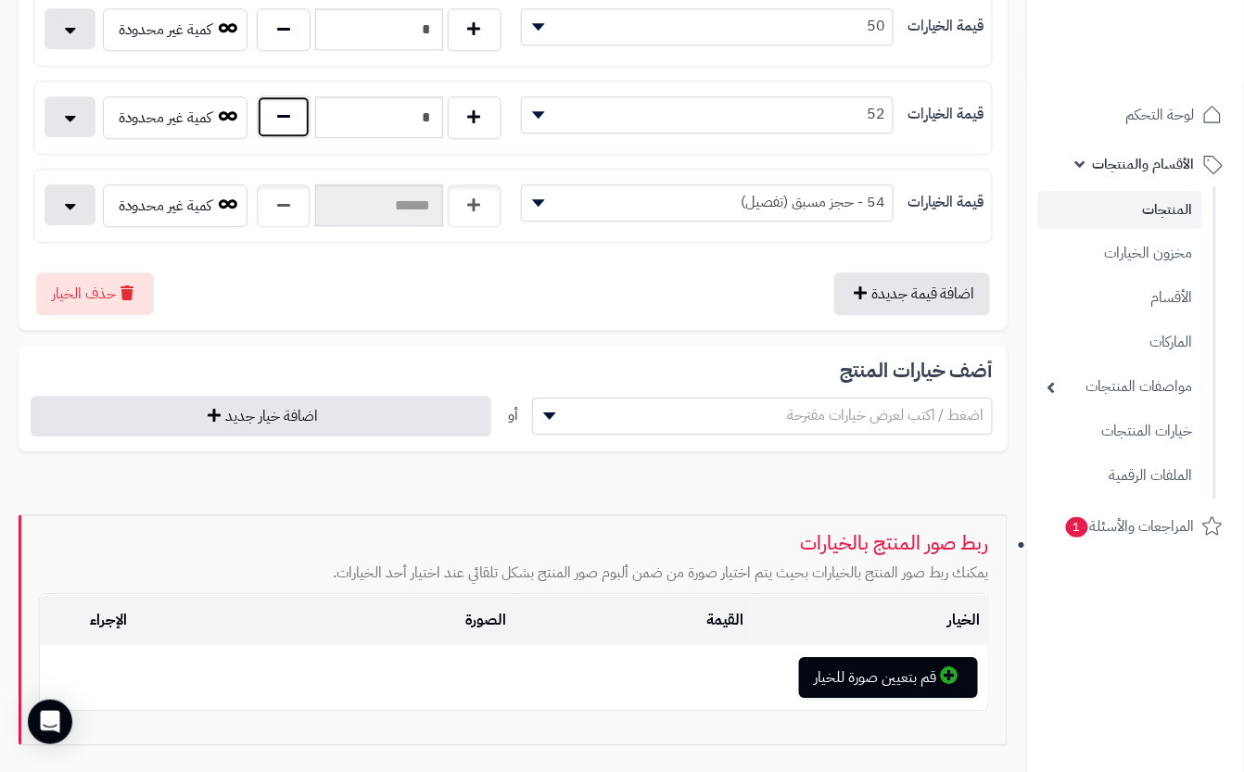
click at [275, 132] on button "button" at bounding box center [284, 116] width 54 height 43
type input "*"
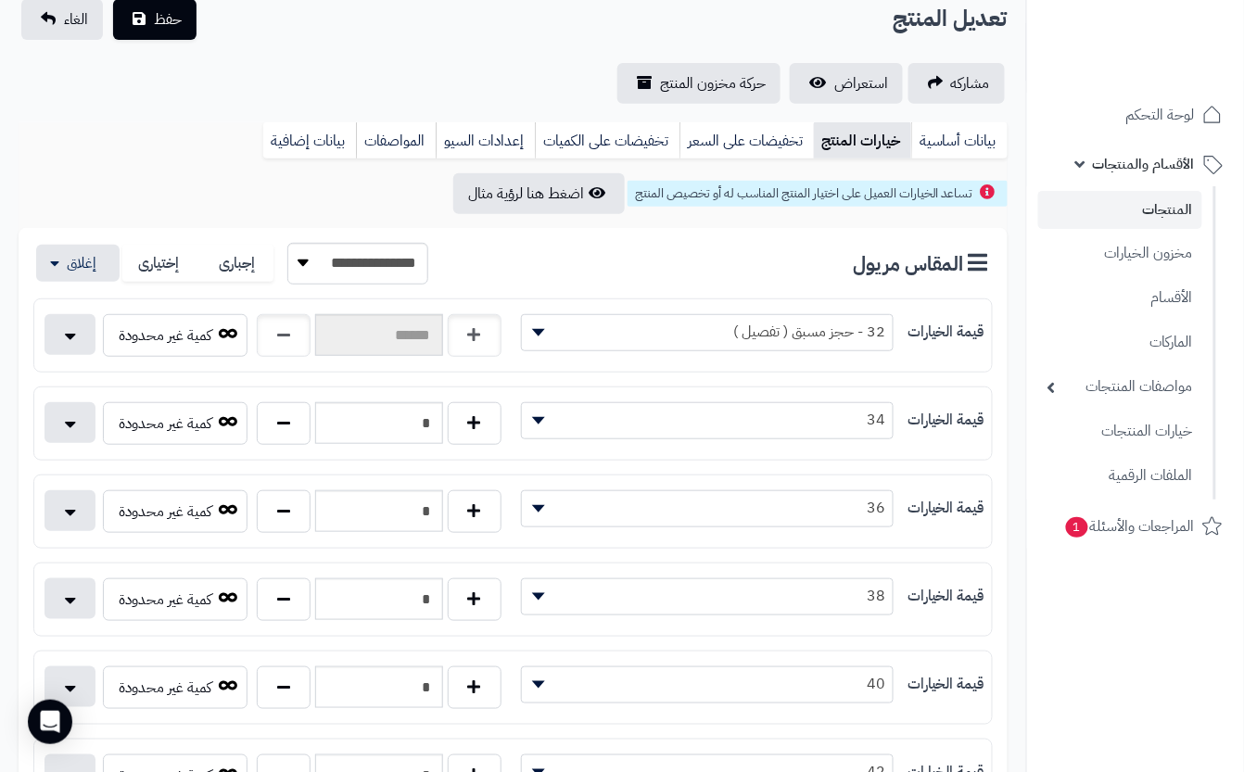
scroll to position [0, 0]
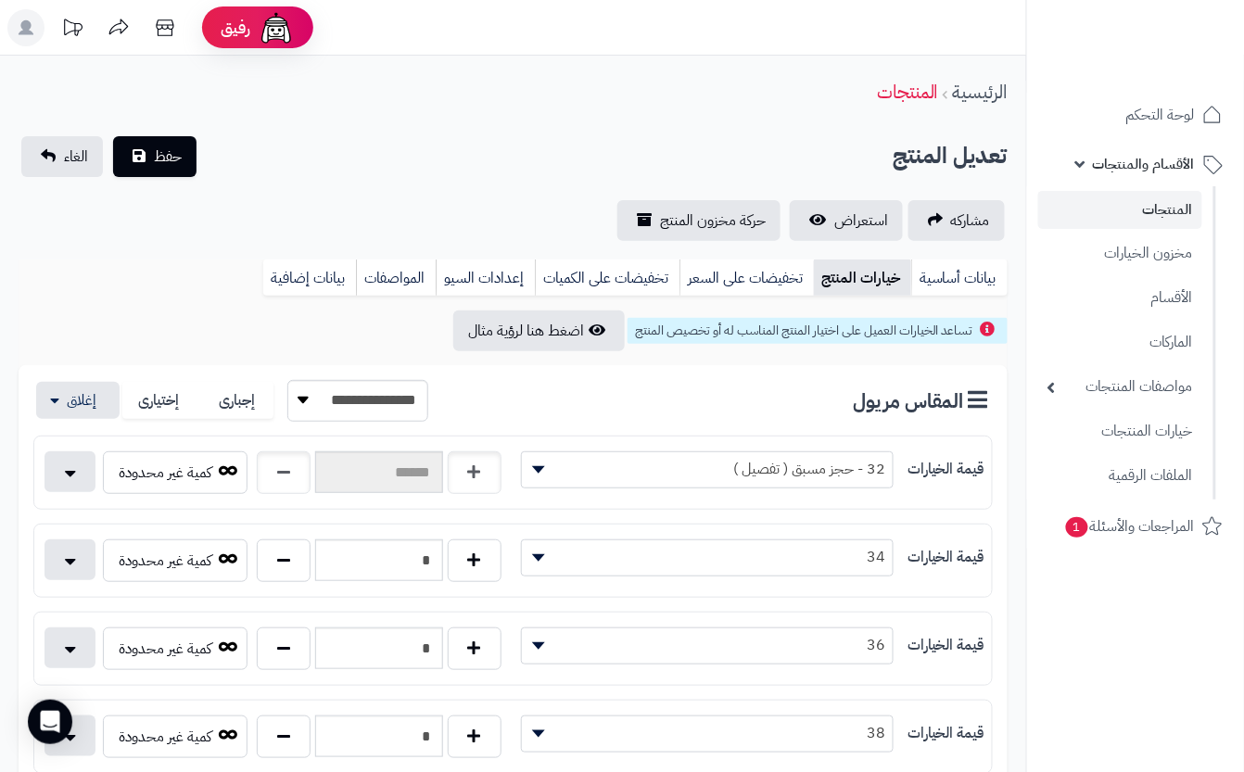
drag, startPoint x: 387, startPoint y: 123, endPoint x: 347, endPoint y: 135, distance: 42.5
click at [141, 158] on button "حفظ" at bounding box center [154, 155] width 83 height 41
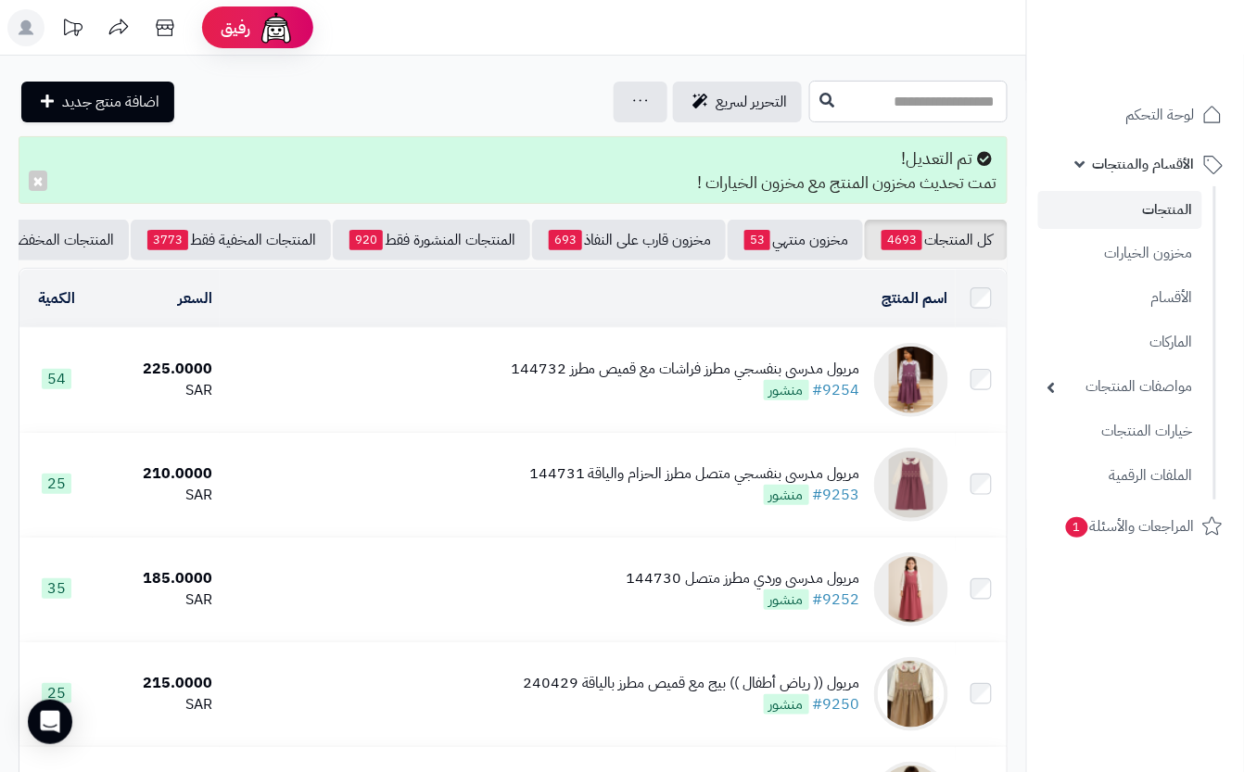
click at [809, 98] on input "text" at bounding box center [908, 102] width 198 height 42
